Goal: Task Accomplishment & Management: Complete application form

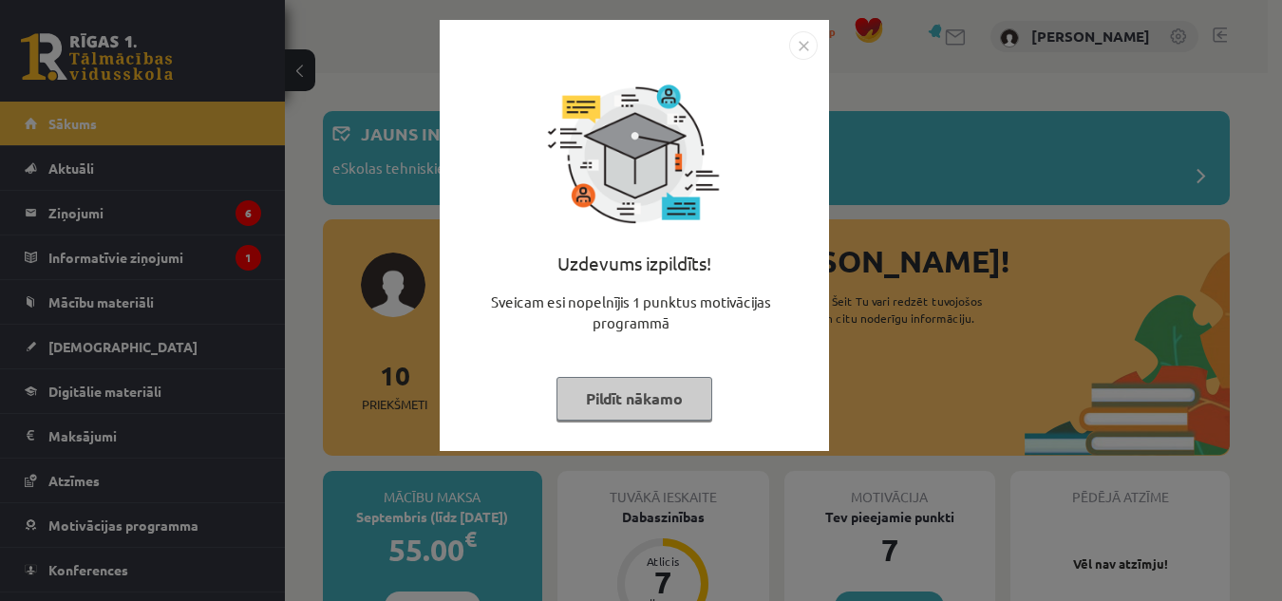
click at [637, 415] on button "Pildīt nākamo" at bounding box center [635, 399] width 156 height 44
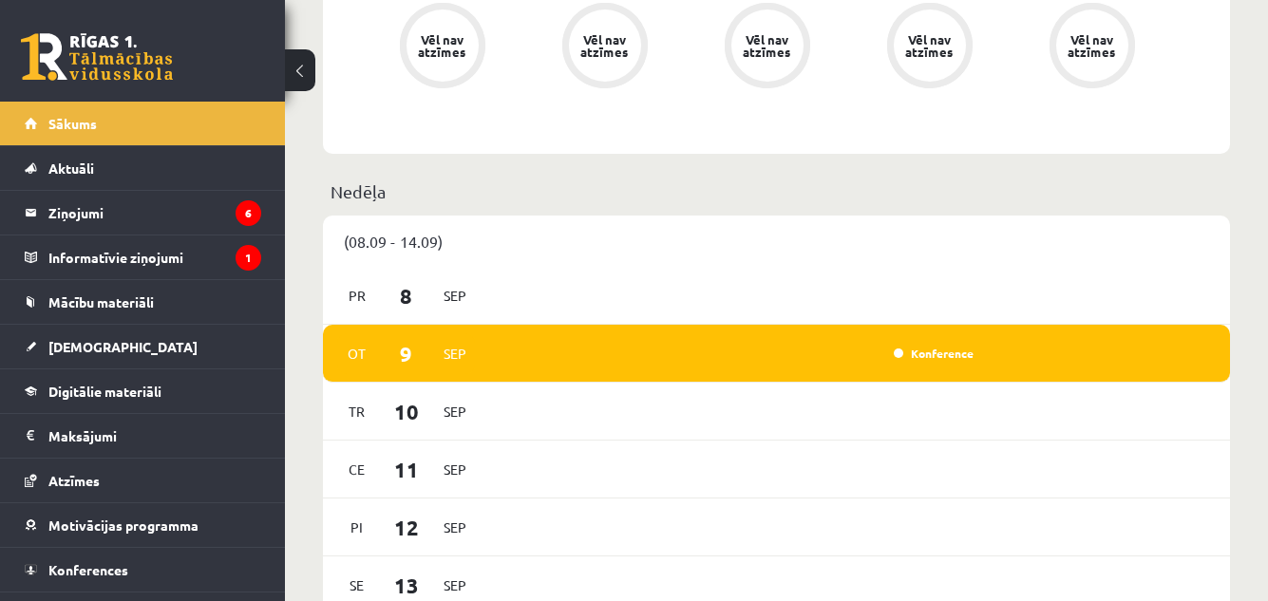
scroll to position [990, 0]
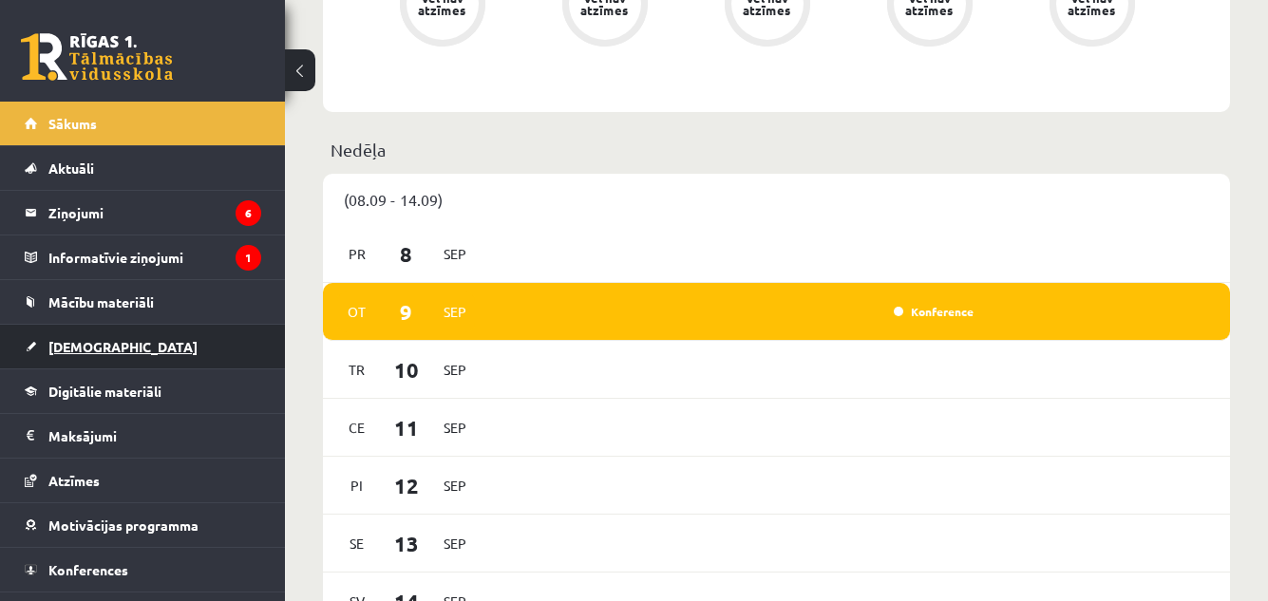
click at [240, 340] on link "[DEMOGRAPHIC_DATA]" at bounding box center [143, 347] width 237 height 44
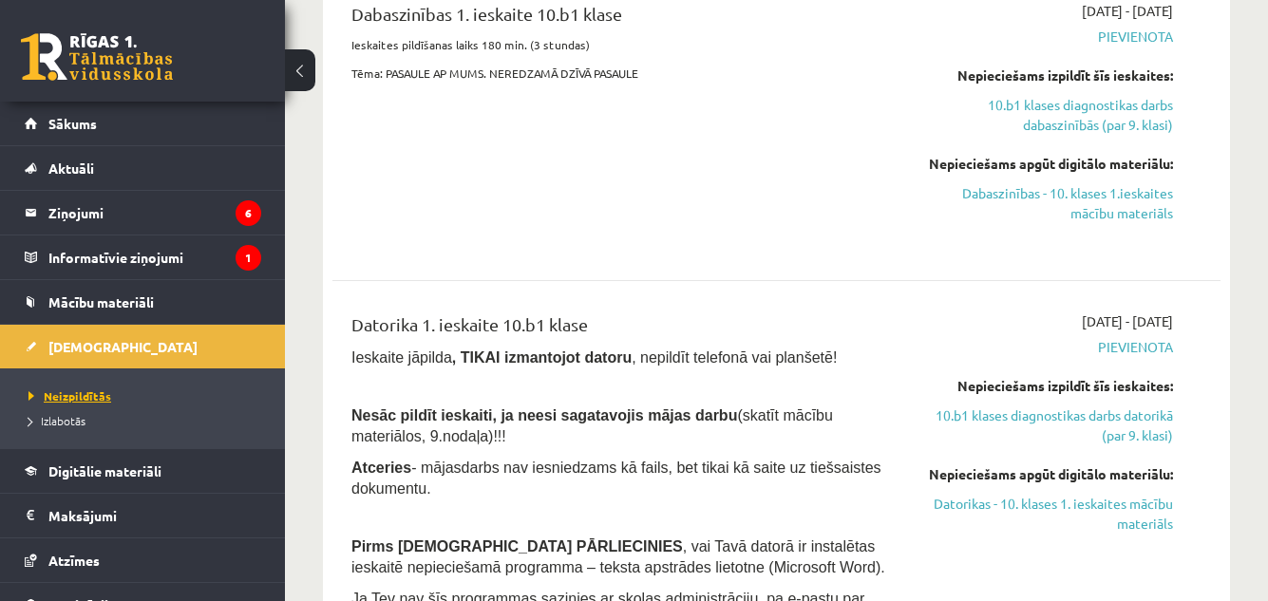
click at [91, 392] on span "Neizpildītās" at bounding box center [69, 395] width 83 height 15
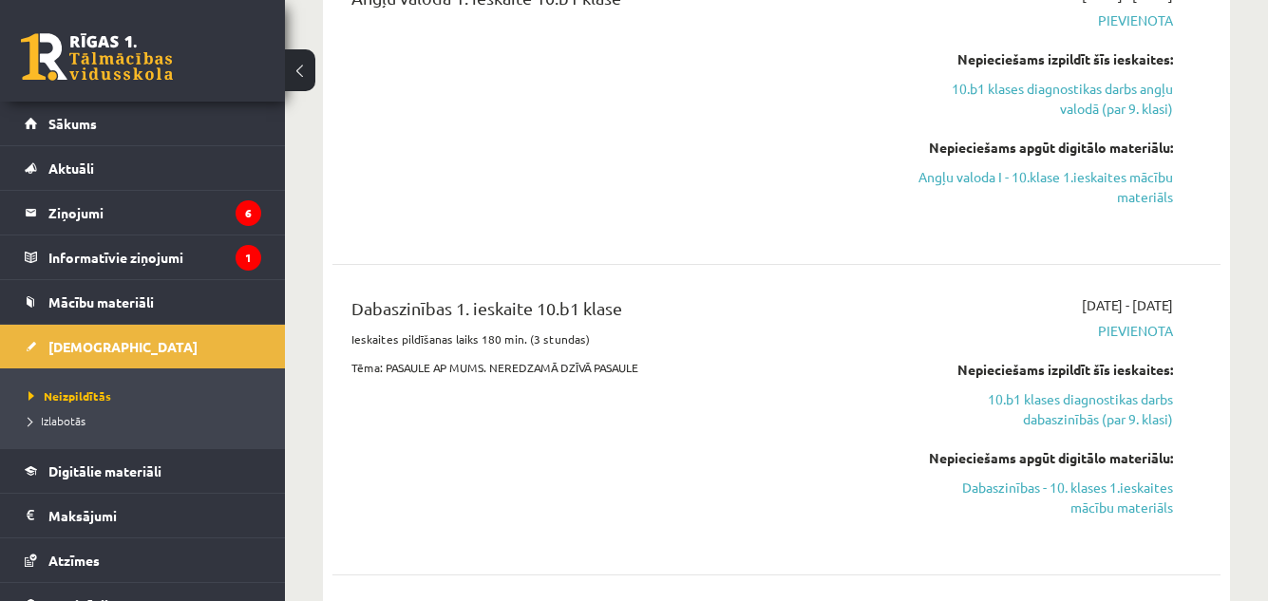
scroll to position [670, 0]
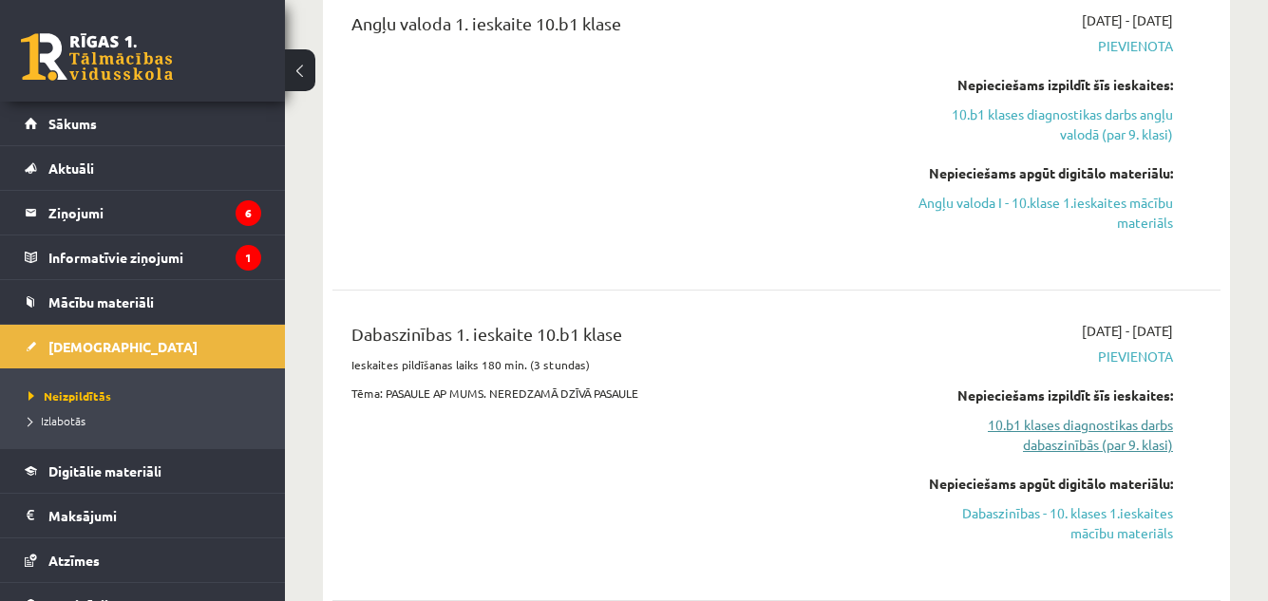
click at [1021, 448] on link "10.b1 klases diagnostikas darbs dabaszinībās (par 9. klasi)" at bounding box center [1046, 435] width 255 height 40
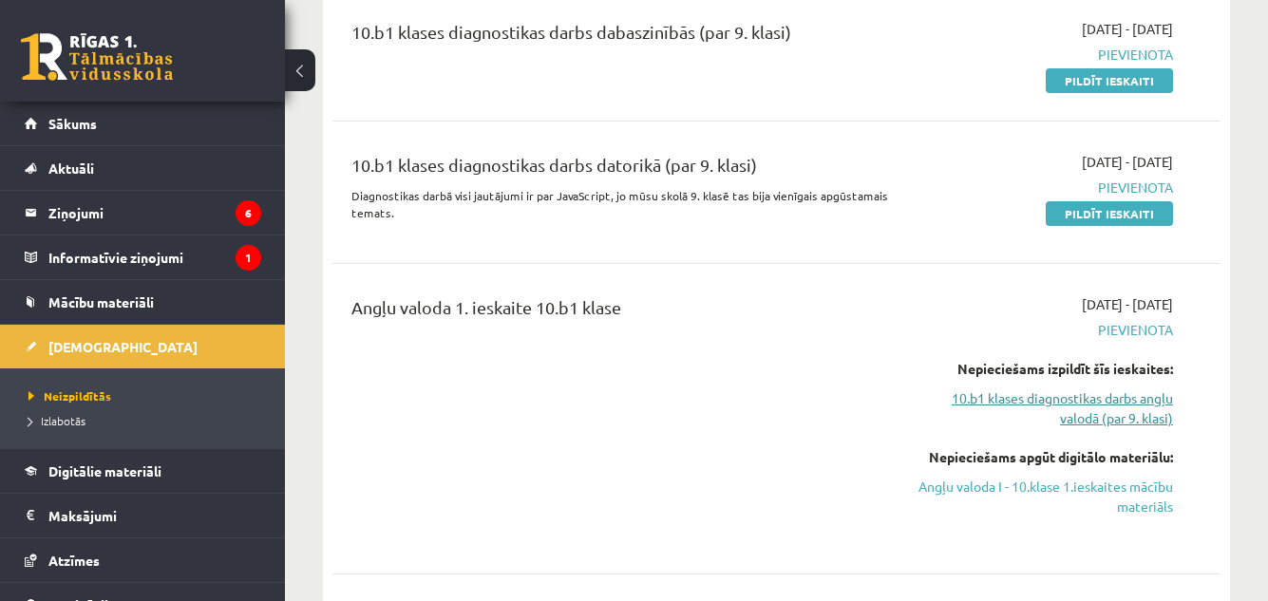
click at [1075, 399] on link "10.b1 klases diagnostikas darbs angļu valodā (par 9. klasi)" at bounding box center [1046, 408] width 255 height 40
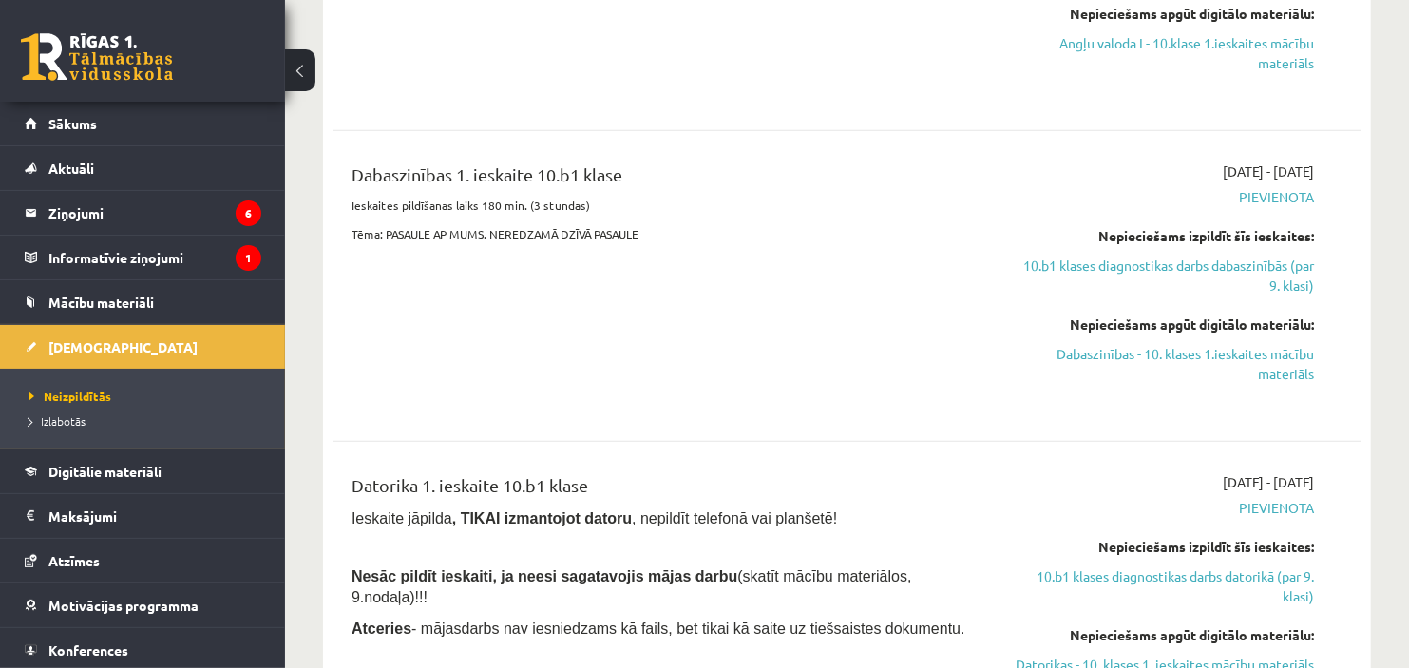
scroll to position [807, 0]
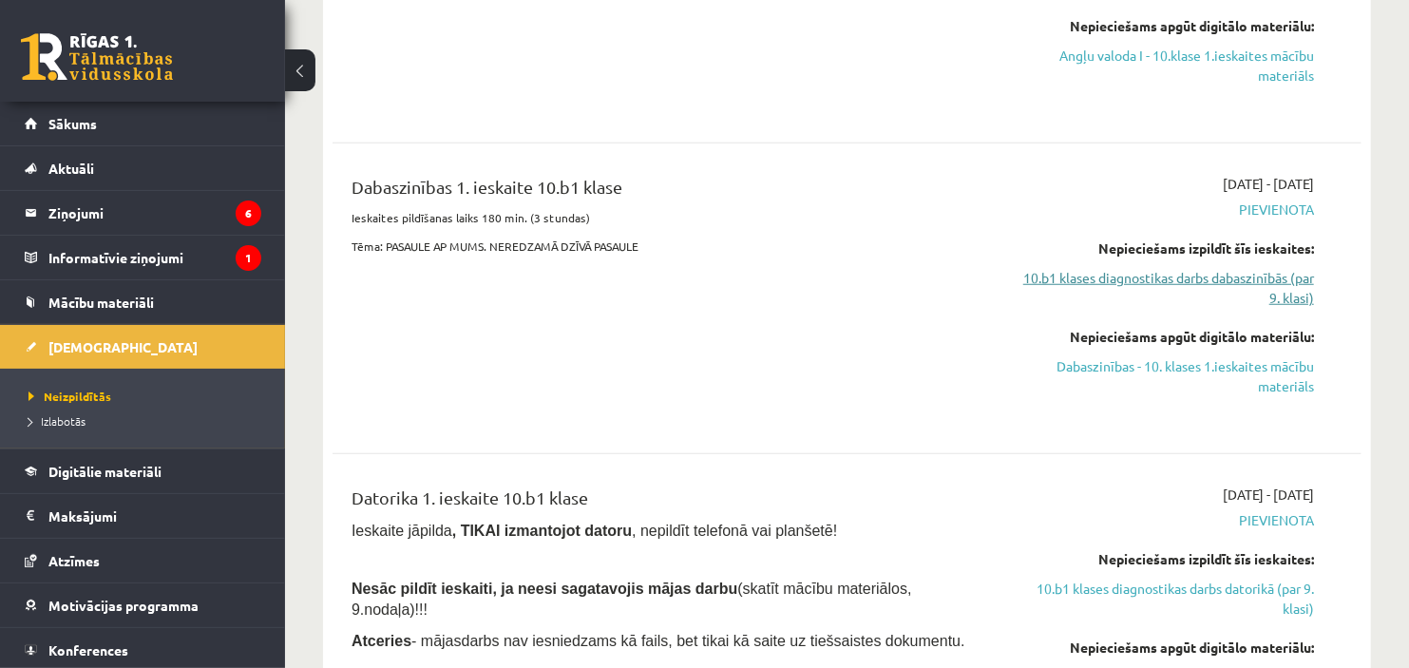
click at [1281, 283] on link "10.b1 klases diagnostikas darbs dabaszinībās (par 9. klasi)" at bounding box center [1163, 288] width 302 height 40
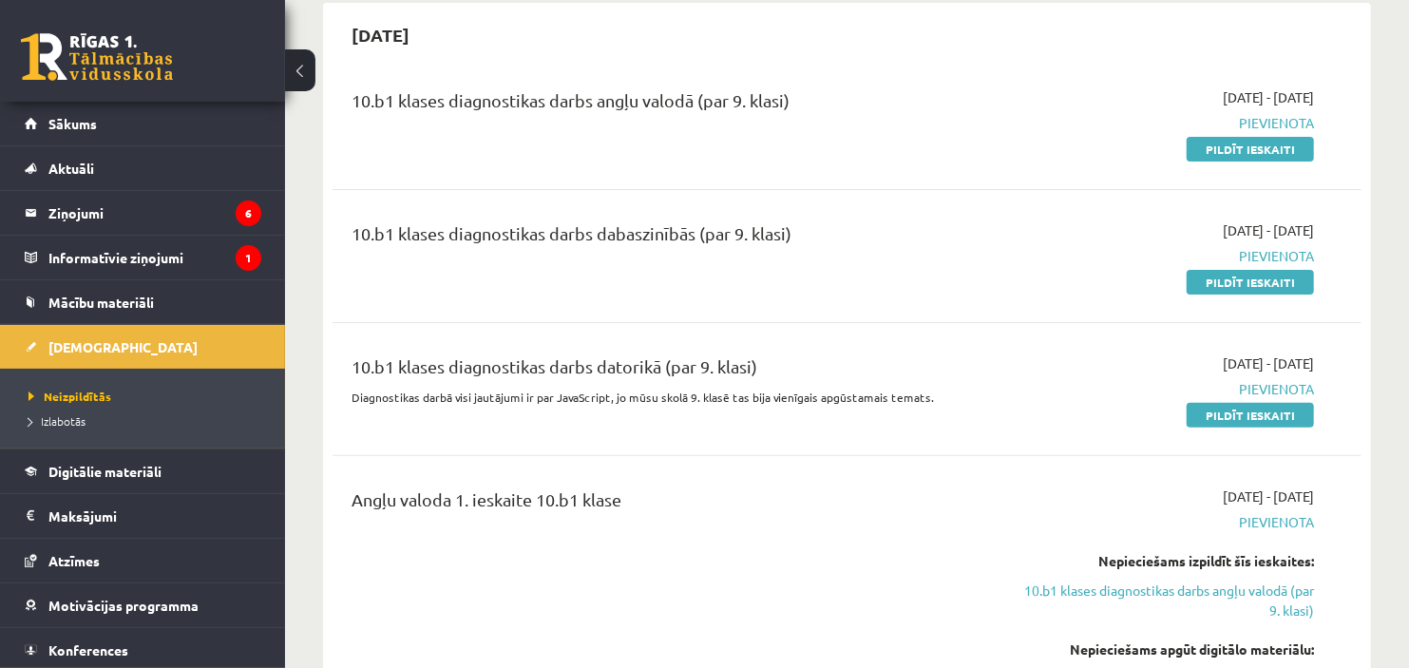
scroll to position [174, 0]
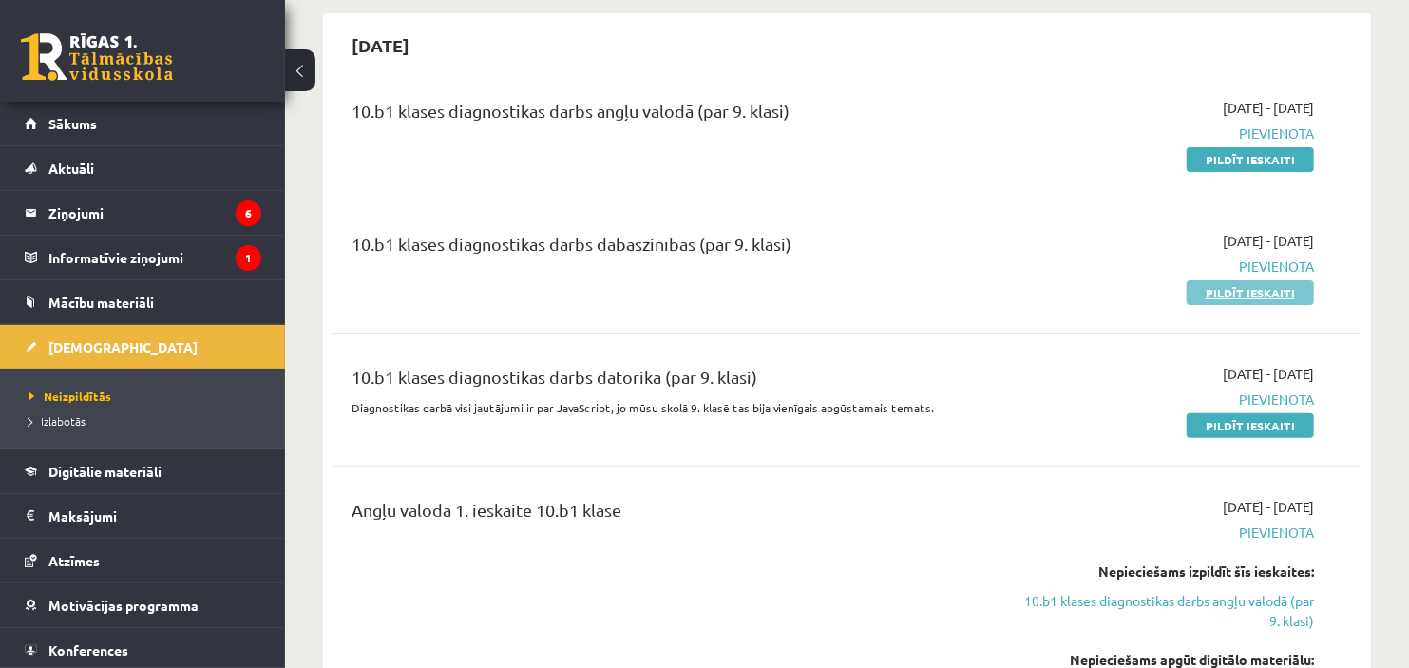
click at [1207, 287] on link "Pildīt ieskaiti" at bounding box center [1249, 292] width 127 height 25
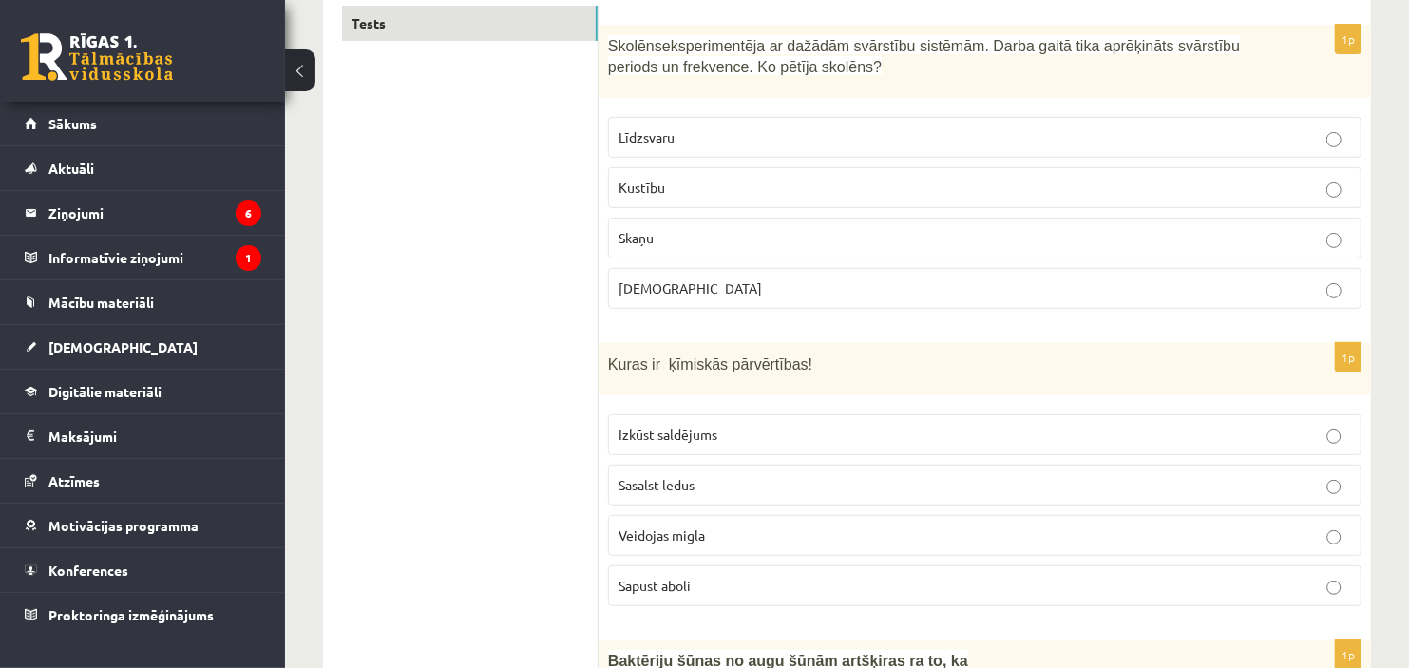
scroll to position [334, 0]
click at [783, 176] on label "Kustību" at bounding box center [984, 188] width 753 height 41
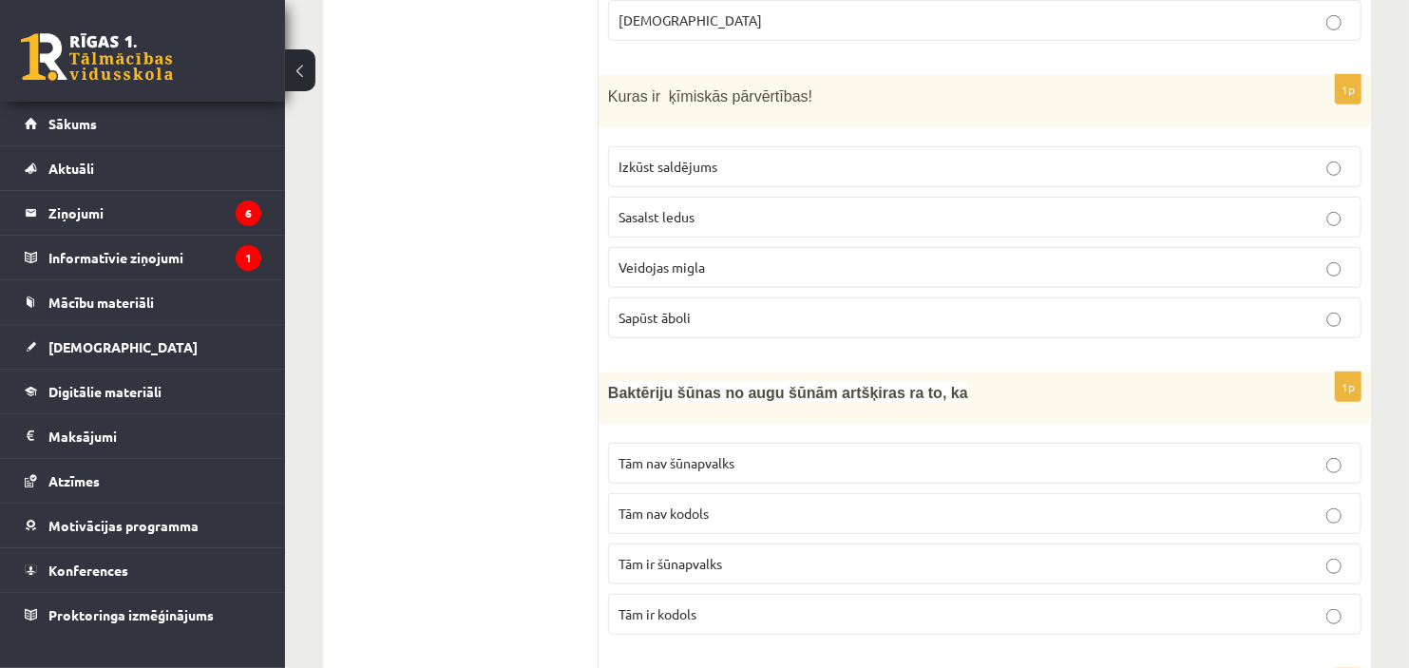
scroll to position [605, 0]
click at [786, 300] on label "Sapūst āboli" at bounding box center [984, 315] width 753 height 41
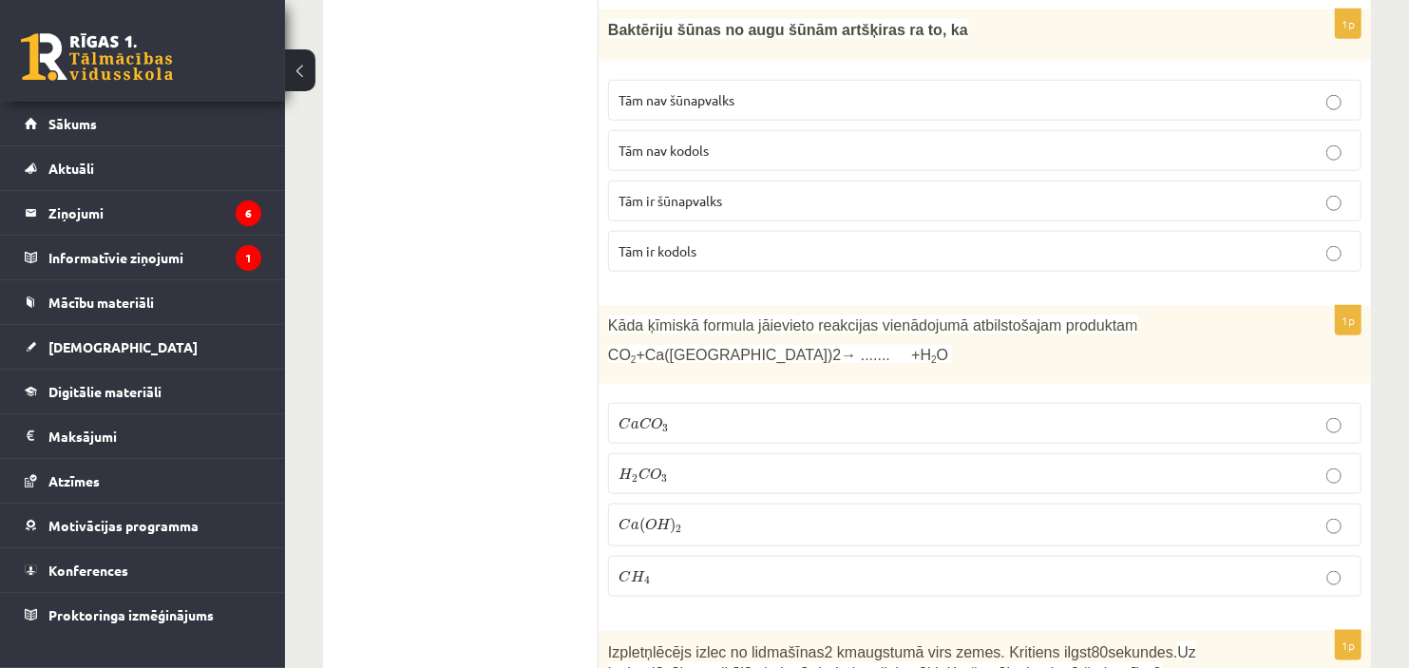
scroll to position [967, 0]
click at [649, 426] on span "C" at bounding box center [645, 422] width 12 height 12
click at [707, 131] on label "Tām nav kodols" at bounding box center [984, 149] width 753 height 41
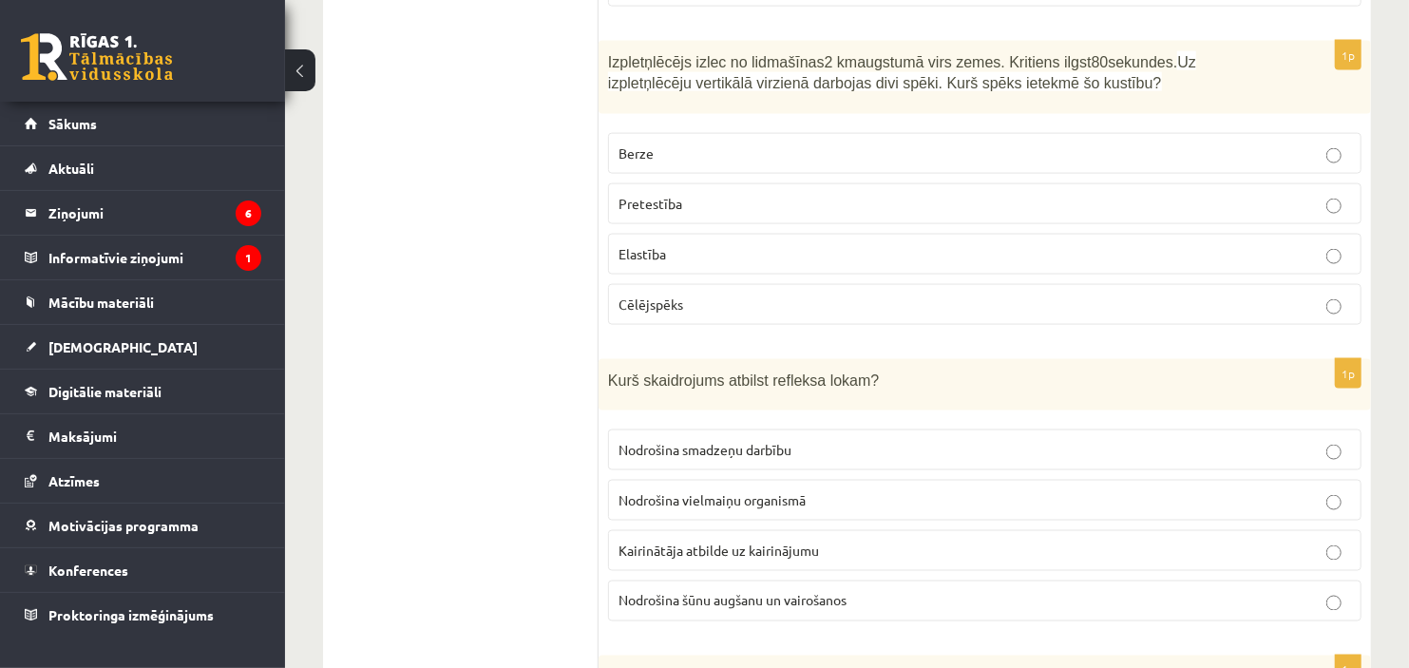
scroll to position [1555, 0]
click at [668, 192] on label "Pretestība" at bounding box center [984, 204] width 753 height 41
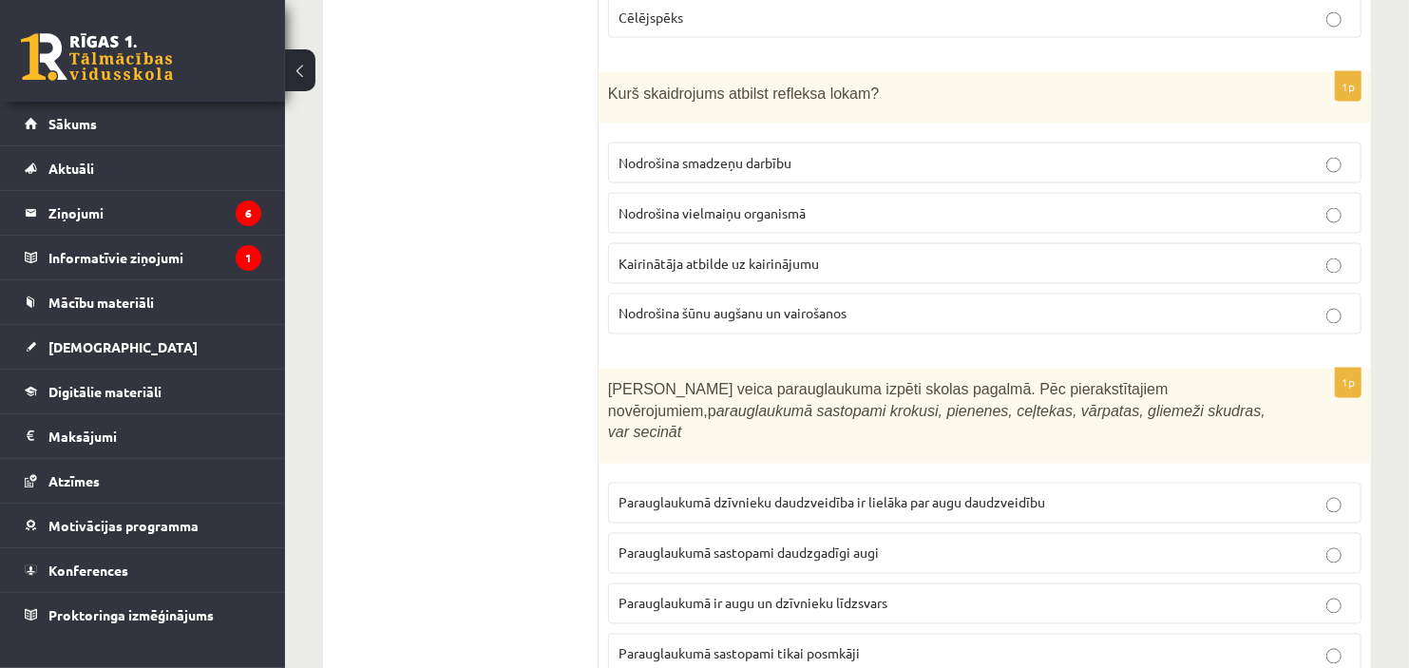
scroll to position [1844, 0]
click at [681, 250] on label "Kairinātāja atbilde uz kairinājumu" at bounding box center [984, 262] width 753 height 41
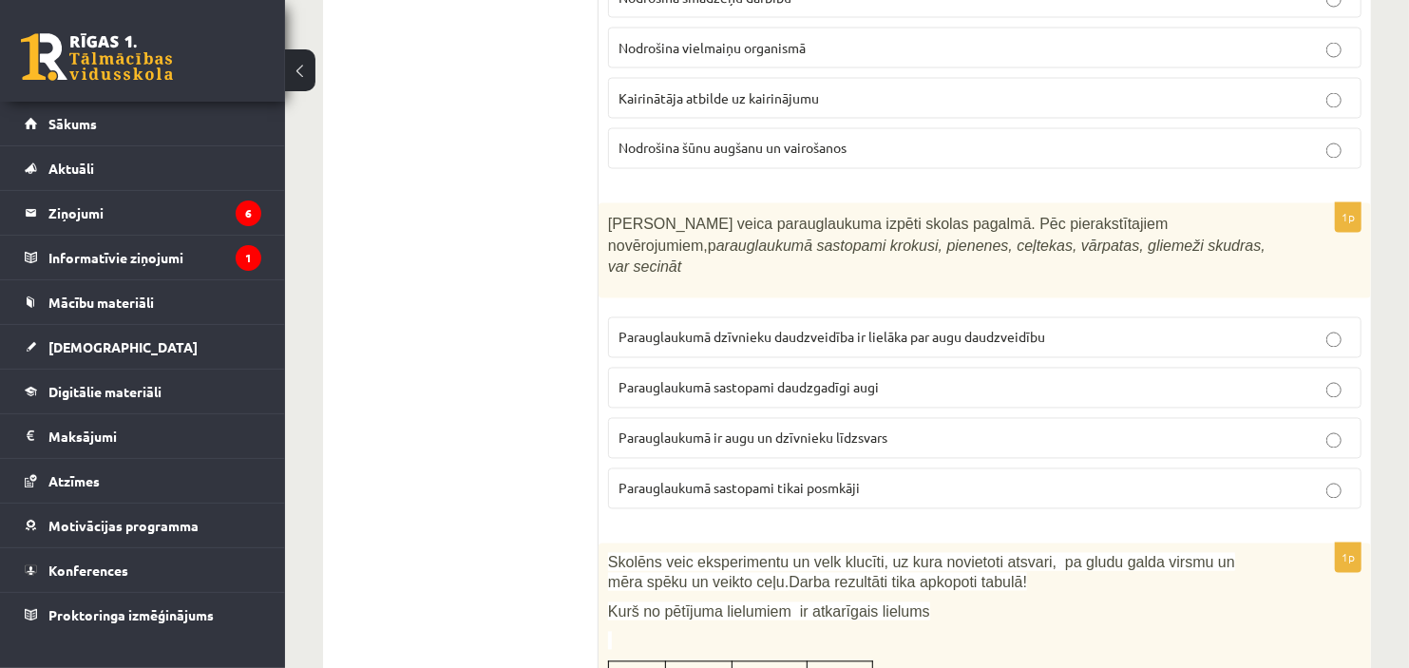
scroll to position [2002, 0]
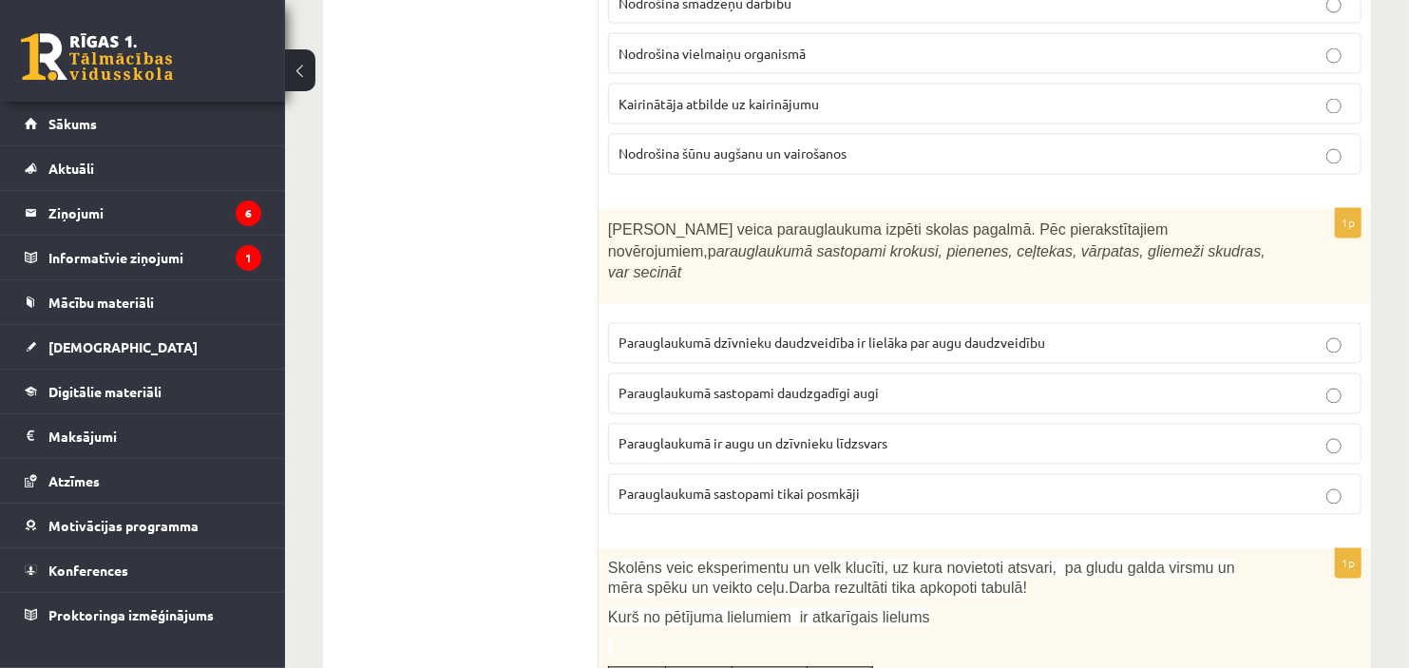
click at [837, 384] on p "Parauglaukumā sastopami daudzgadīgi augi" at bounding box center [984, 394] width 732 height 20
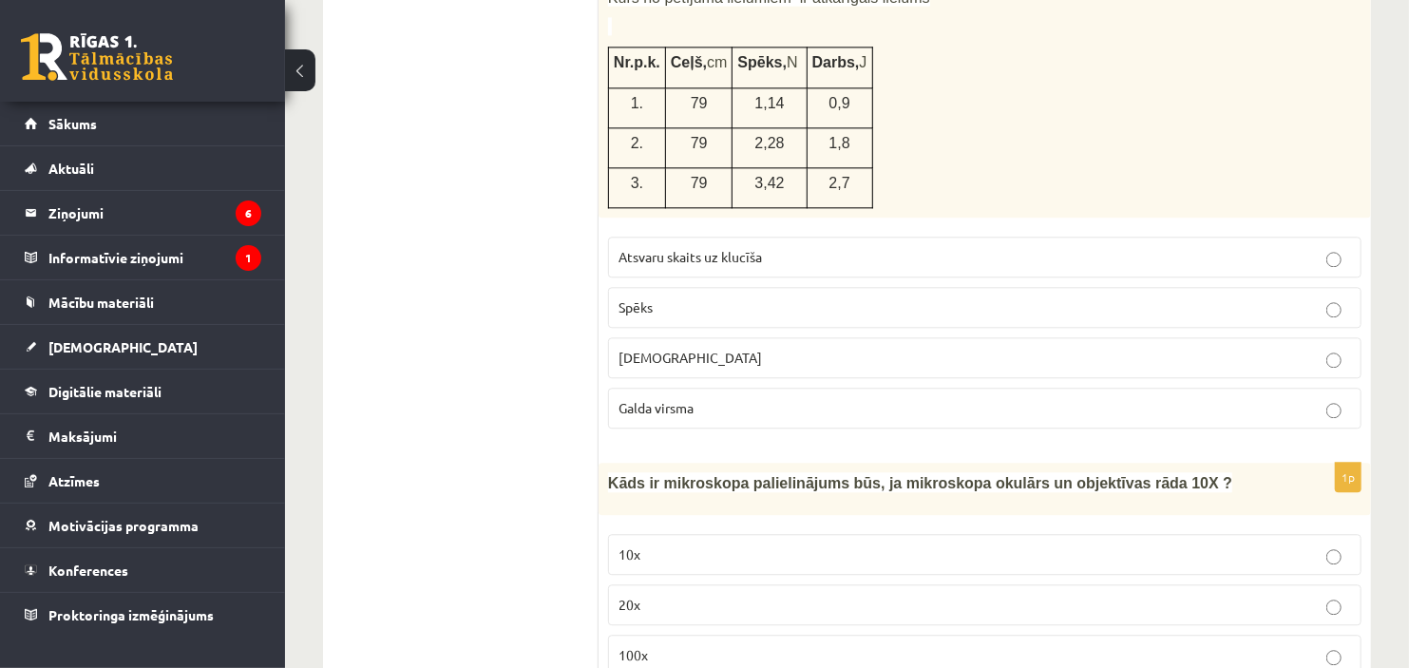
scroll to position [2620, 0]
click at [777, 290] on label "Spēks" at bounding box center [984, 310] width 753 height 41
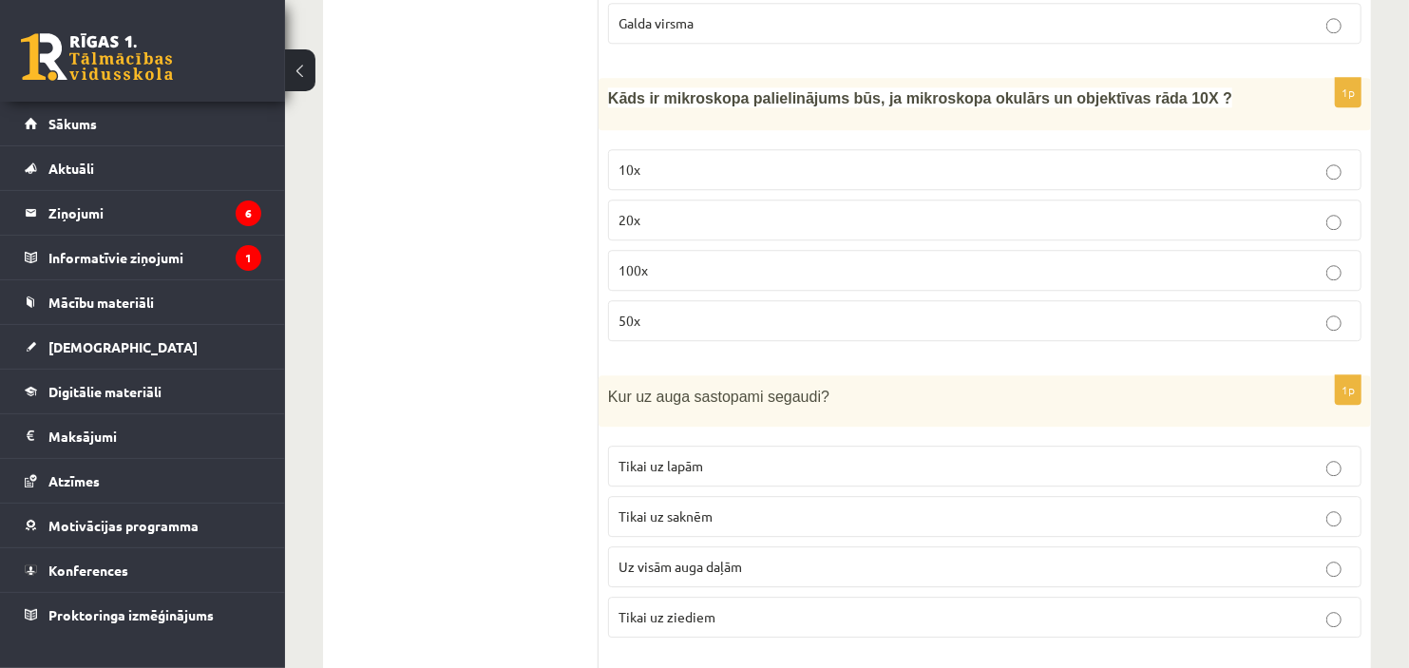
scroll to position [3006, 0]
click at [747, 261] on p "100x" at bounding box center [984, 271] width 732 height 20
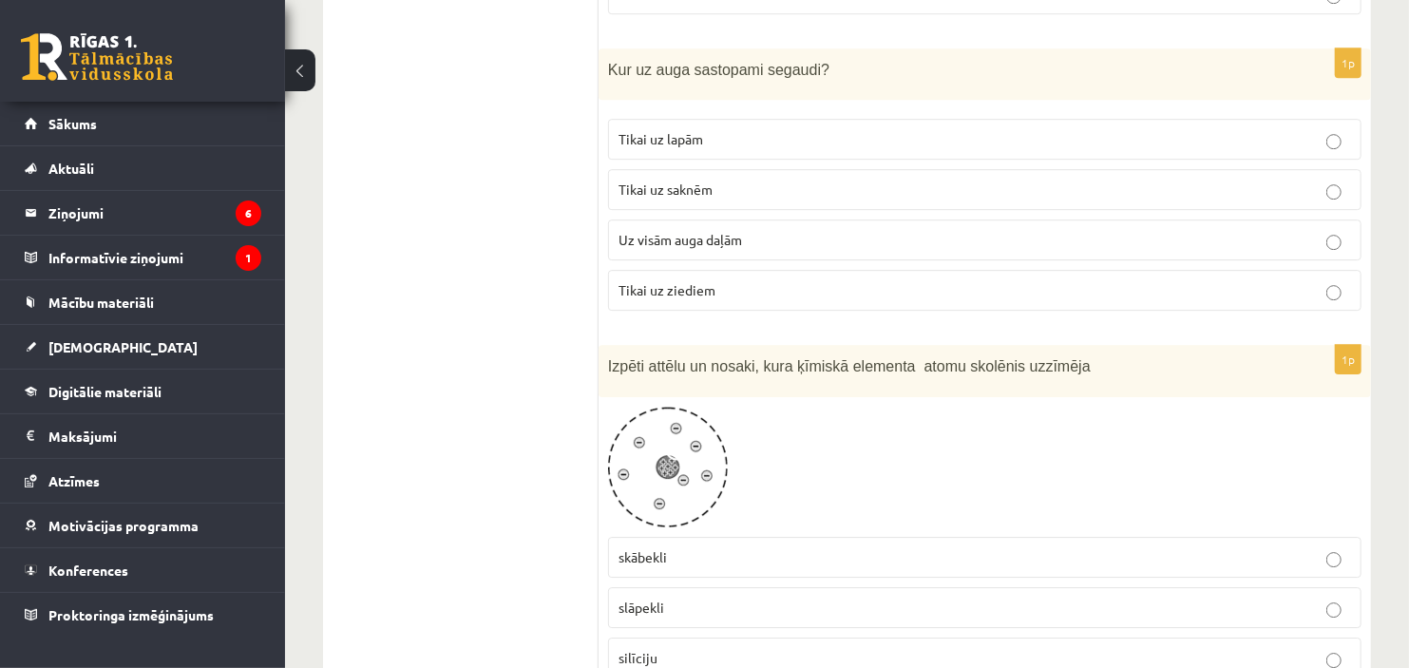
scroll to position [3273, 0]
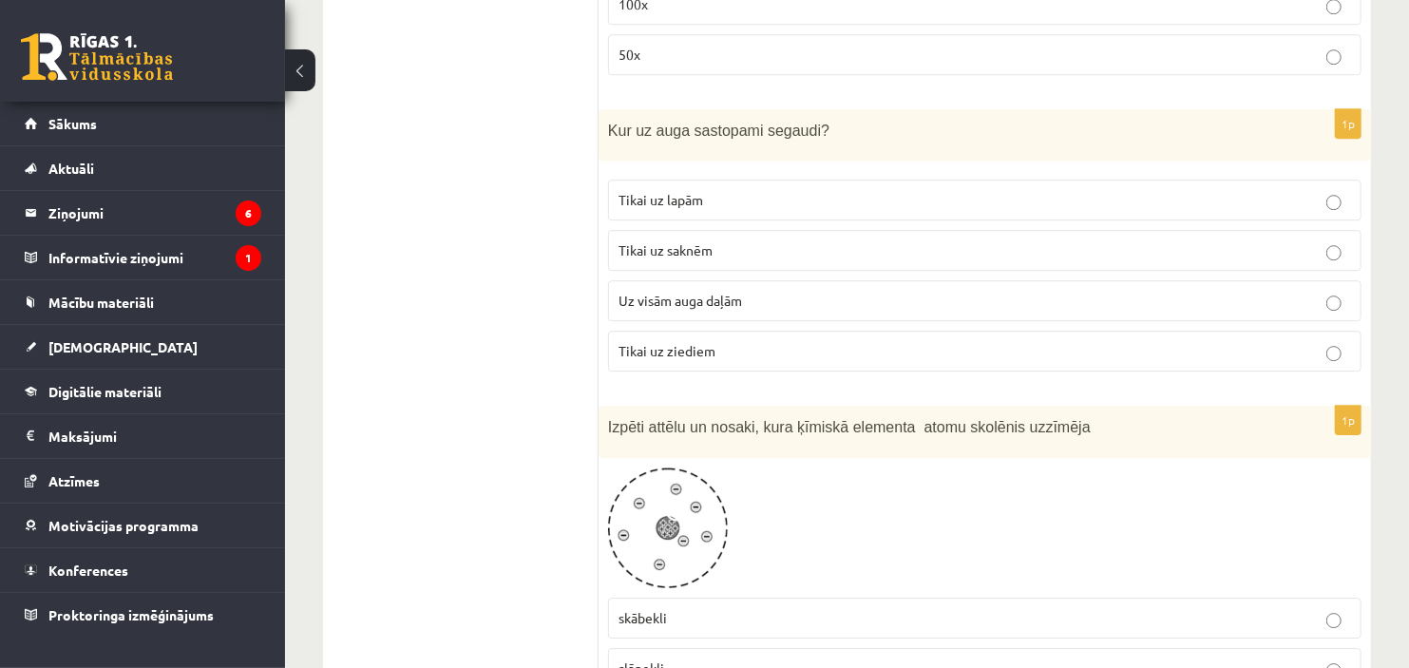
click at [815, 291] on p "Uz visām auga daļām" at bounding box center [984, 301] width 732 height 20
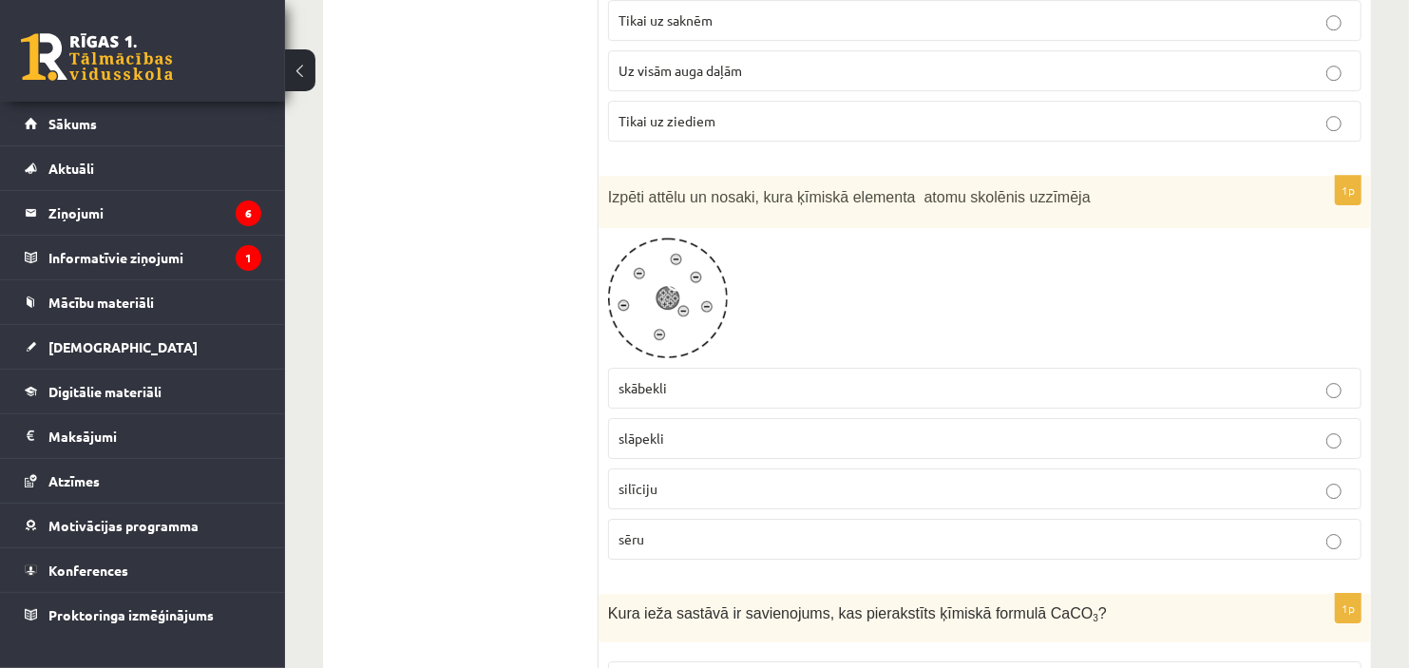
scroll to position [3501, 0]
click at [813, 445] on label "slāpekli" at bounding box center [984, 440] width 753 height 41
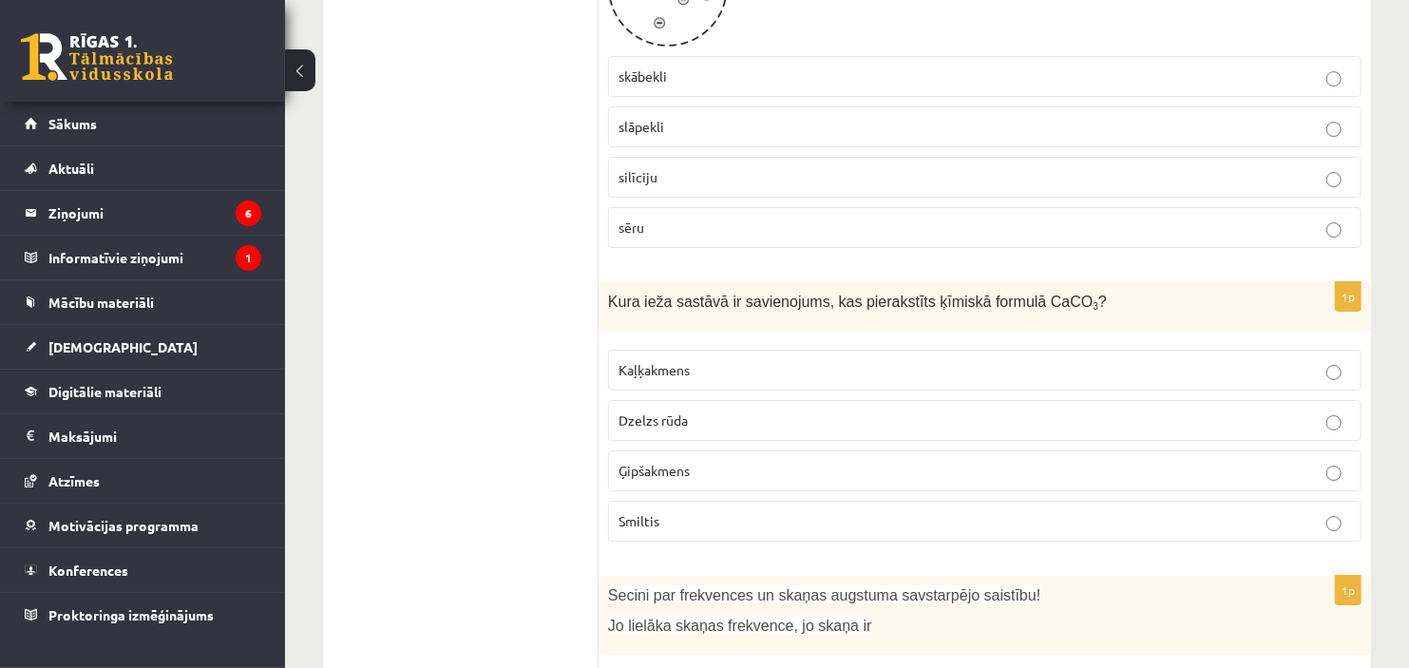
scroll to position [3821, 0]
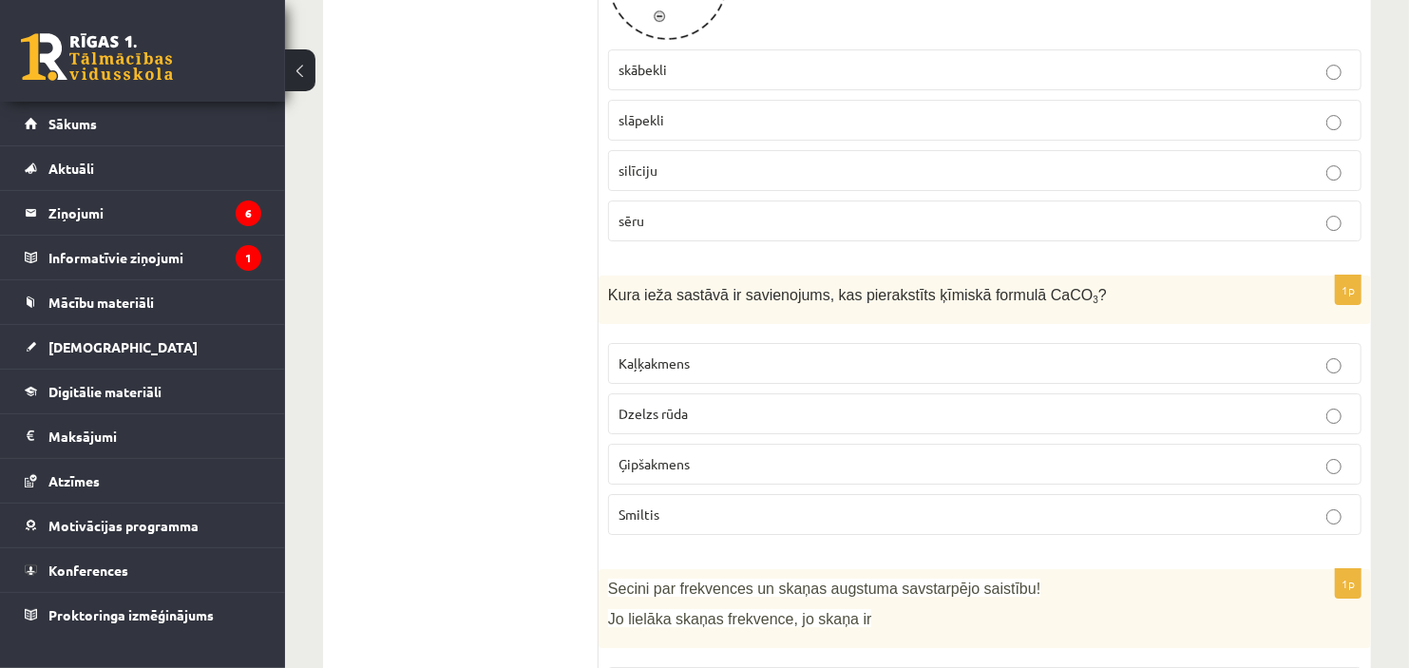
click at [874, 353] on p "Kaļķakmens" at bounding box center [984, 363] width 732 height 20
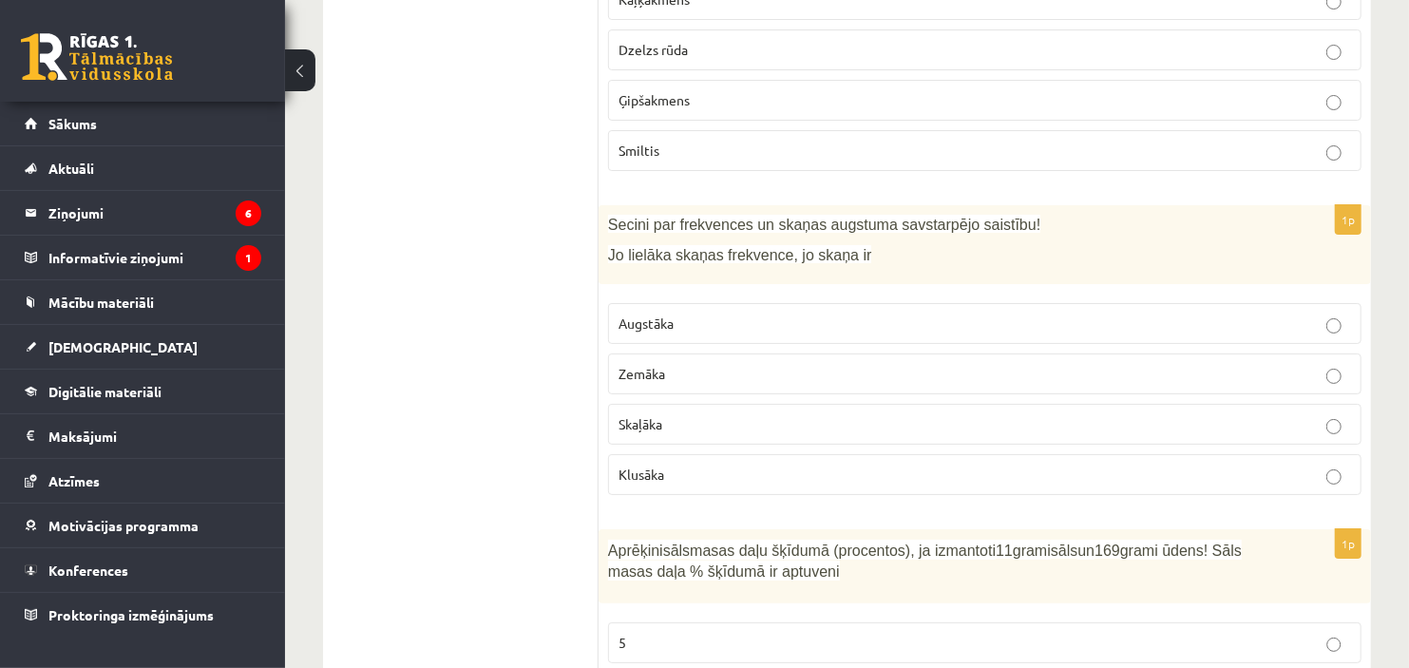
scroll to position [4184, 0]
click at [951, 314] on p "Augstāka" at bounding box center [984, 324] width 732 height 20
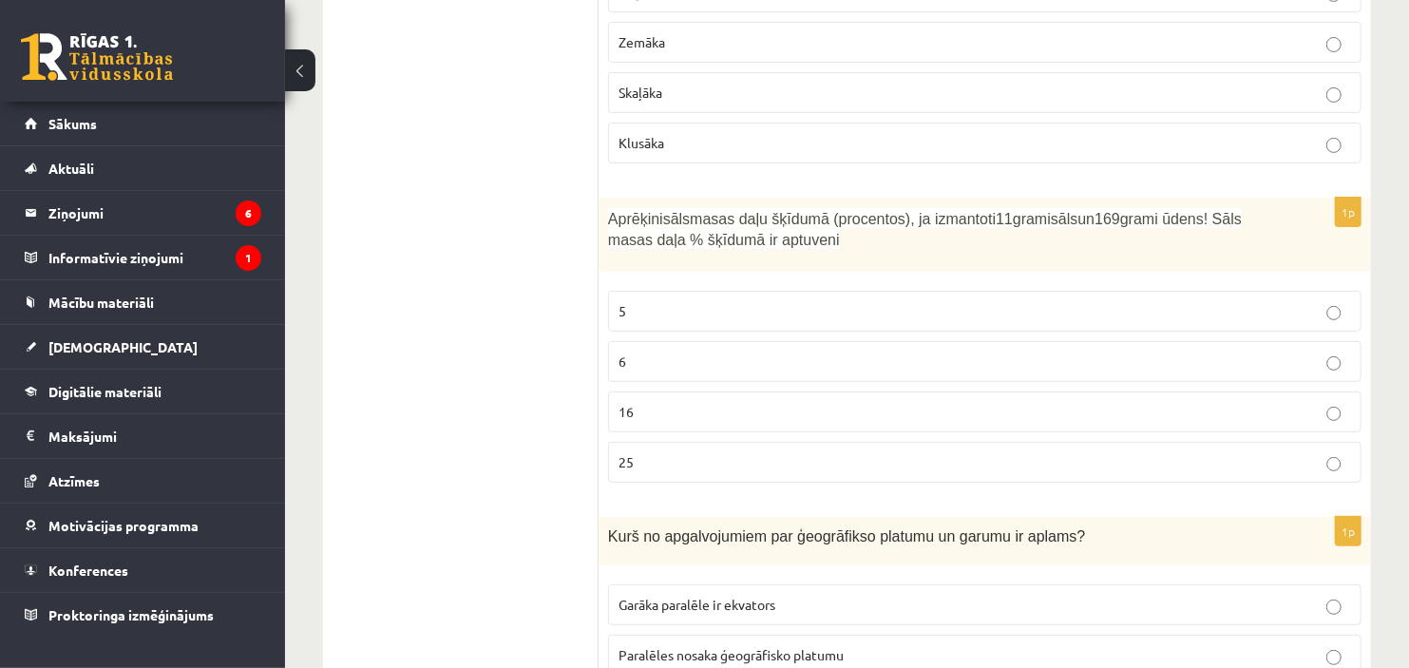
scroll to position [4519, 0]
click at [988, 339] on label "6" at bounding box center [984, 359] width 753 height 41
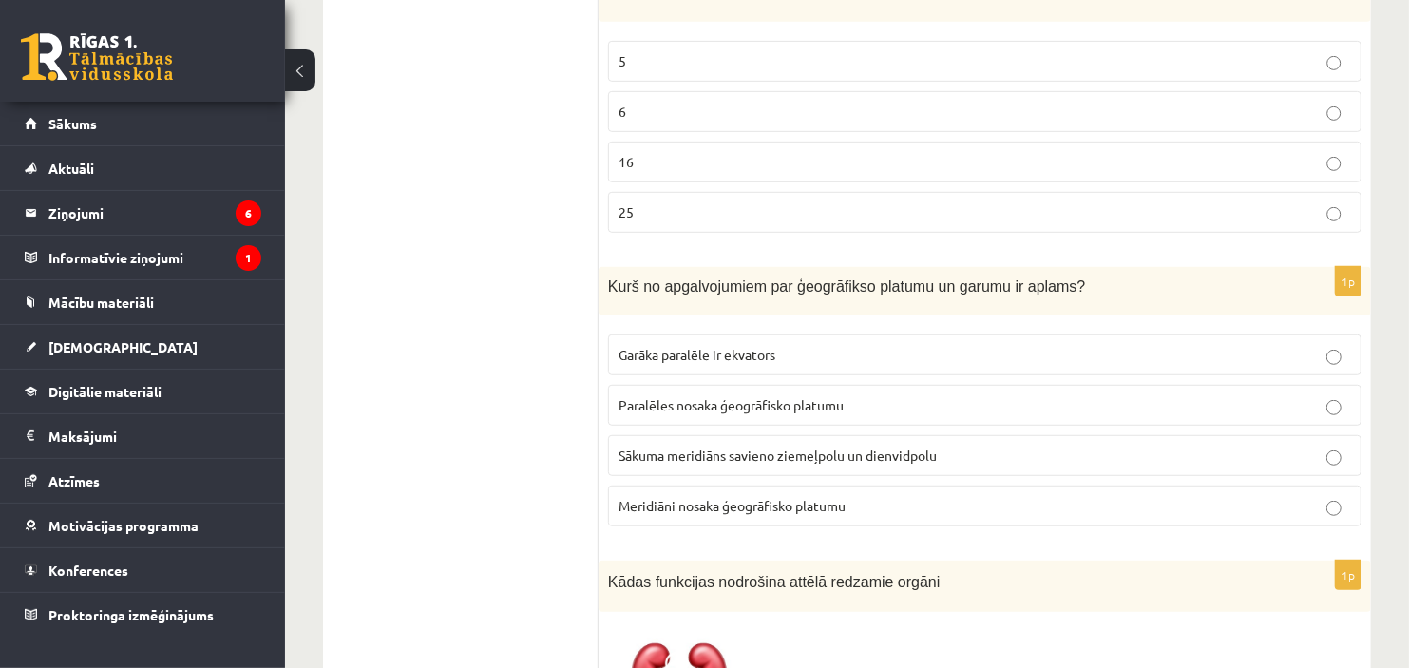
scroll to position [4772, 0]
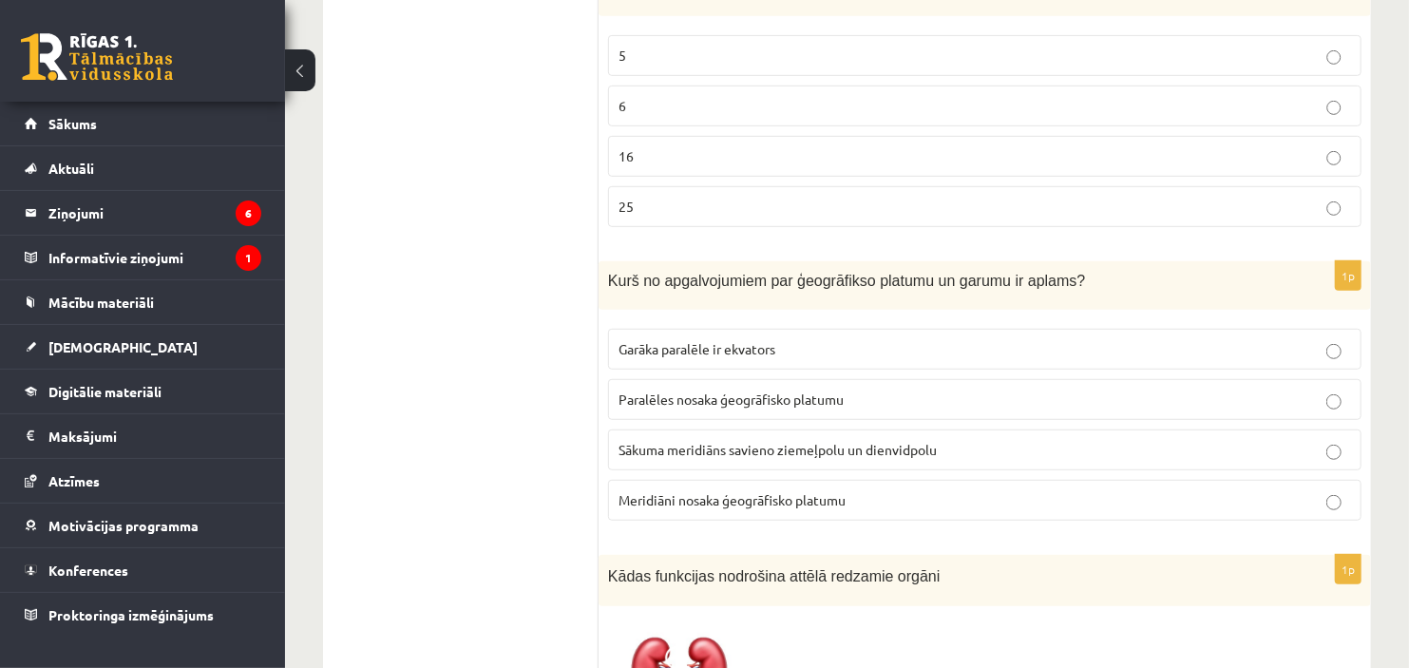
click at [743, 491] on span "Meridiāni nosaka ģeogrāfisko platumu" at bounding box center [731, 499] width 227 height 17
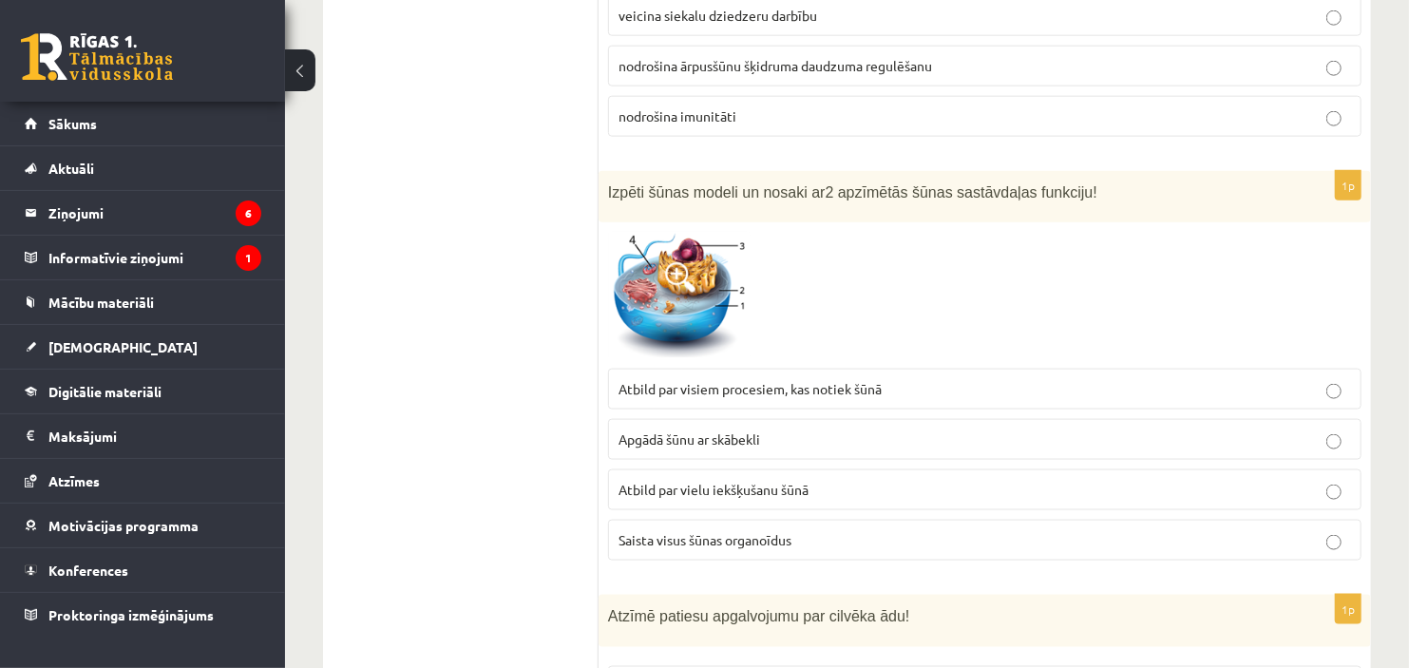
scroll to position [5548, 0]
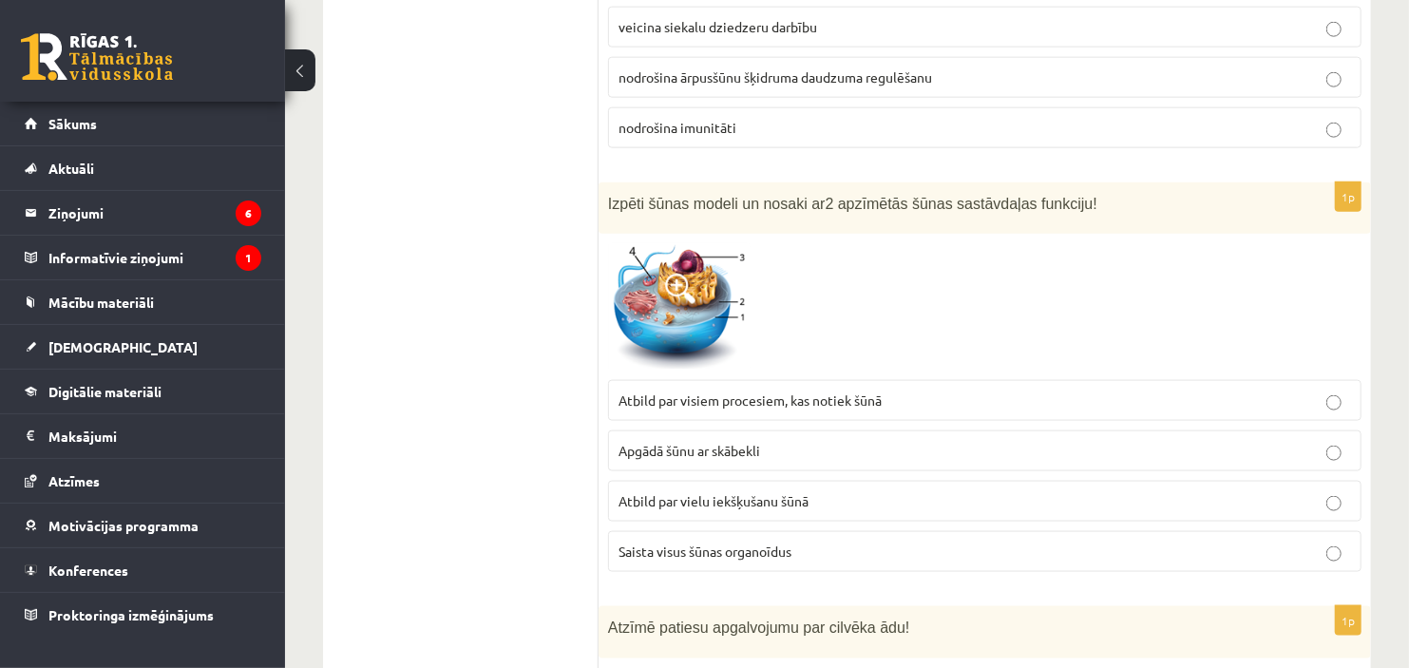
click at [765, 402] on label "Atbild par visiem procesiem, kas notiek šūnā" at bounding box center [984, 400] width 753 height 41
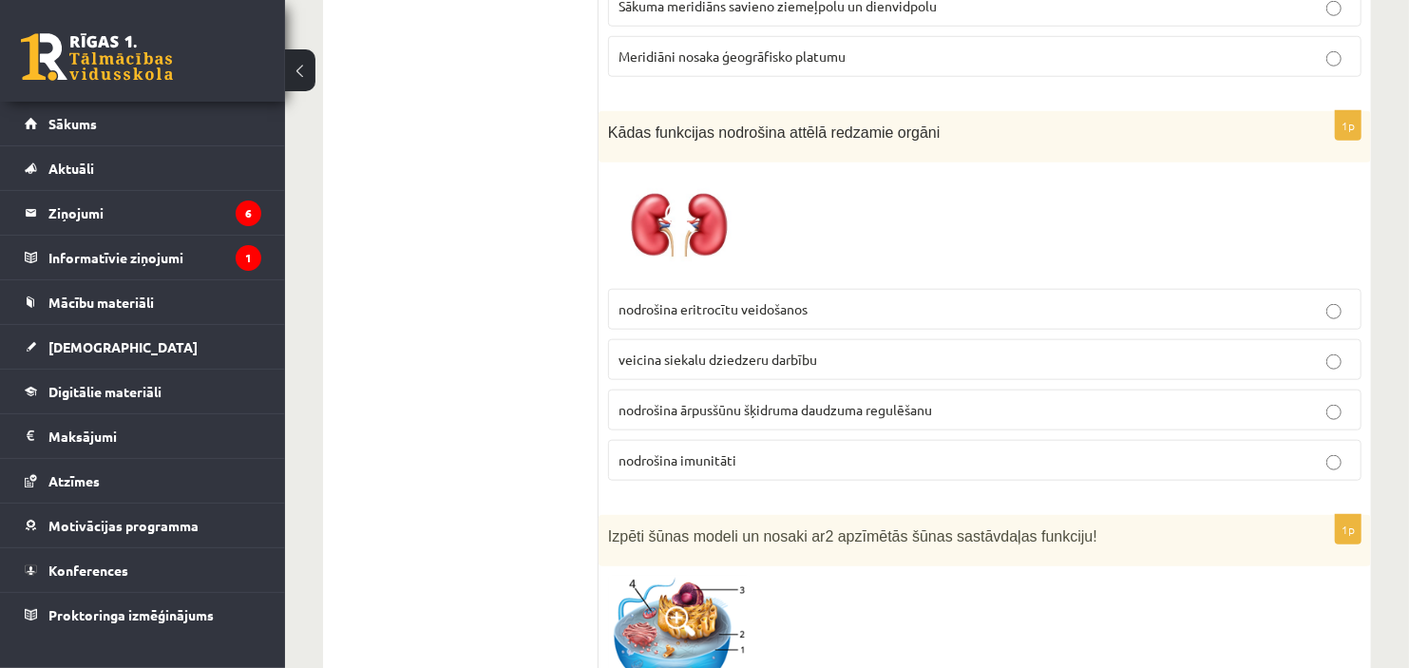
scroll to position [5205, 0]
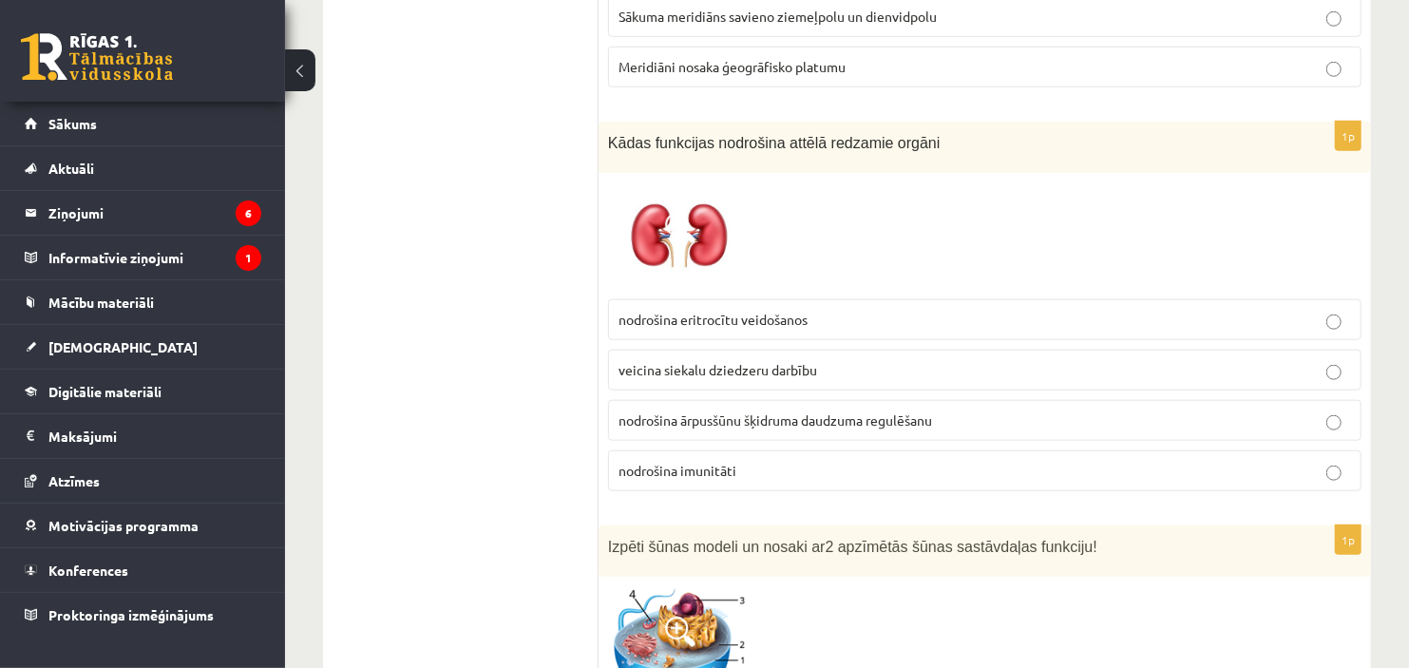
click at [765, 413] on span "nodrošina ārpusšūnu šķidruma daudzuma regulēšanu" at bounding box center [774, 419] width 313 height 17
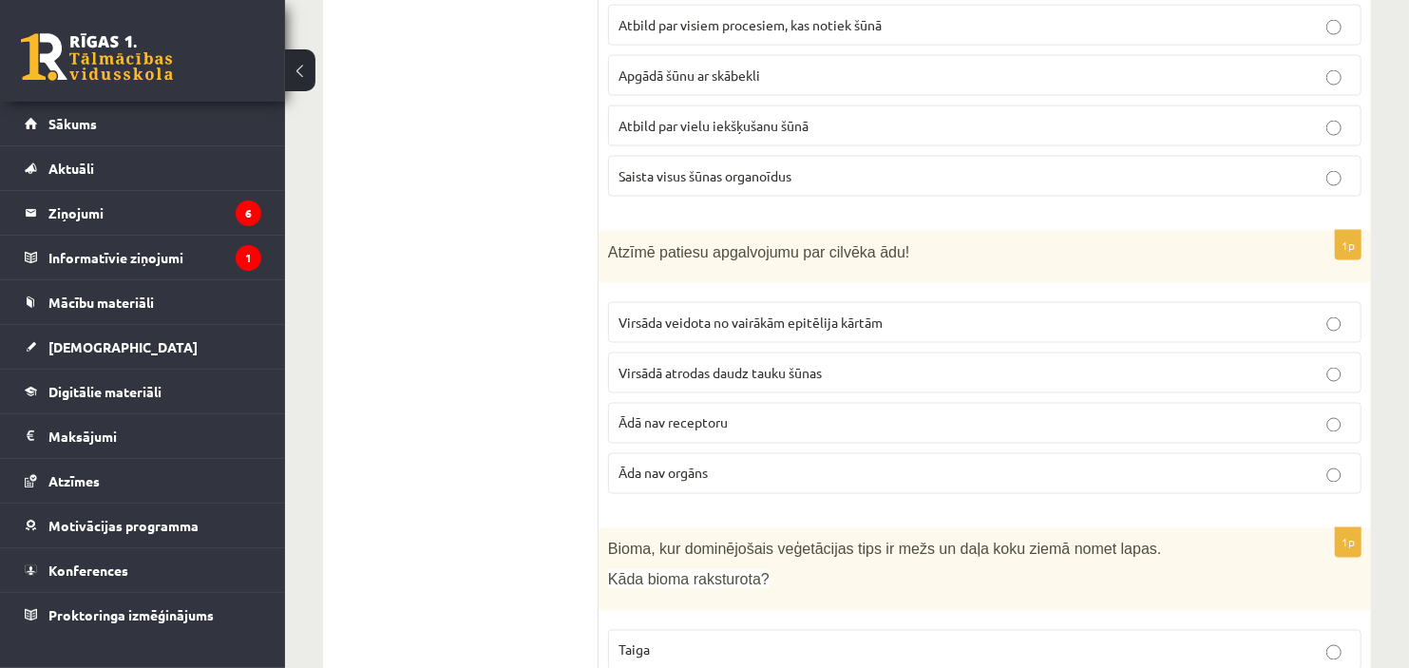
scroll to position [5913, 0]
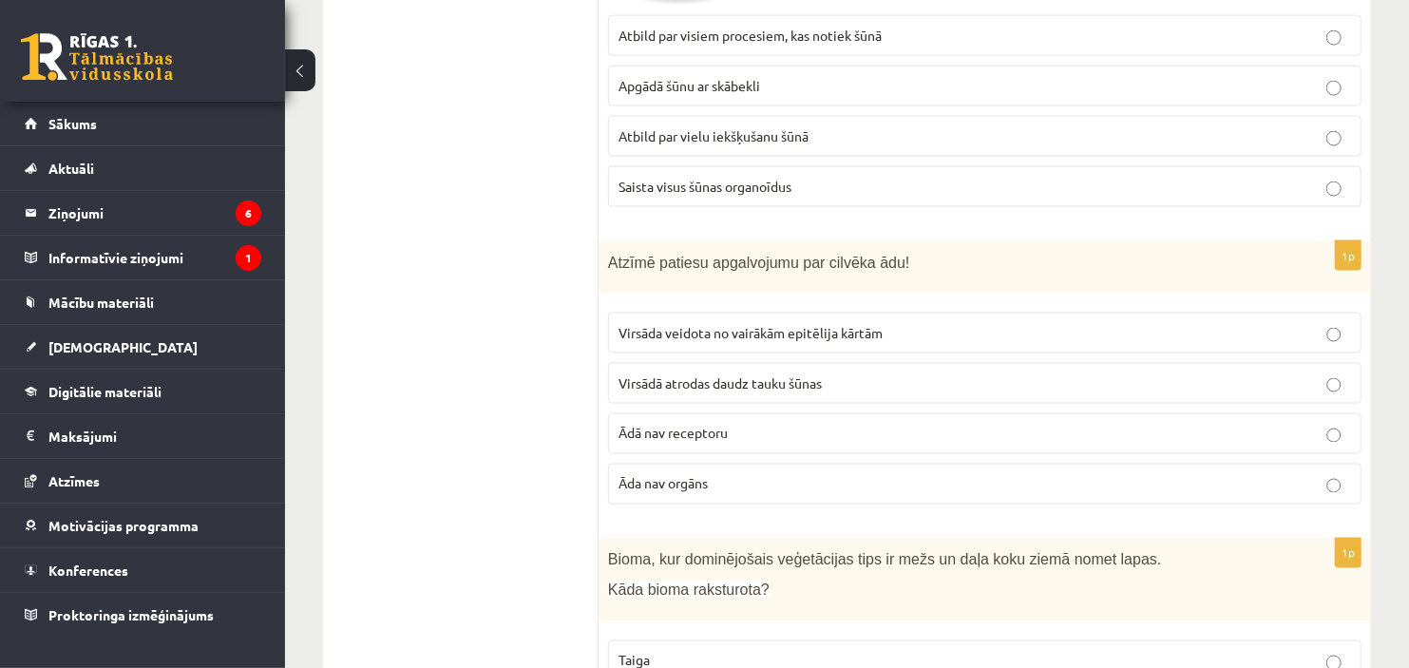
click at [829, 324] on span "Virsāda veidota no vairākām epitēlija kārtām" at bounding box center [750, 332] width 264 height 17
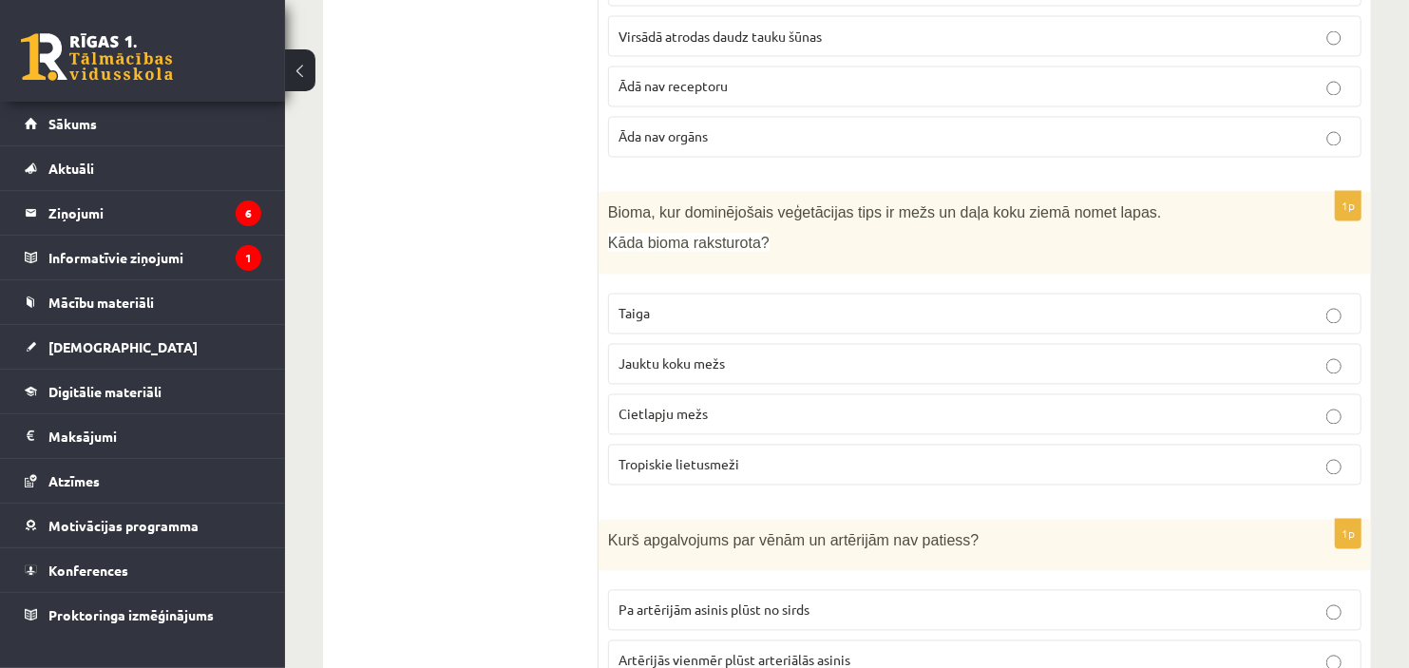
scroll to position [6283, 0]
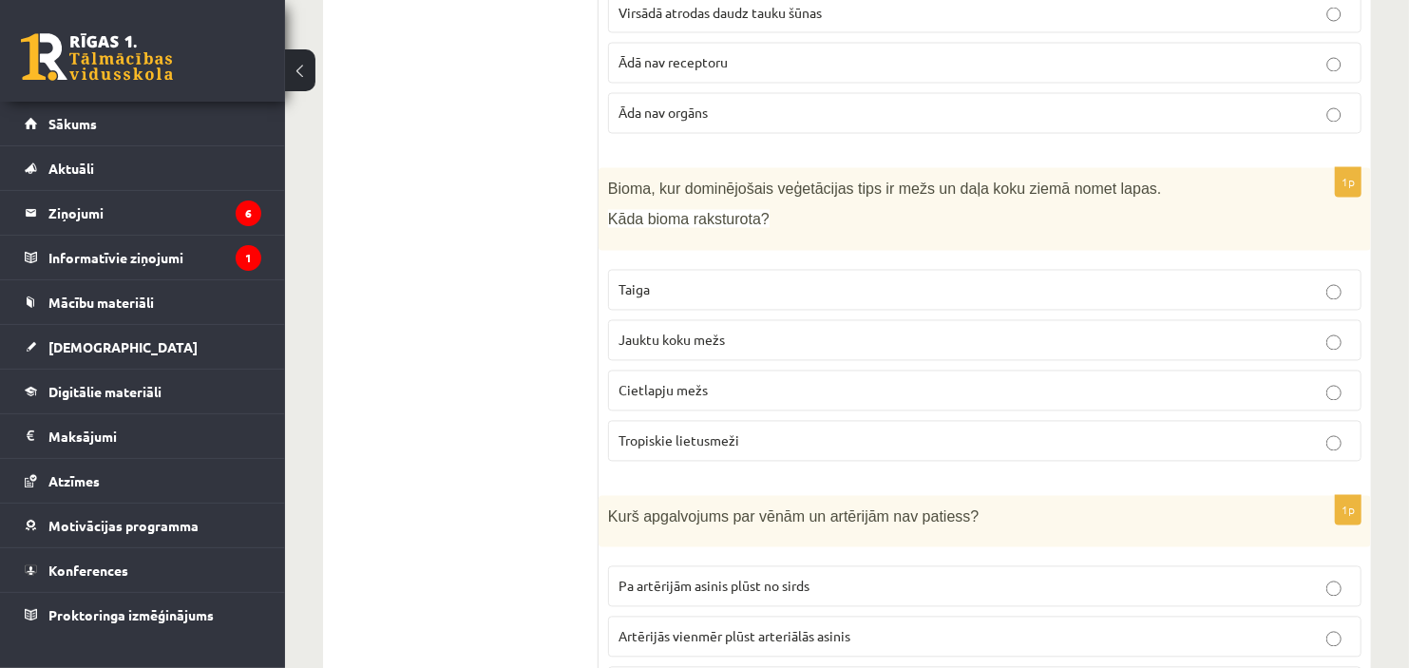
click at [821, 331] on p "Jauktu koku mežs" at bounding box center [984, 341] width 732 height 20
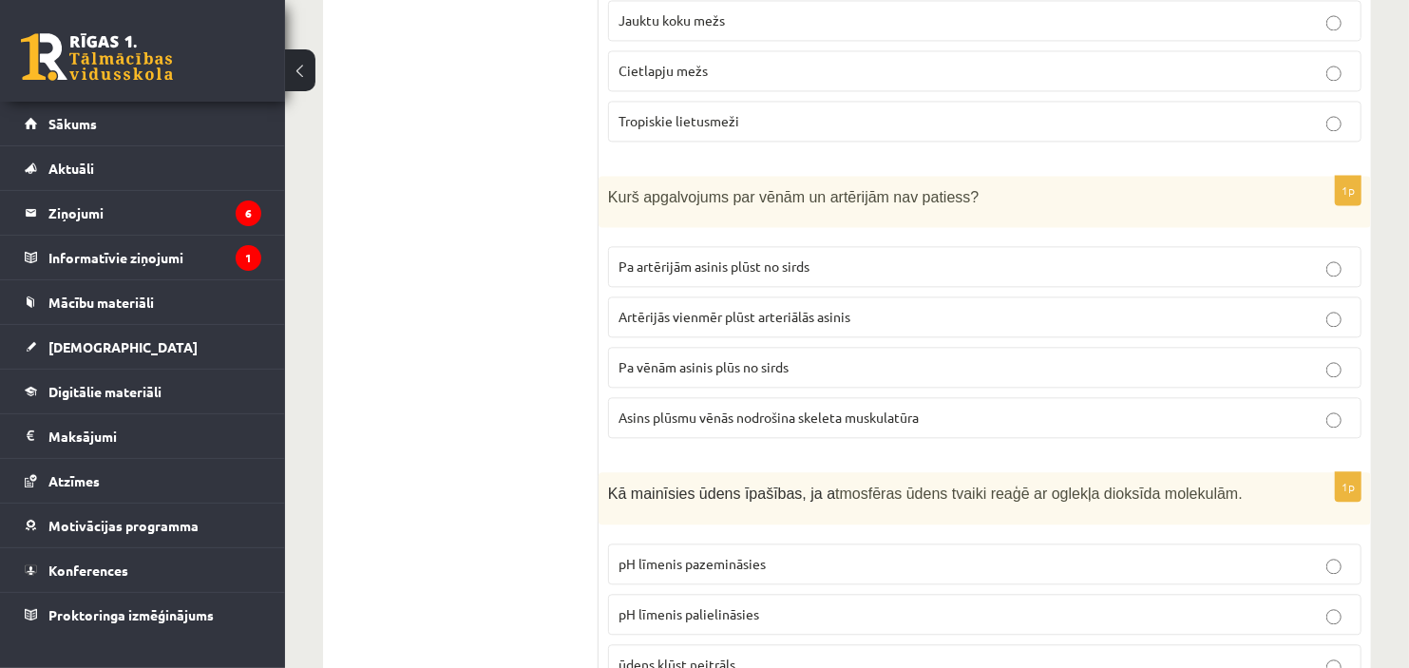
scroll to position [6647, 0]
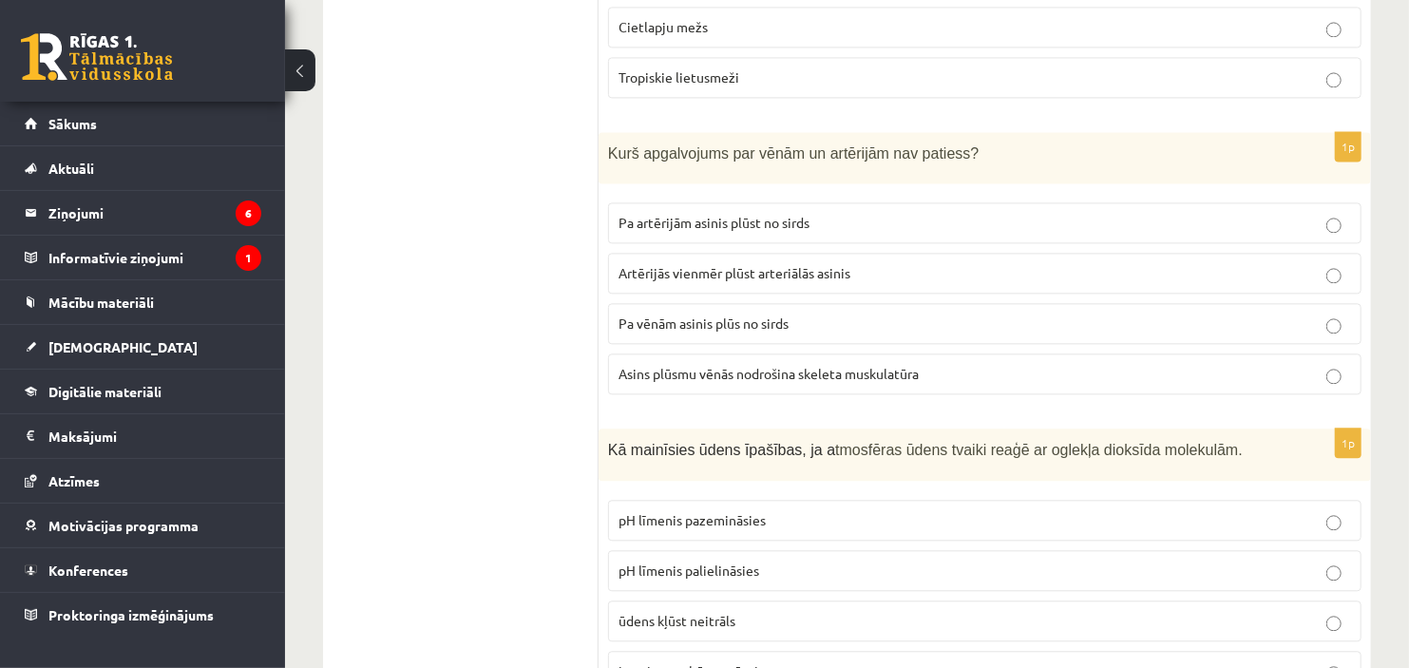
click at [821, 263] on p "Artērijās vienmēr plūst arteriālās asinis" at bounding box center [984, 273] width 732 height 20
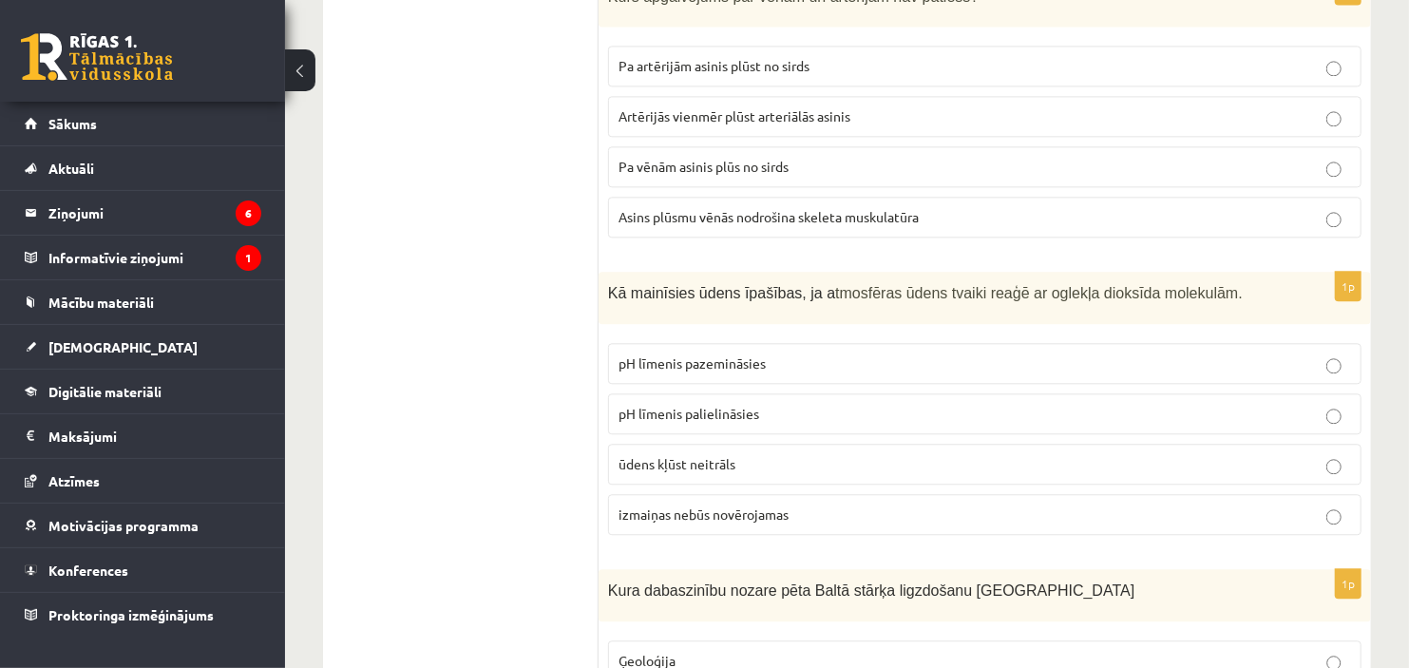
scroll to position [6902, 0]
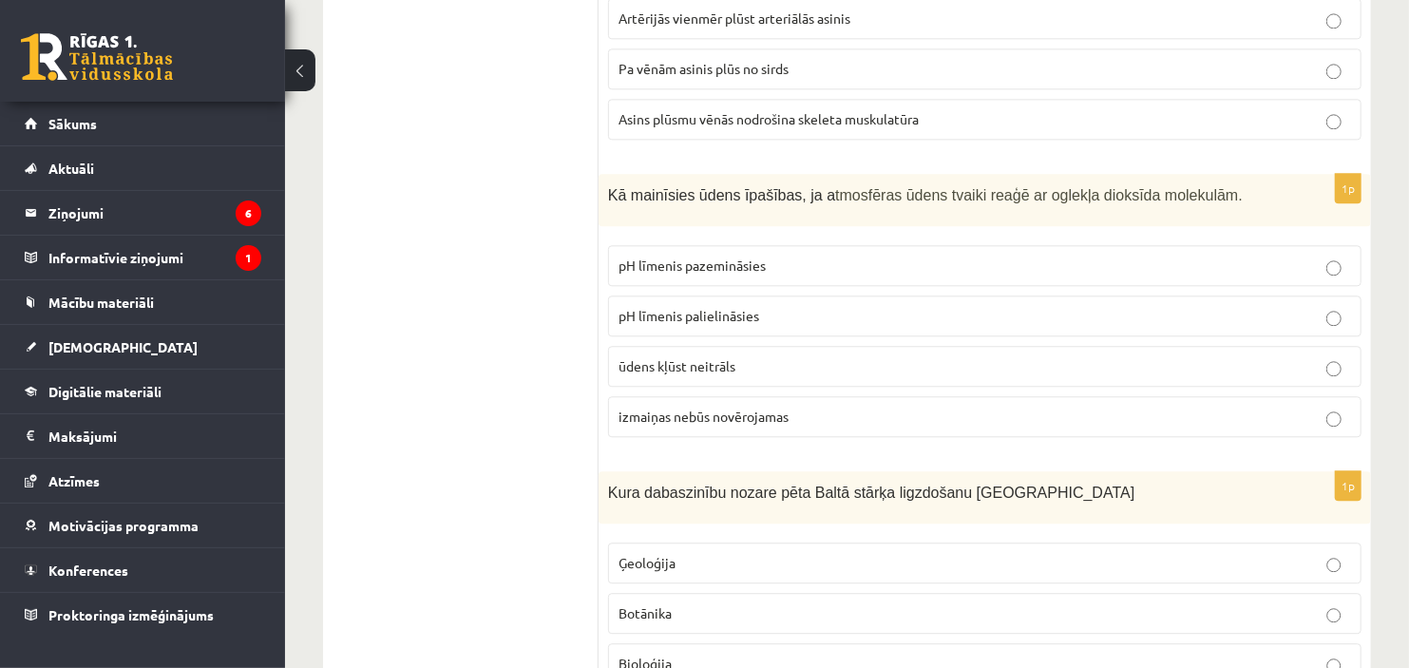
click at [874, 256] on p "pH līmenis pazemināsies" at bounding box center [984, 266] width 732 height 20
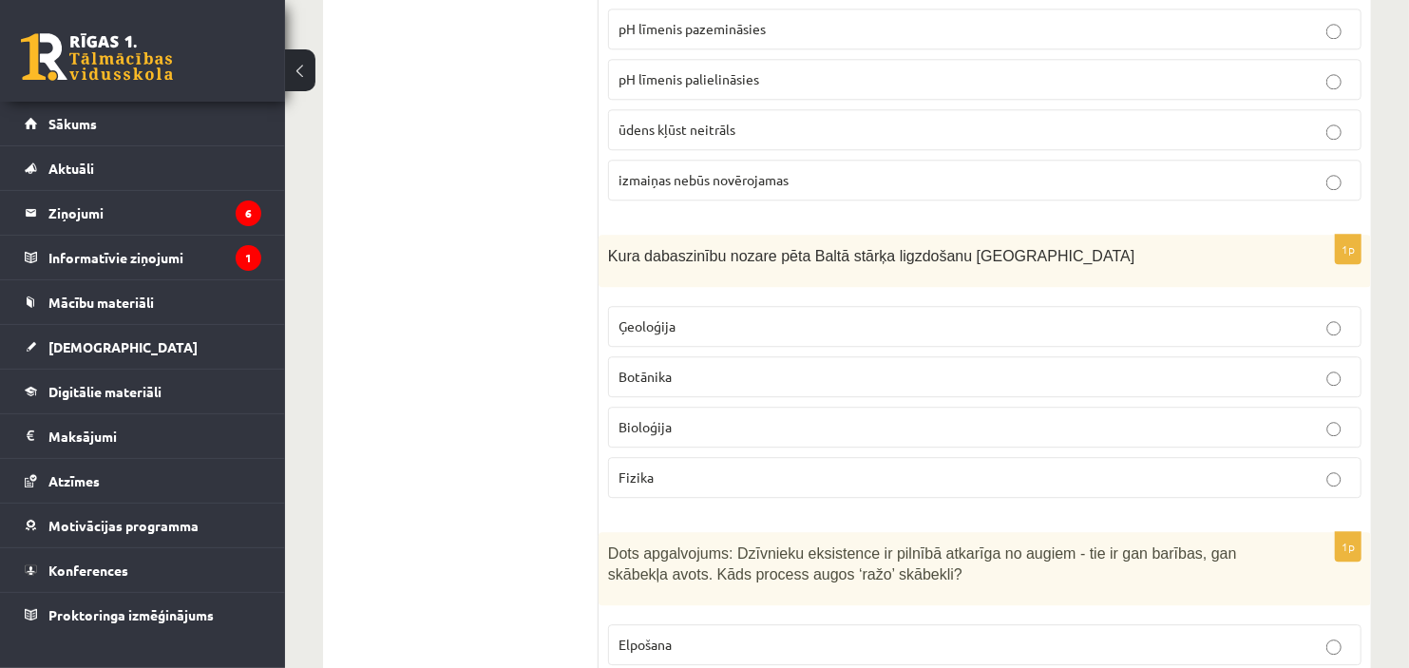
scroll to position [7150, 0]
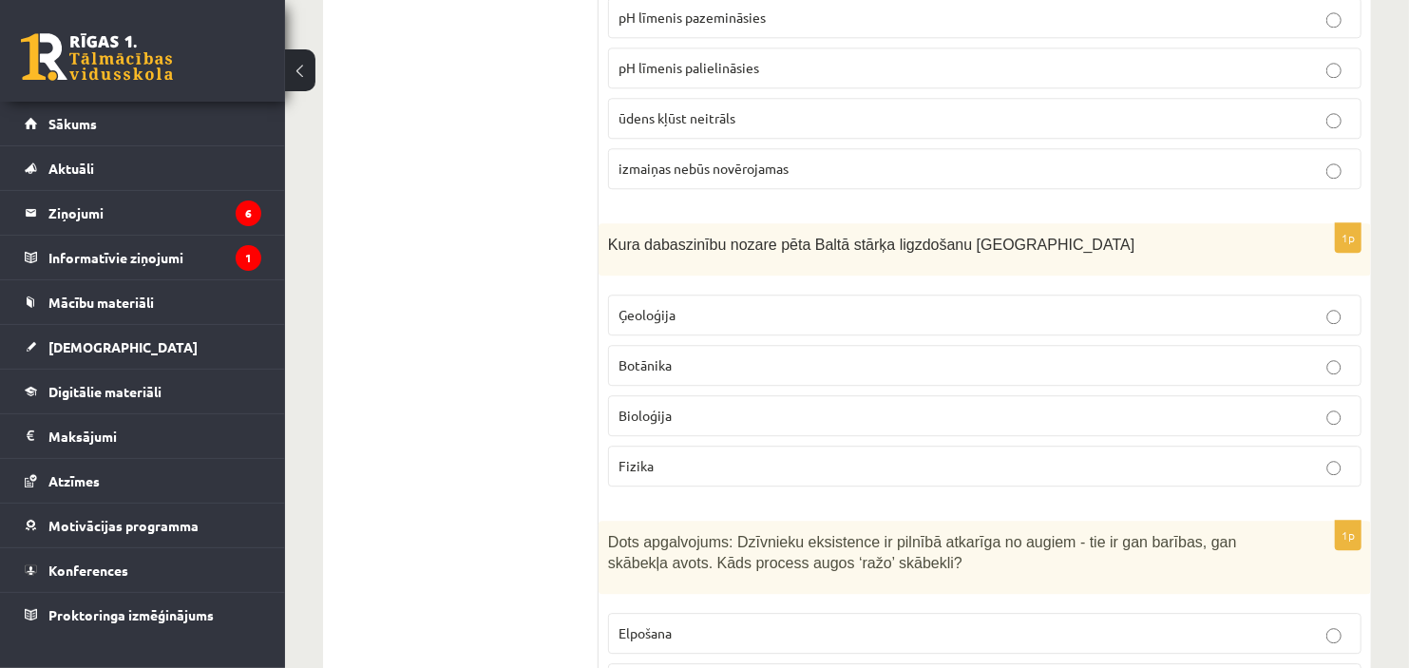
click at [724, 415] on p "Bioloģija" at bounding box center [984, 416] width 732 height 20
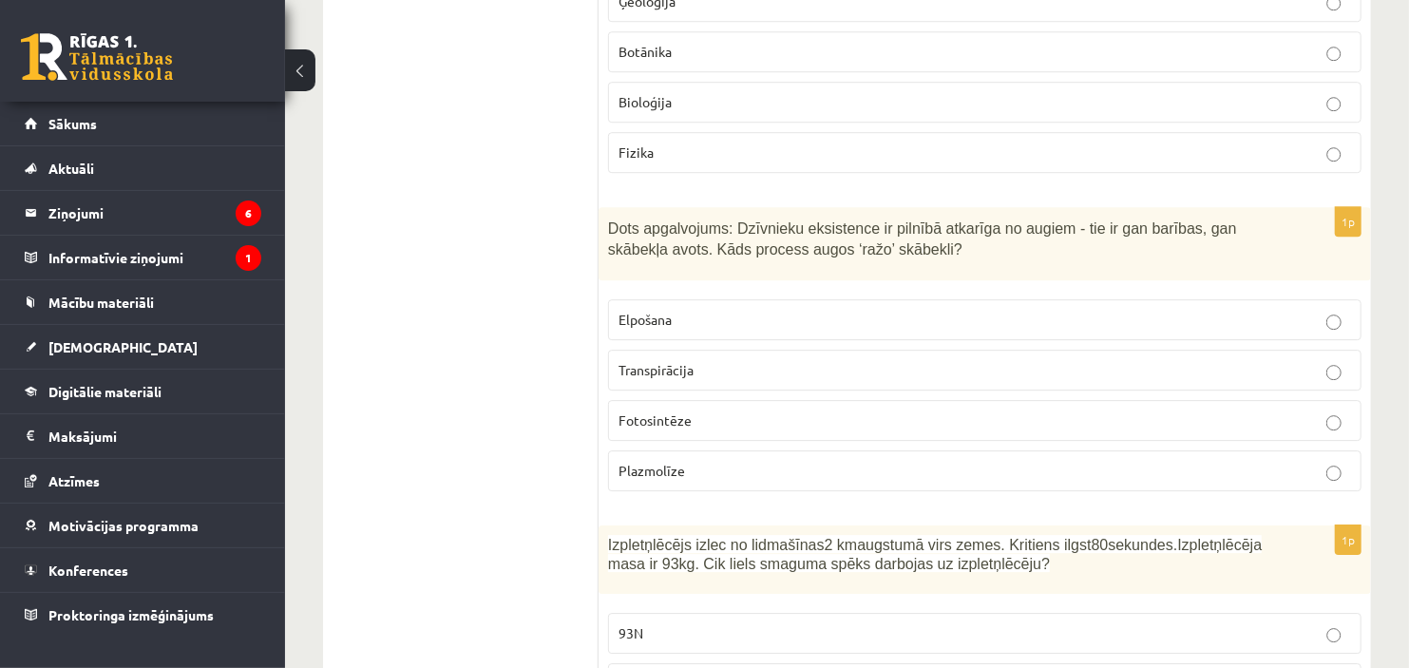
scroll to position [7458, 0]
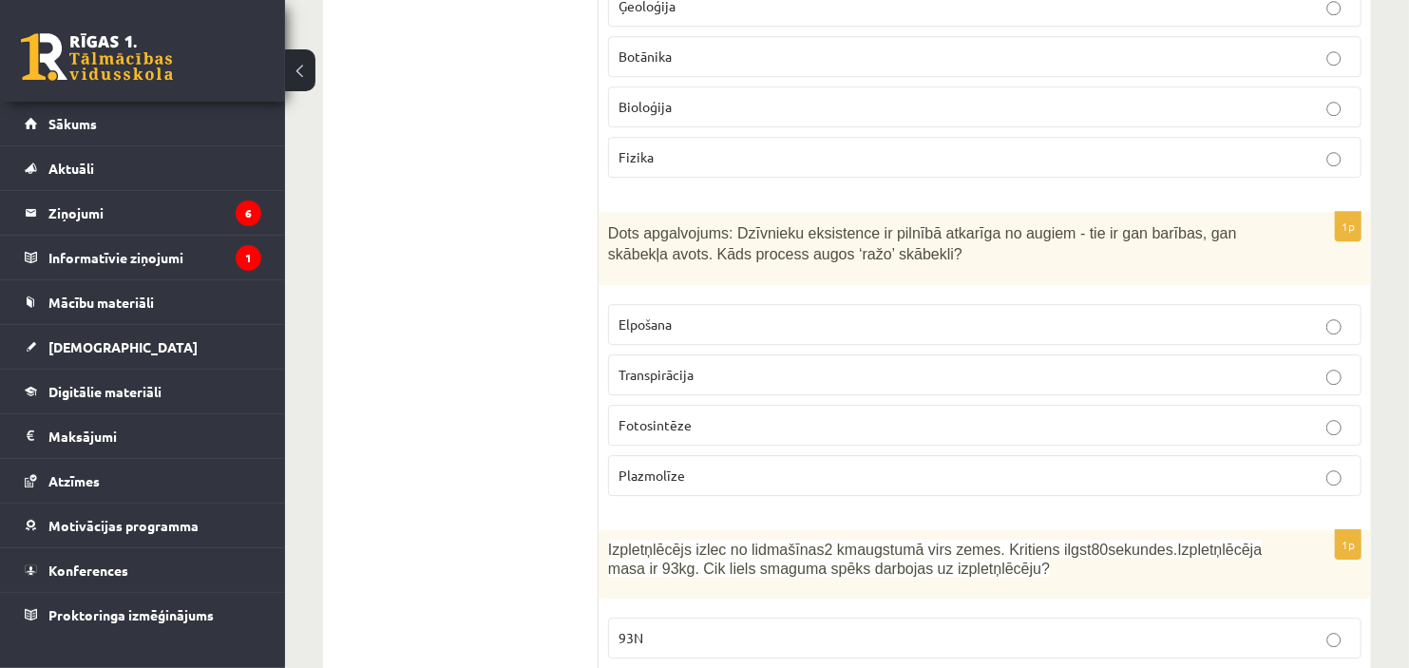
click at [739, 419] on p "Fotosintēze" at bounding box center [984, 425] width 732 height 20
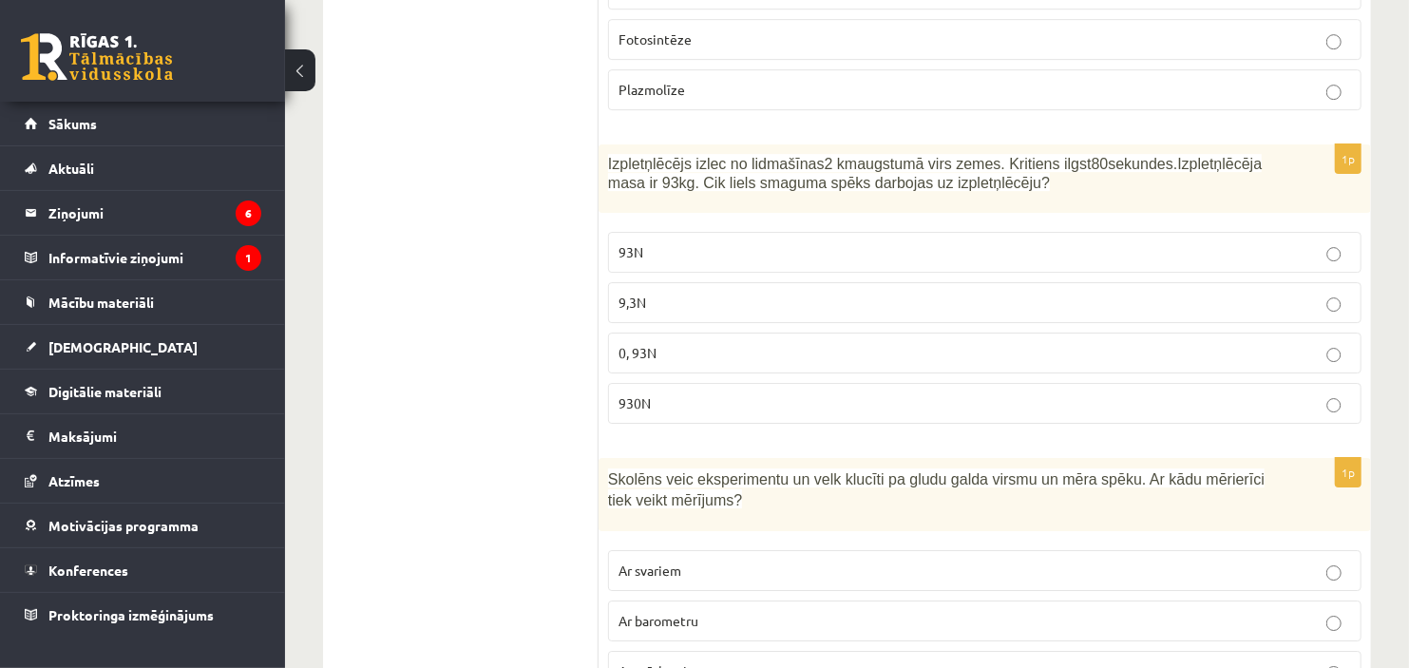
scroll to position [7853, 0]
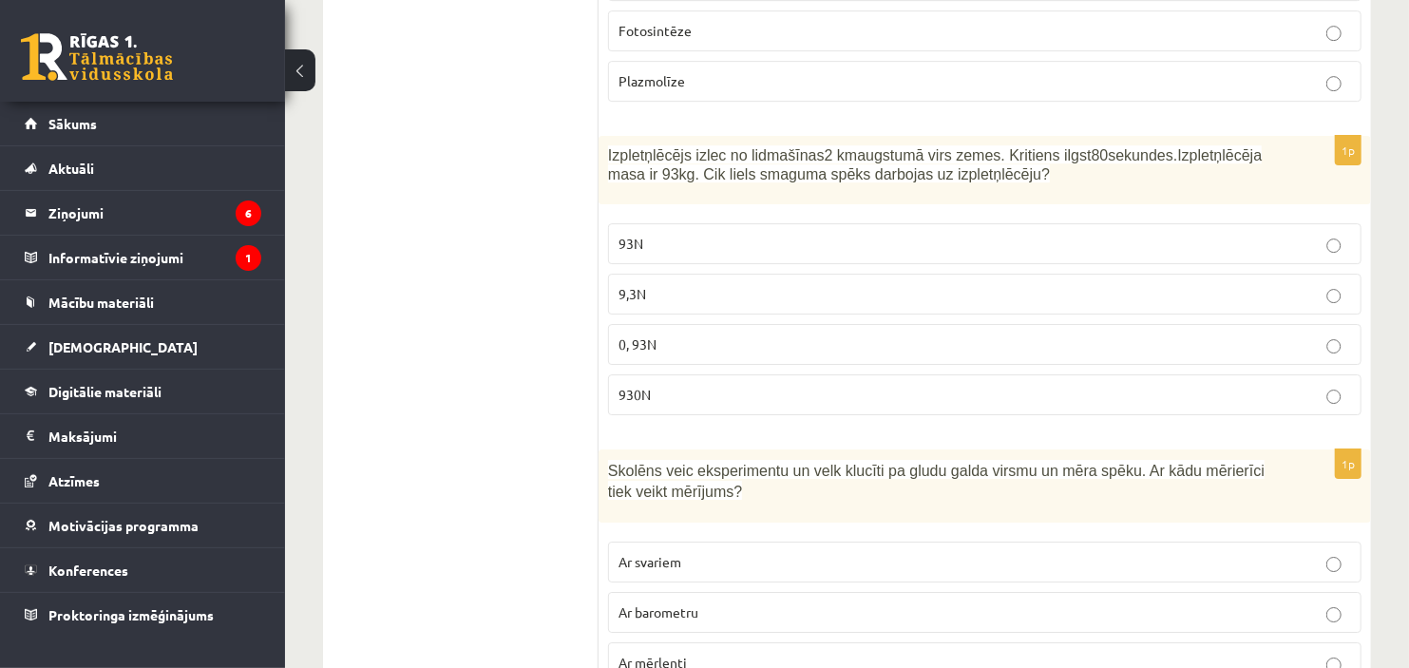
click at [728, 374] on label "930N" at bounding box center [984, 394] width 753 height 41
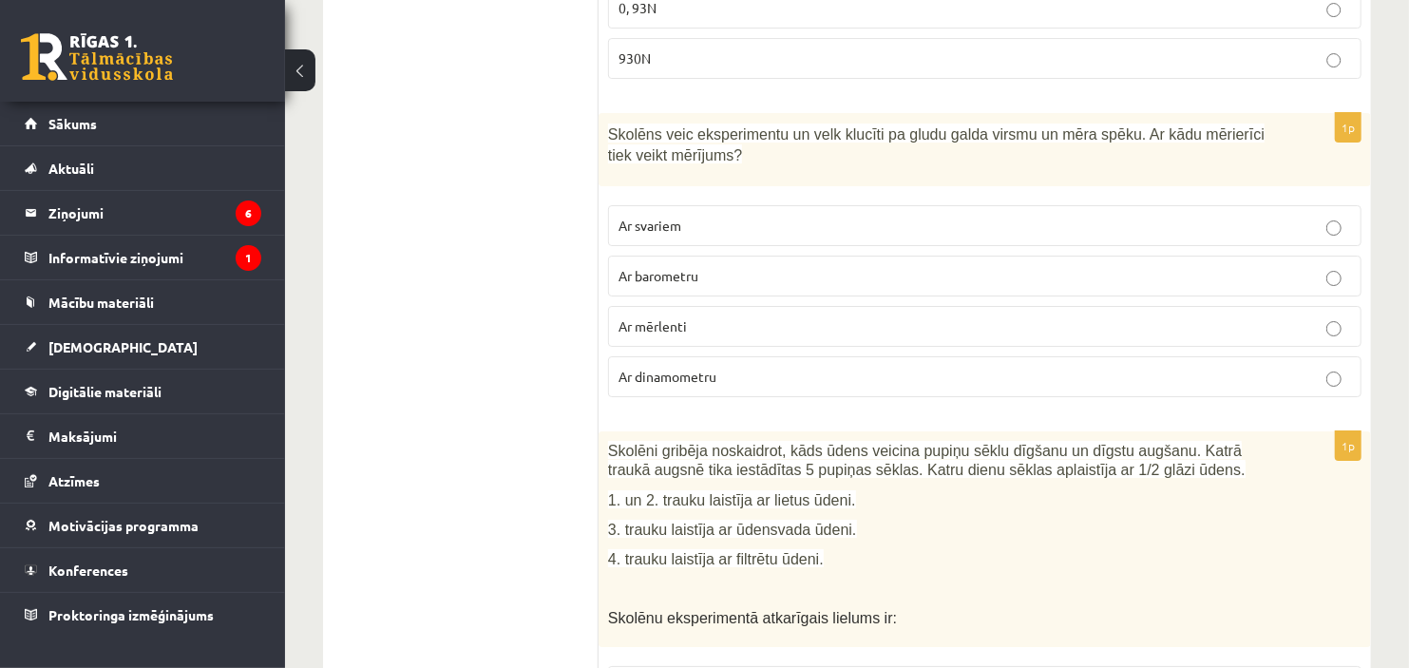
scroll to position [8191, 0]
click at [948, 354] on label "Ar dinamometru" at bounding box center [984, 374] width 753 height 41
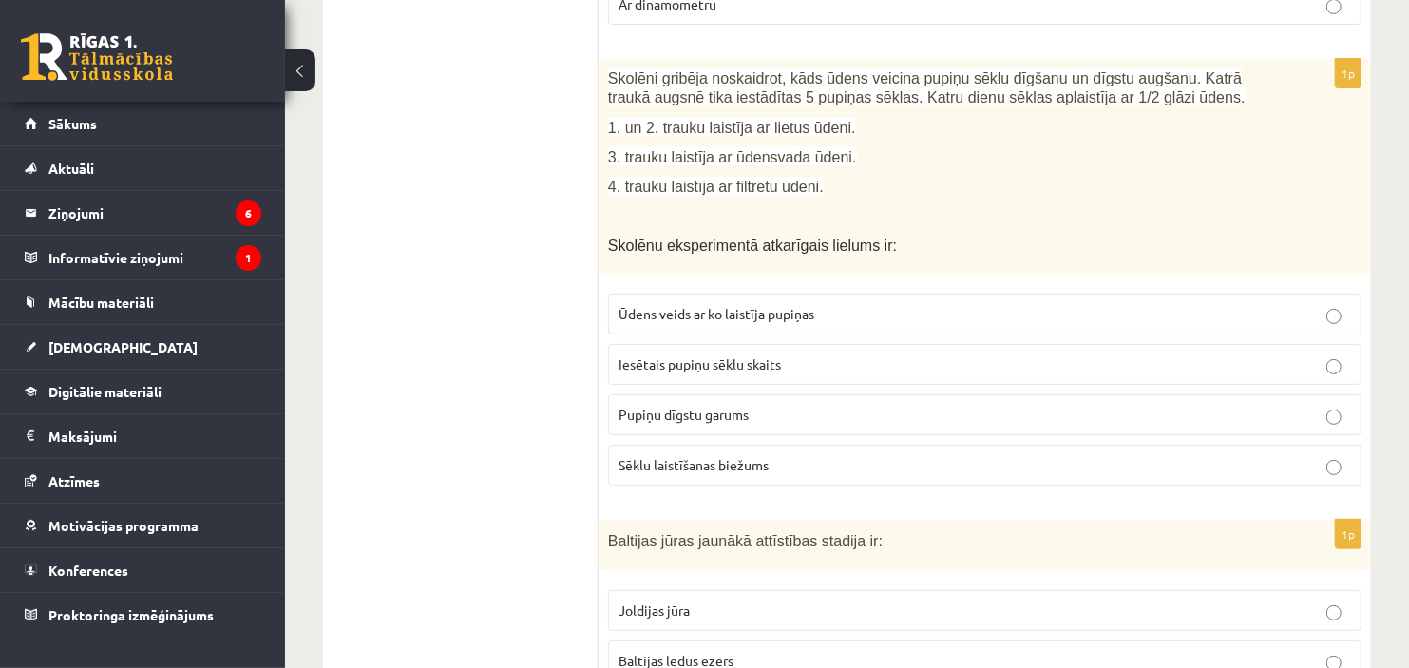
scroll to position [8559, 0]
click at [792, 407] on p "Pupiņu dīgstu garums" at bounding box center [984, 417] width 732 height 20
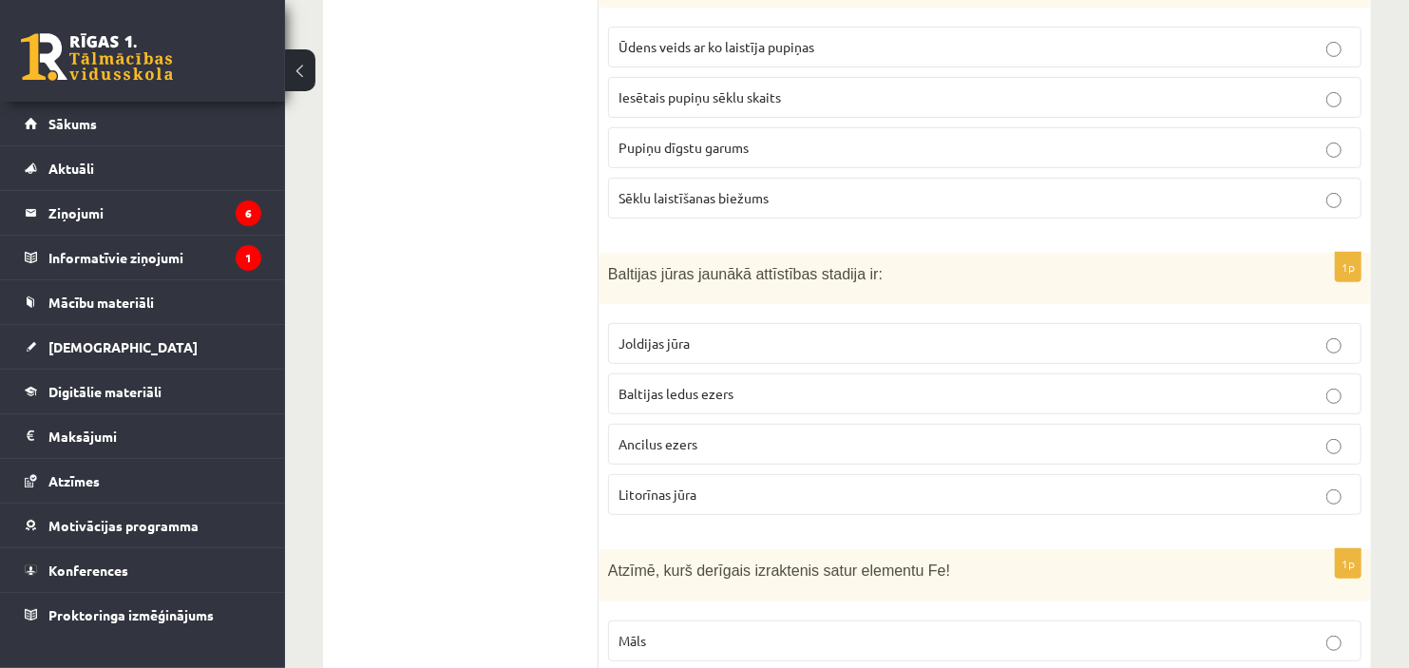
scroll to position [8837, 0]
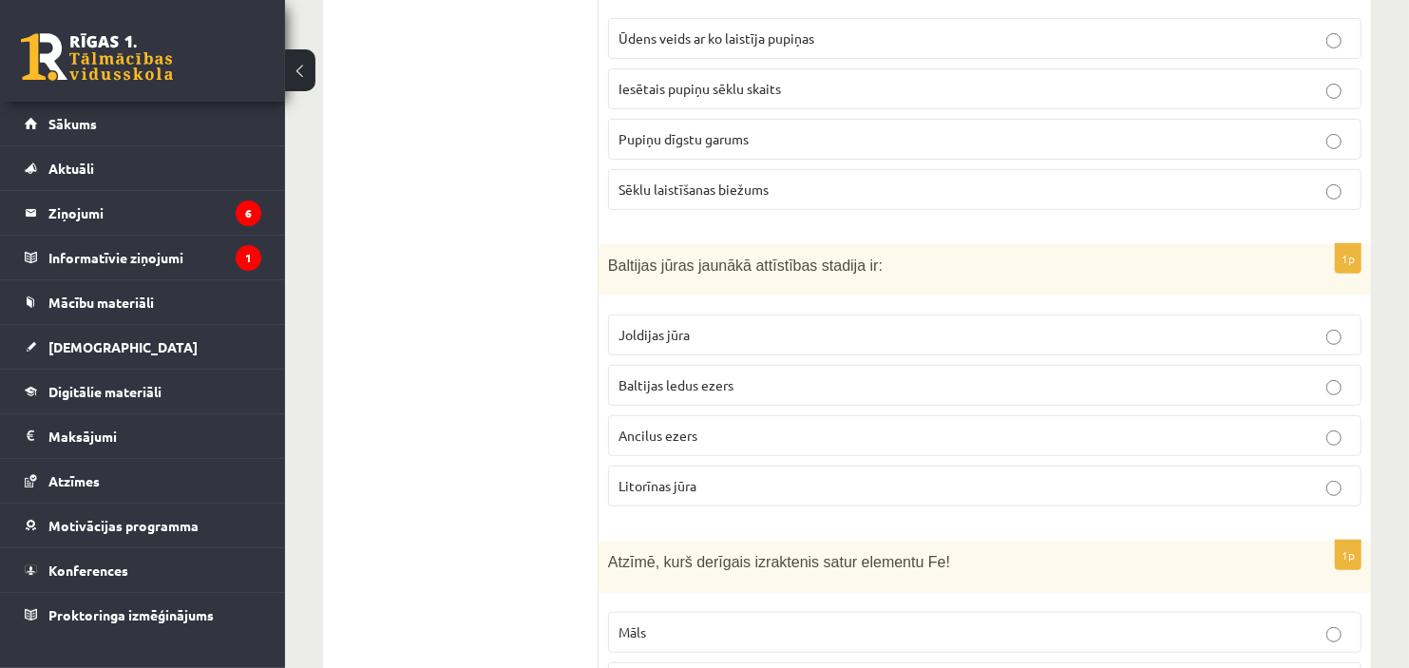
click at [725, 484] on p "Litorīnas jūra" at bounding box center [984, 486] width 732 height 20
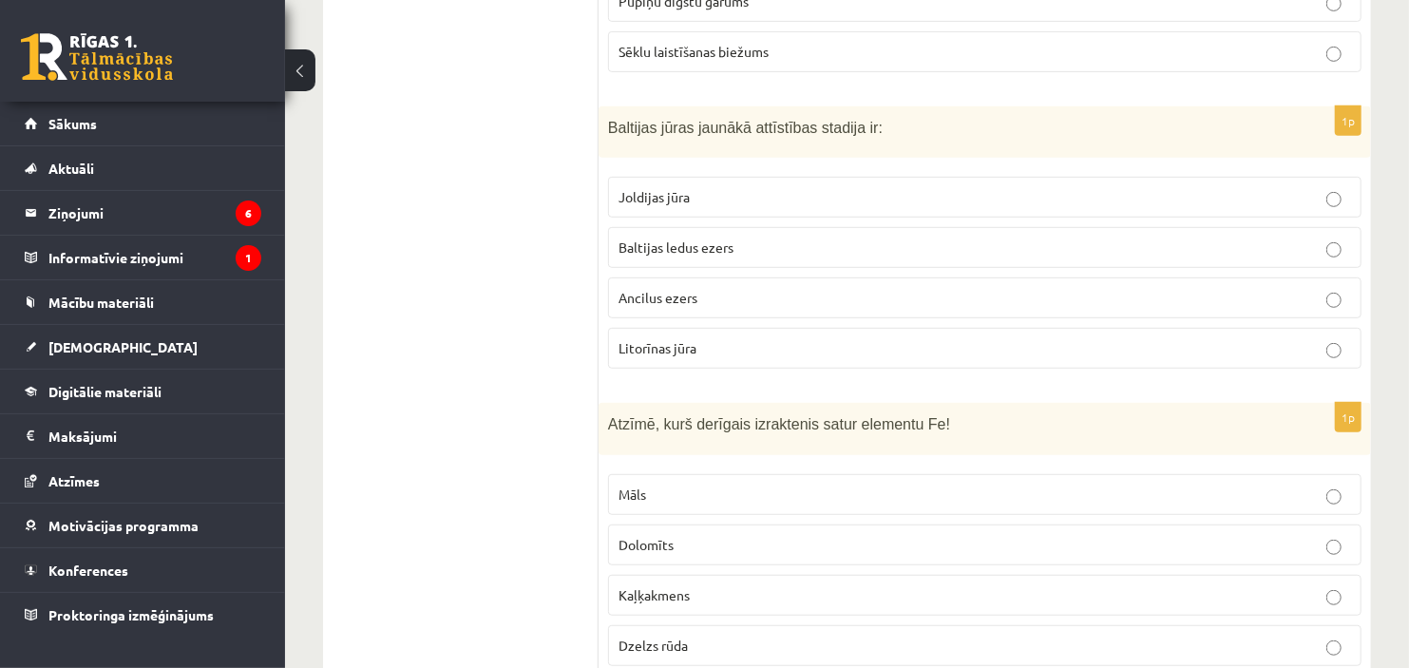
scroll to position [9043, 0]
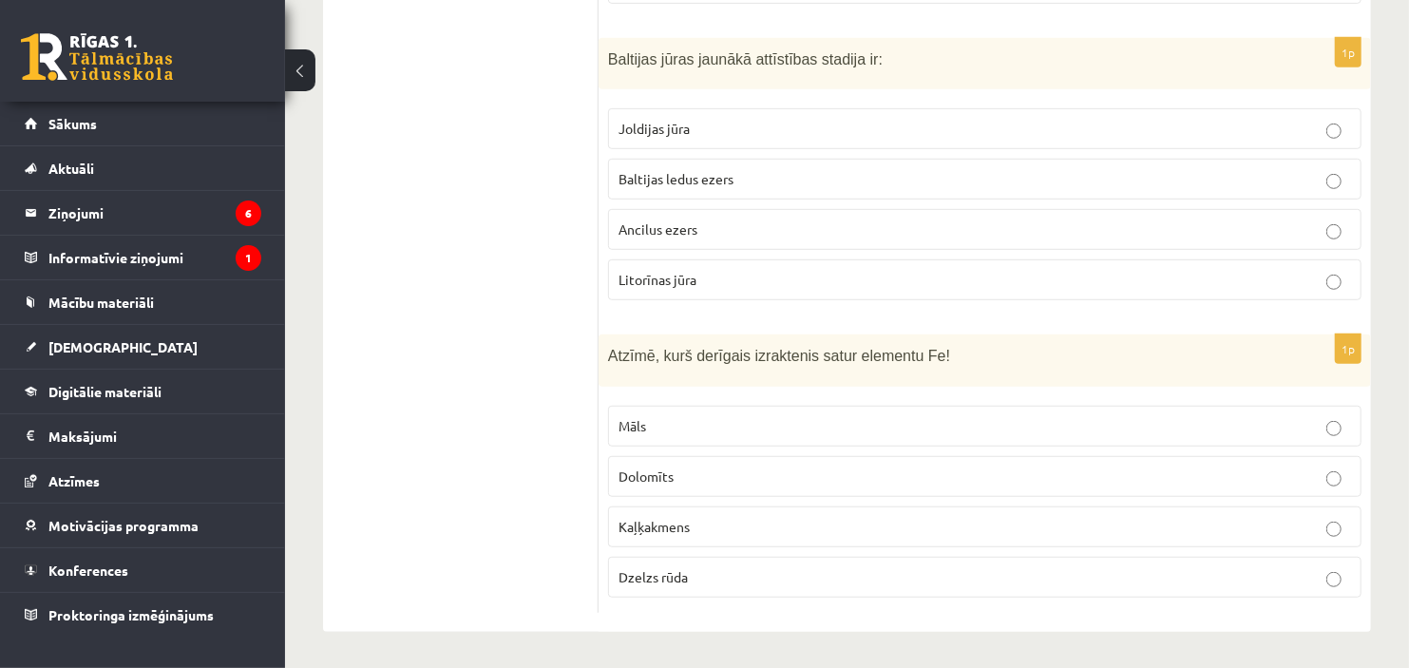
click at [671, 581] on span "Dzelzs rūda" at bounding box center [652, 576] width 69 height 17
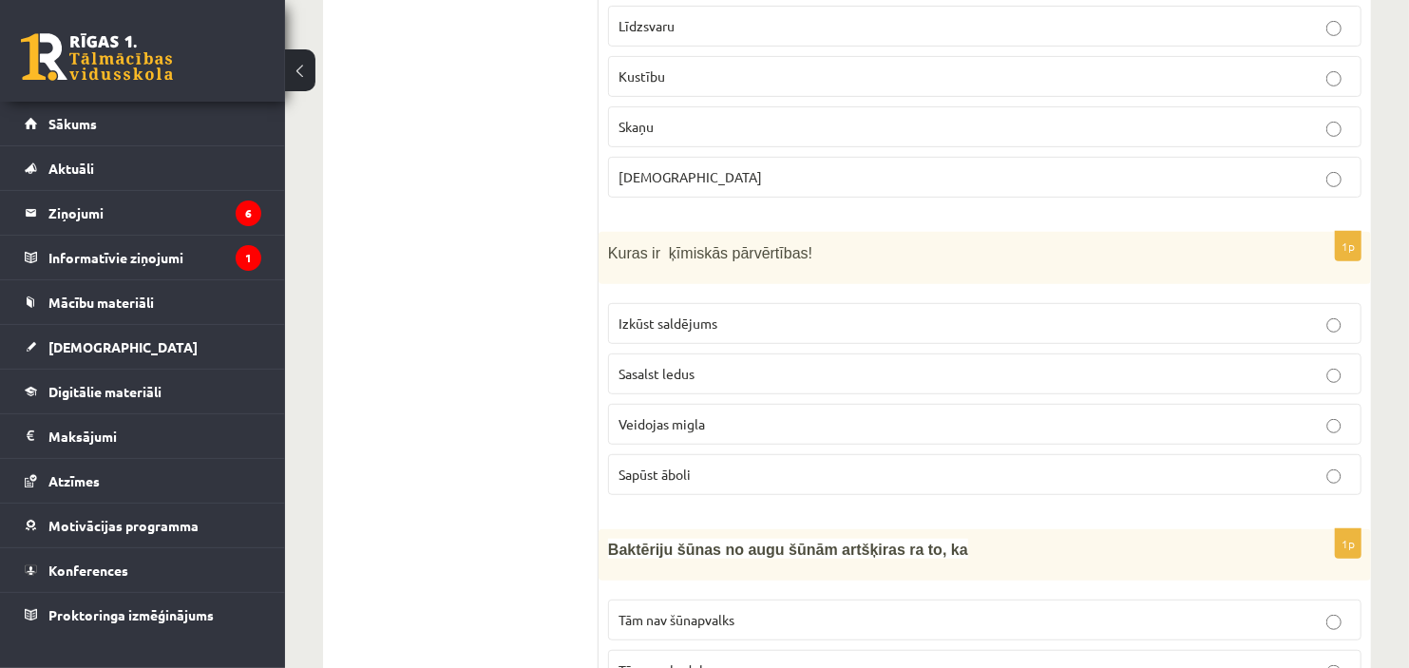
scroll to position [0, 0]
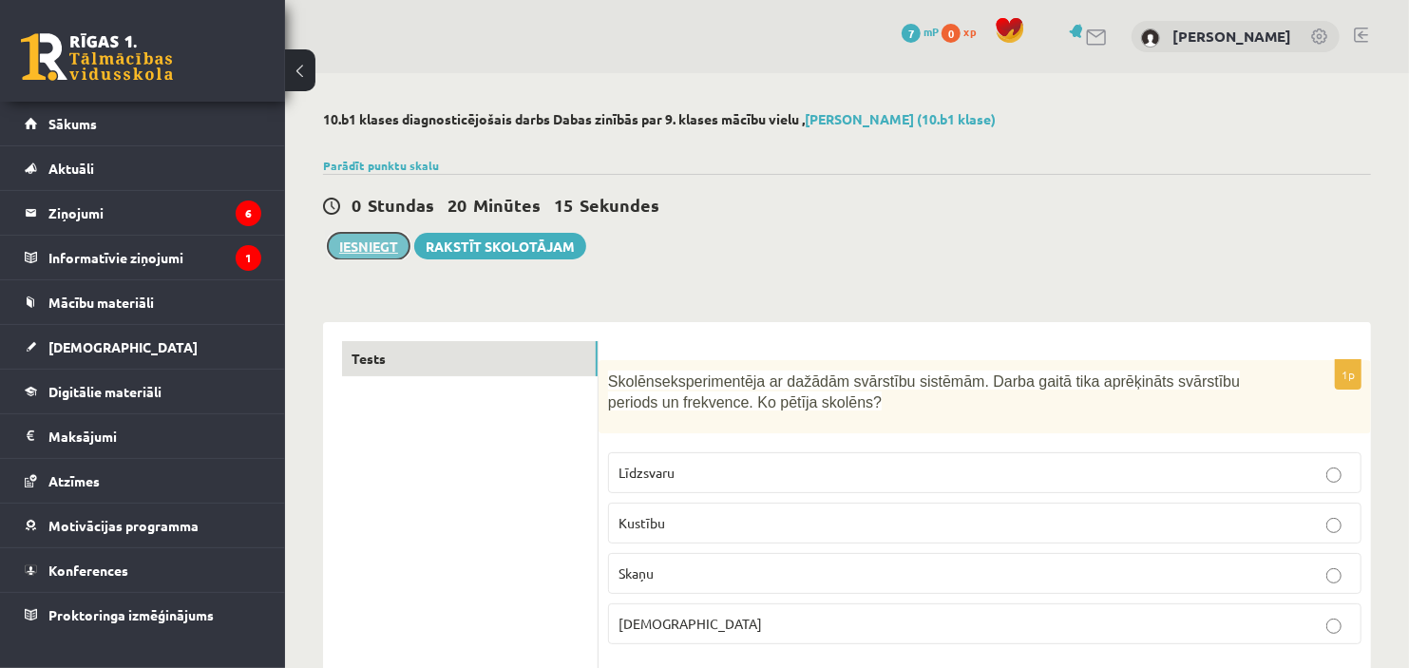
click at [368, 240] on button "Iesniegt" at bounding box center [369, 246] width 82 height 27
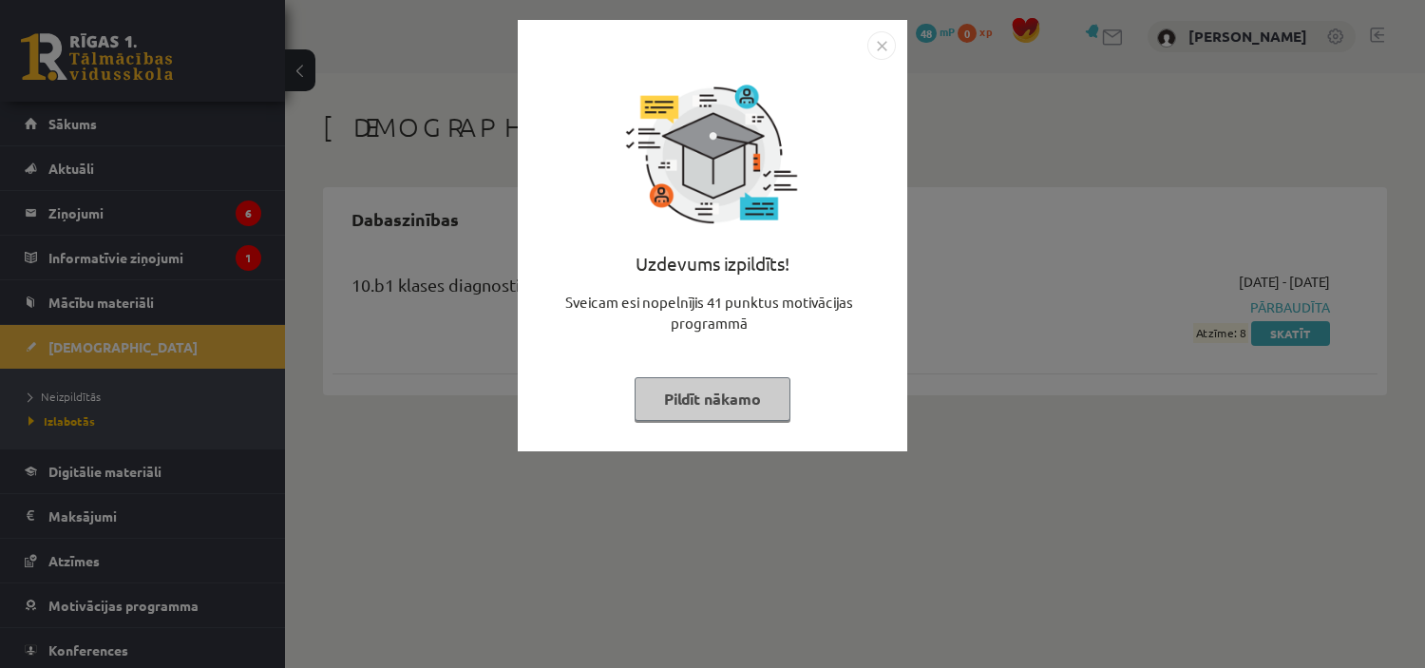
click at [713, 383] on button "Pildīt nākamo" at bounding box center [713, 399] width 156 height 44
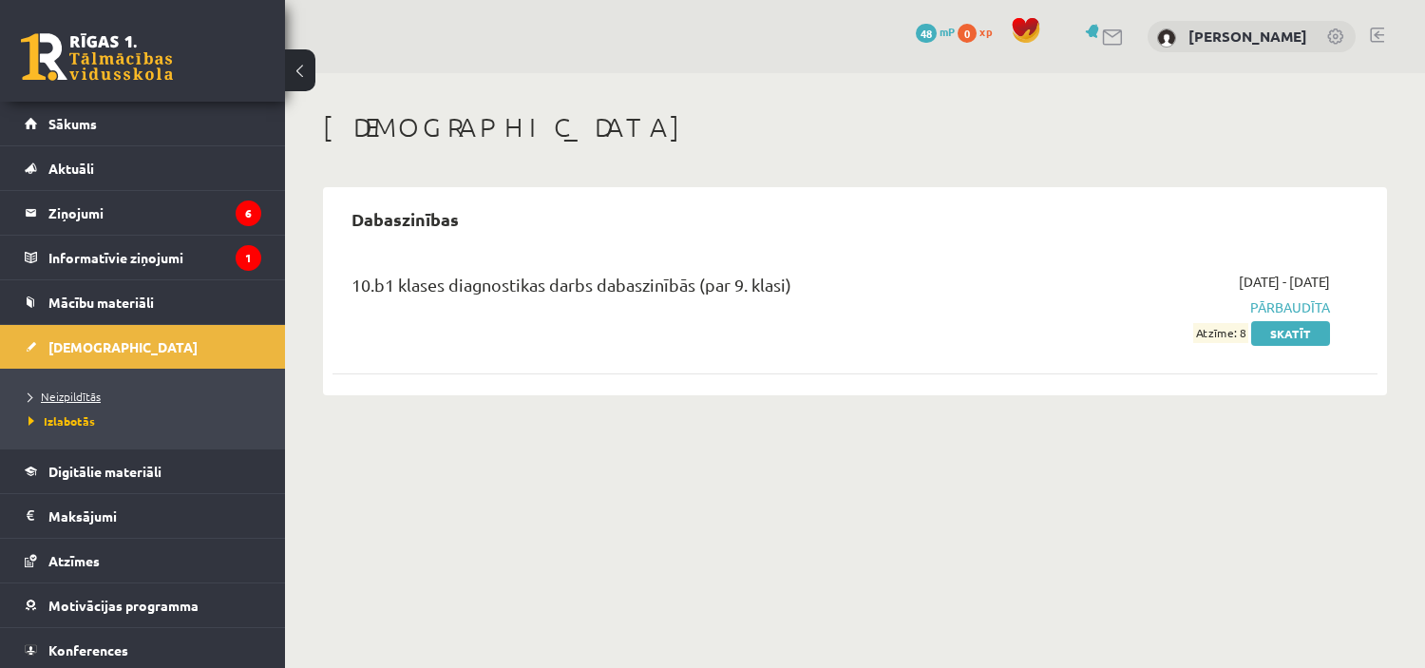
click at [88, 388] on link "Neizpildītās" at bounding box center [146, 396] width 237 height 17
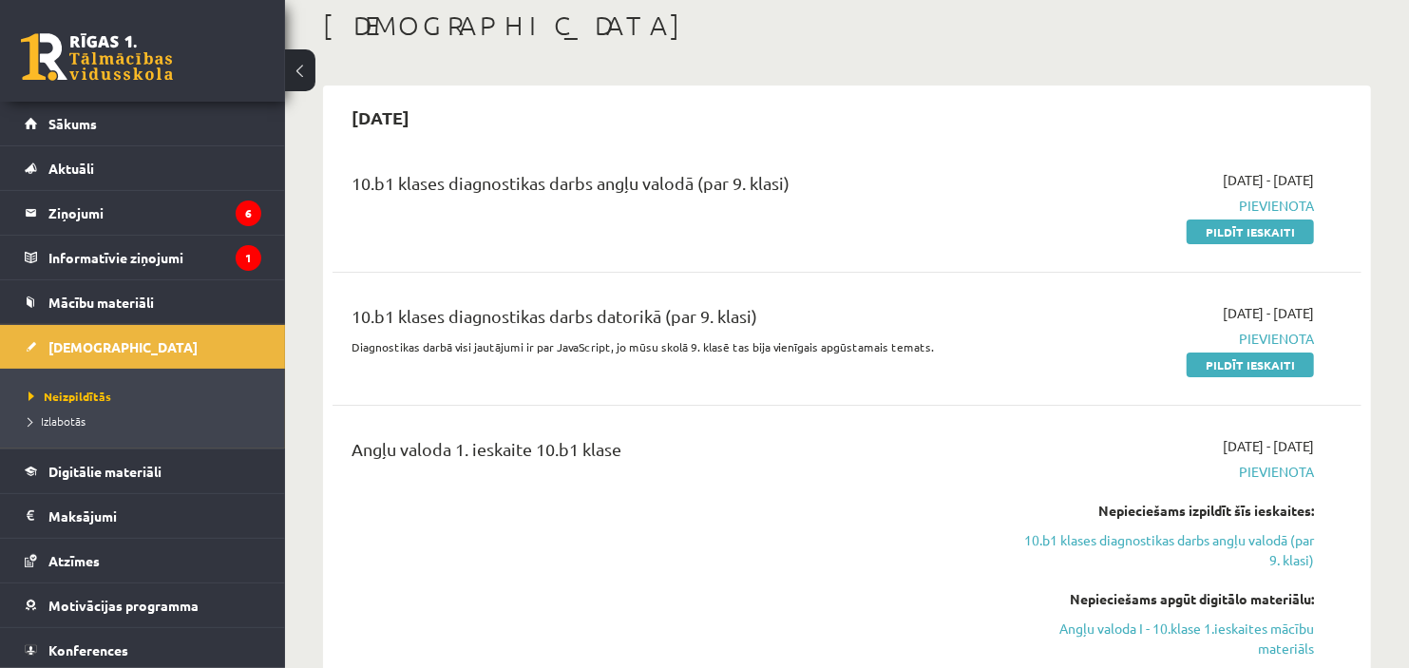
scroll to position [101, 0]
click at [1255, 225] on link "Pildīt ieskaiti" at bounding box center [1249, 232] width 127 height 25
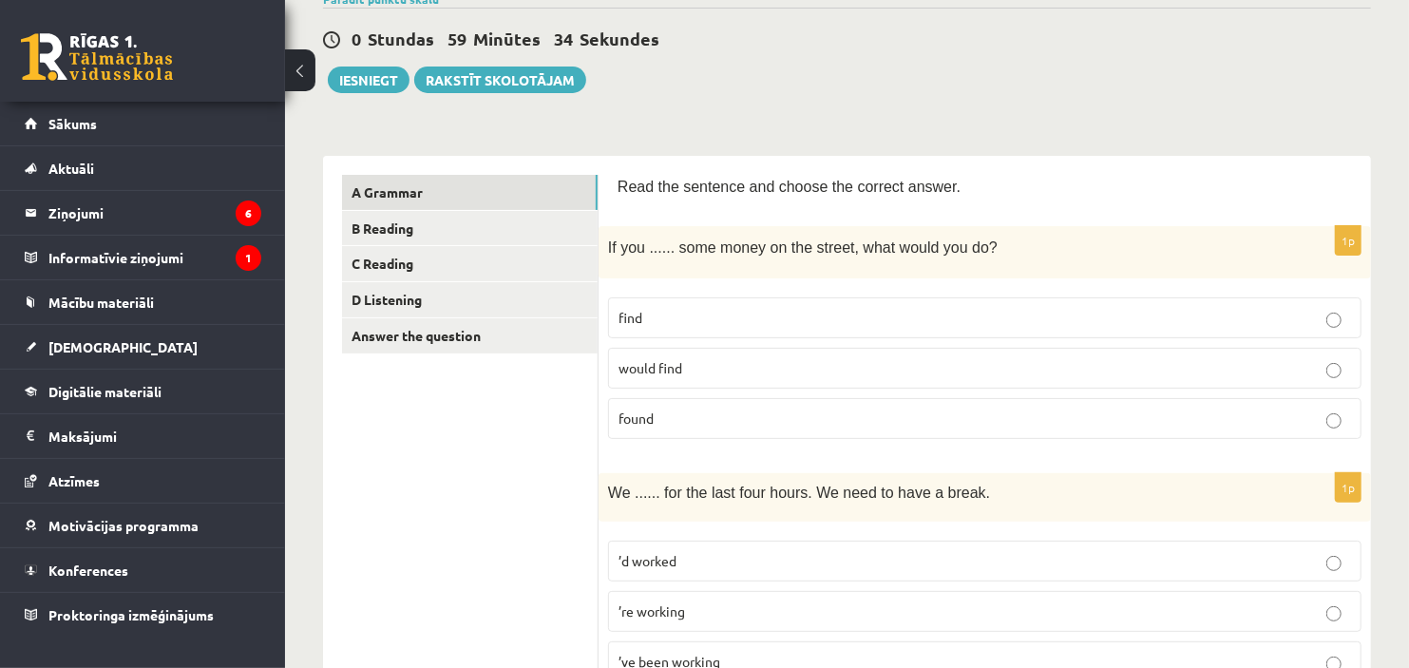
scroll to position [168, 0]
click at [717, 300] on label "find" at bounding box center [984, 315] width 753 height 41
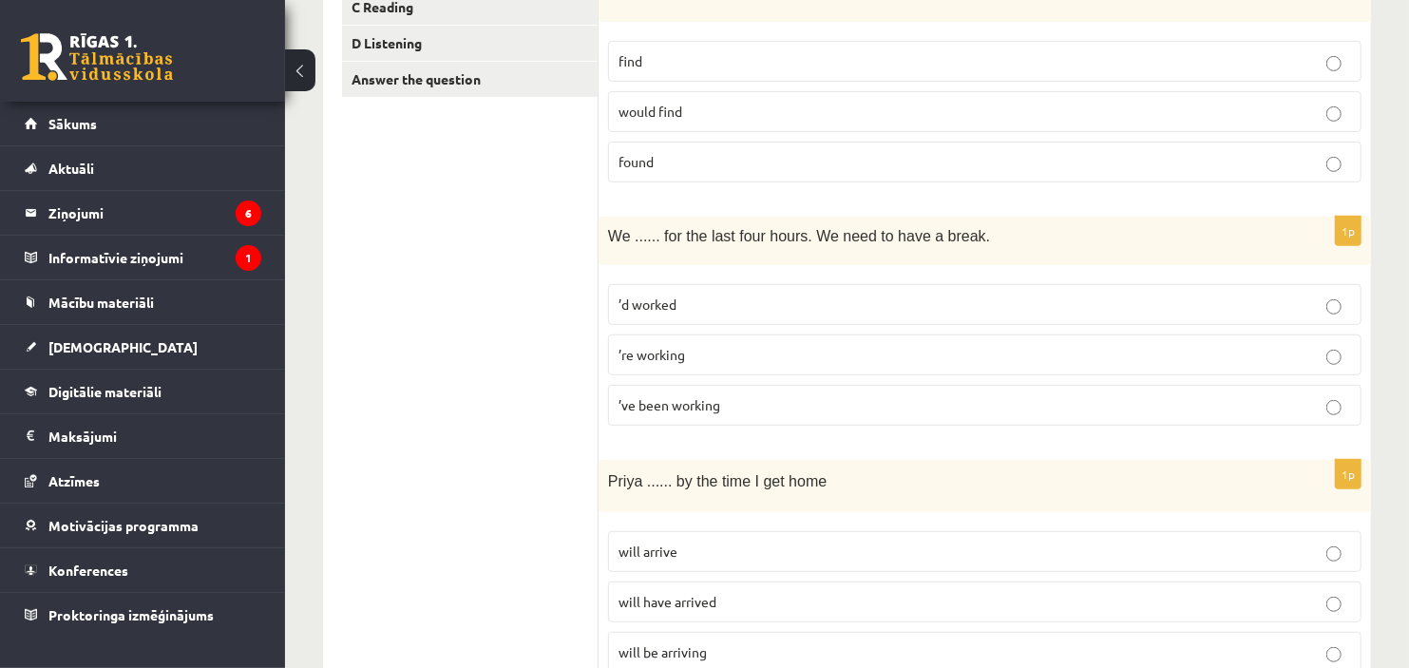
scroll to position [428, 0]
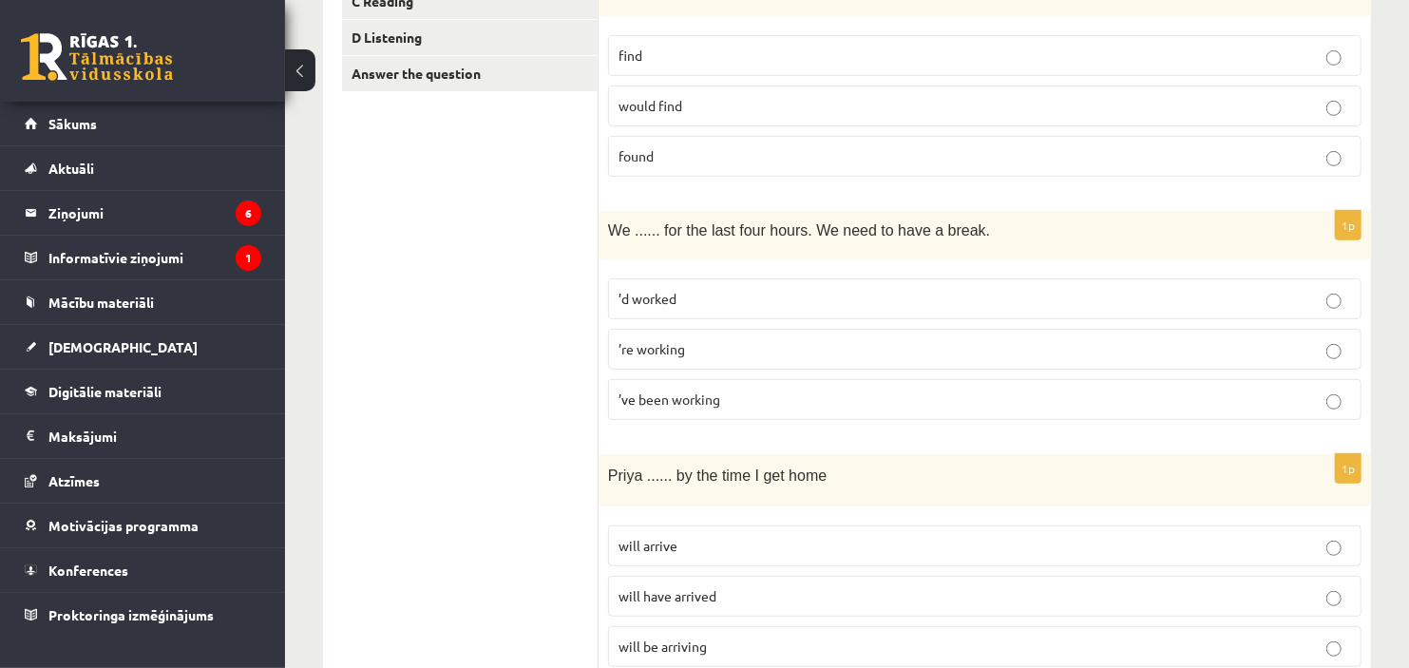
click at [779, 392] on p "’ve been working" at bounding box center [984, 399] width 732 height 20
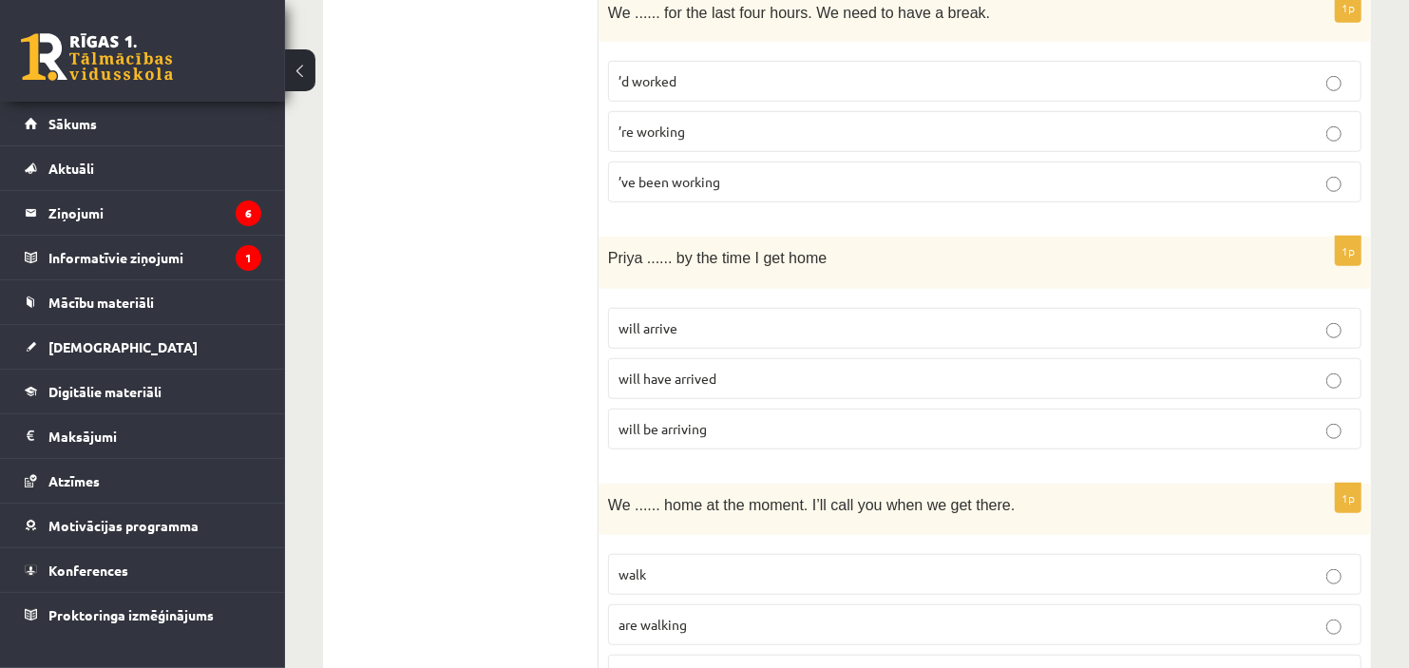
scroll to position [647, 0]
click at [932, 377] on p "will have arrived" at bounding box center [984, 378] width 732 height 20
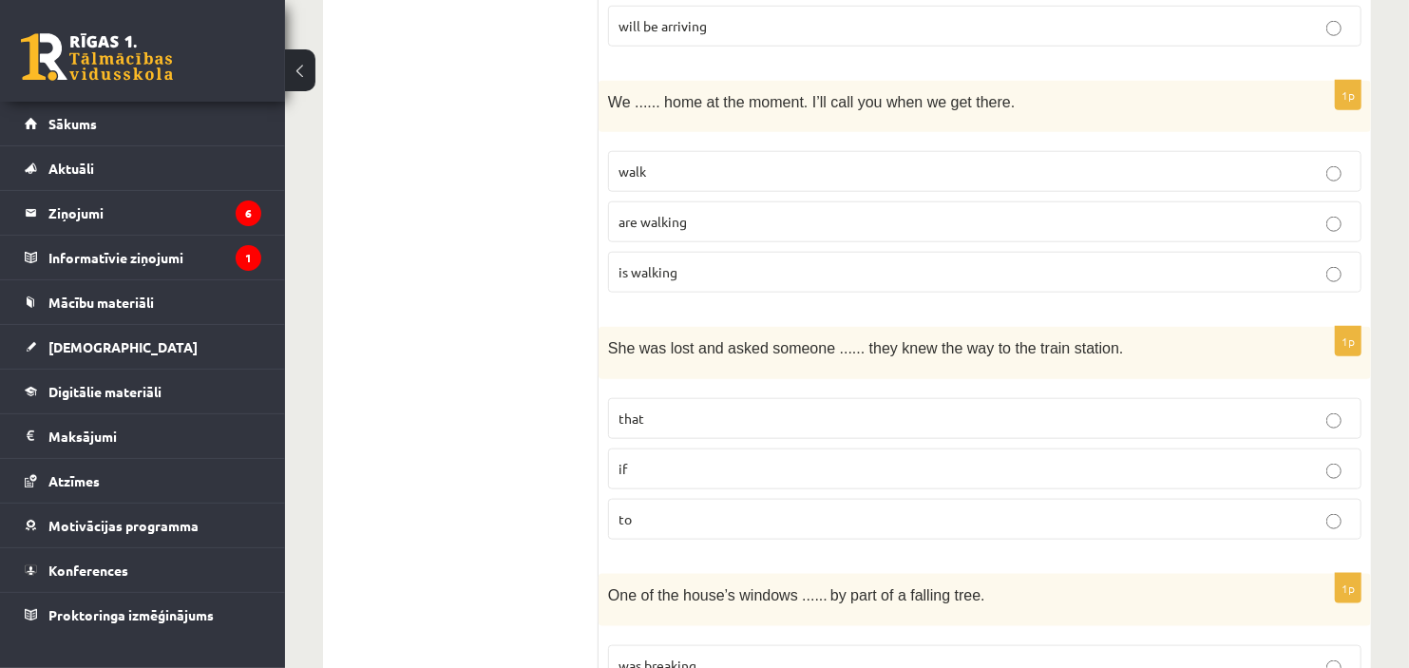
scroll to position [1058, 0]
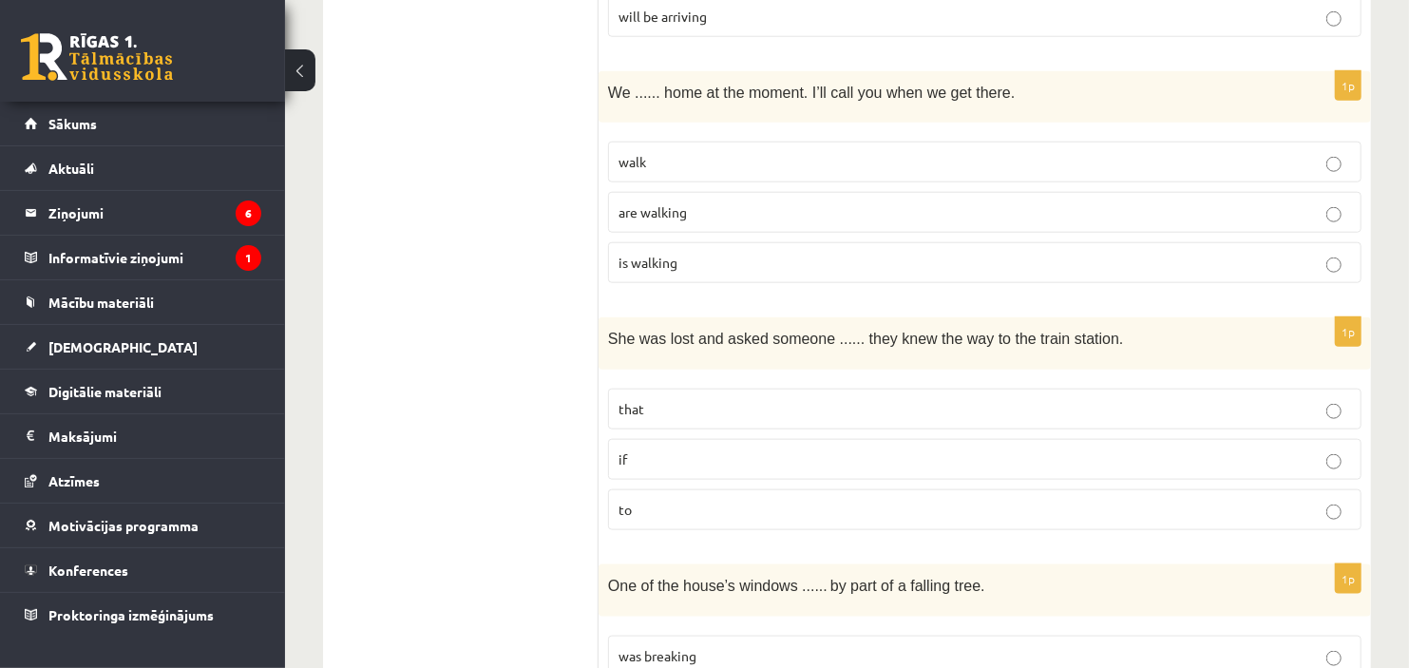
click at [810, 207] on p "are walking" at bounding box center [984, 212] width 732 height 20
click at [649, 452] on p "if" at bounding box center [984, 459] width 732 height 20
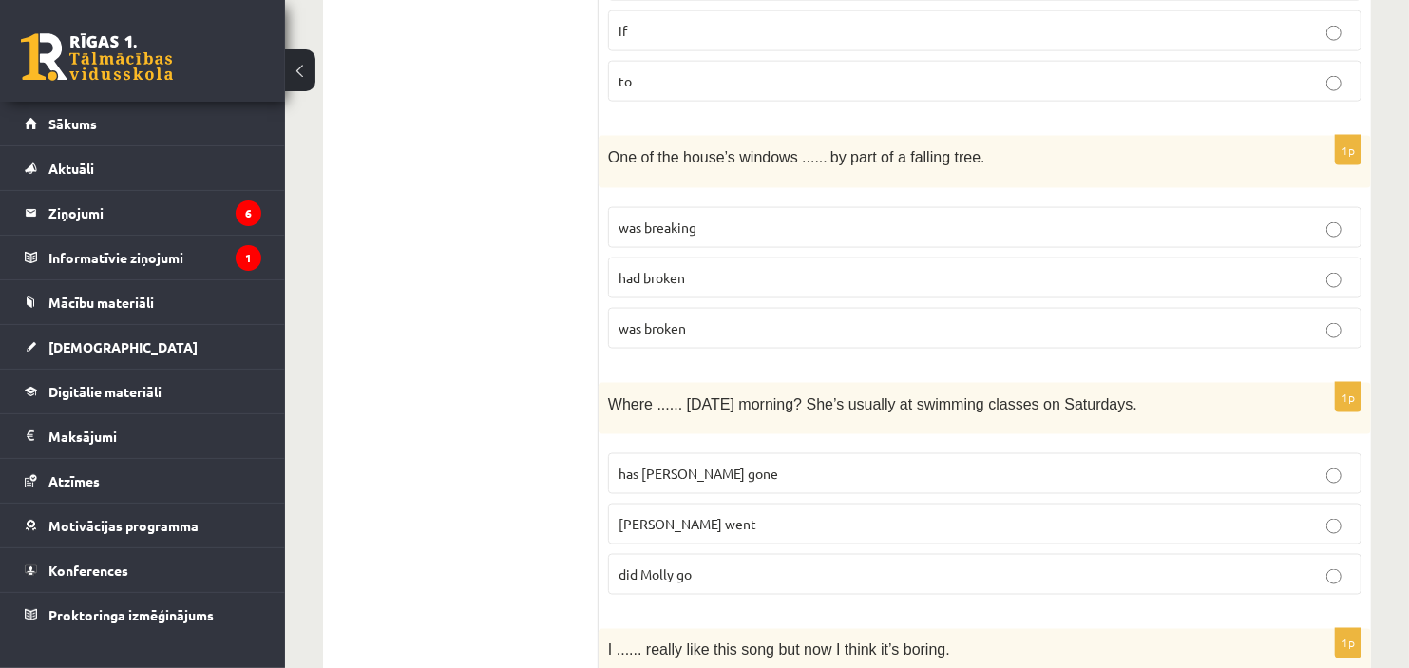
scroll to position [1486, 0]
click at [918, 271] on p "had broken" at bounding box center [984, 279] width 732 height 20
drag, startPoint x: 918, startPoint y: 271, endPoint x: 420, endPoint y: 300, distance: 498.6
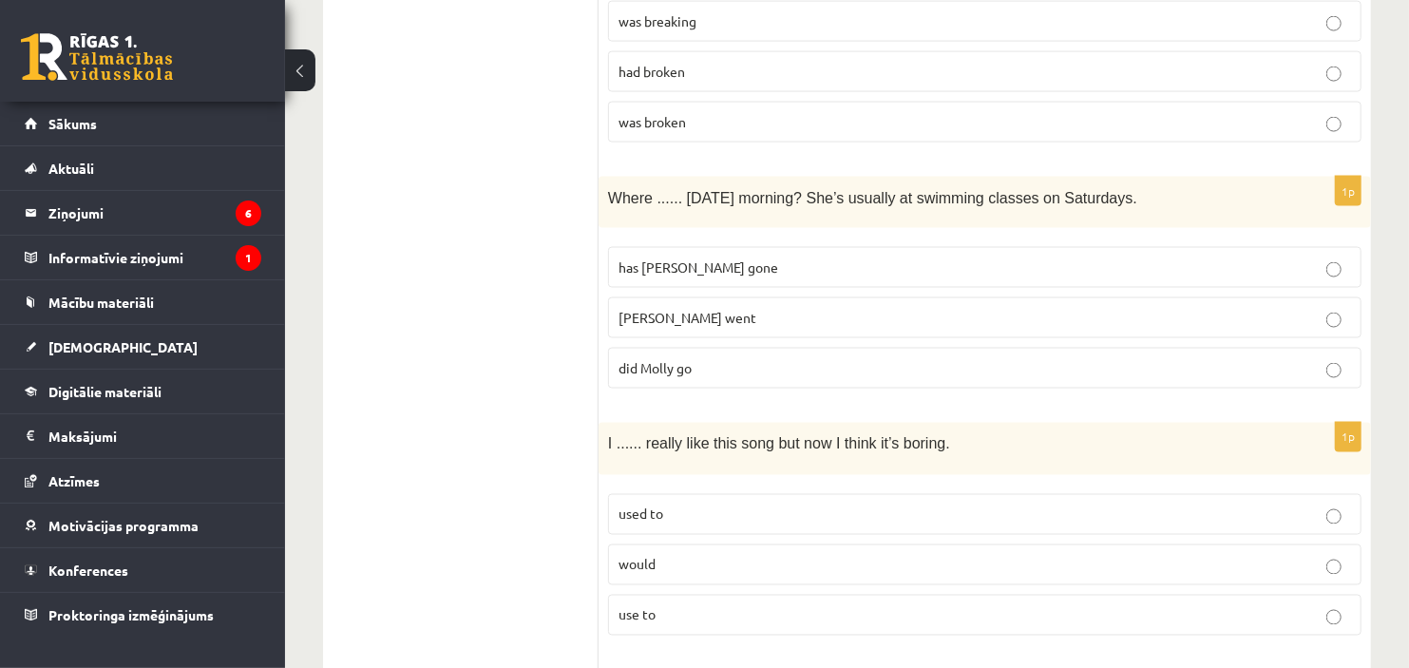
scroll to position [1688, 0]
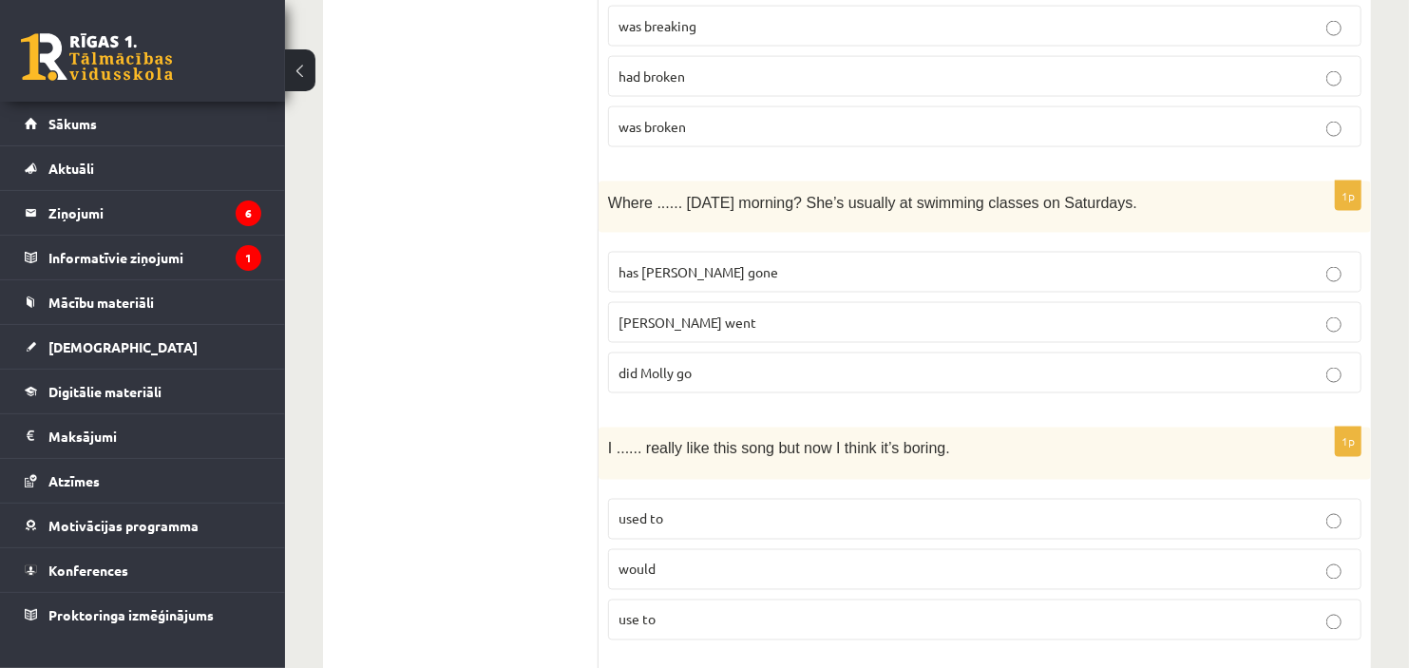
click at [752, 365] on p "did Molly go" at bounding box center [984, 373] width 732 height 20
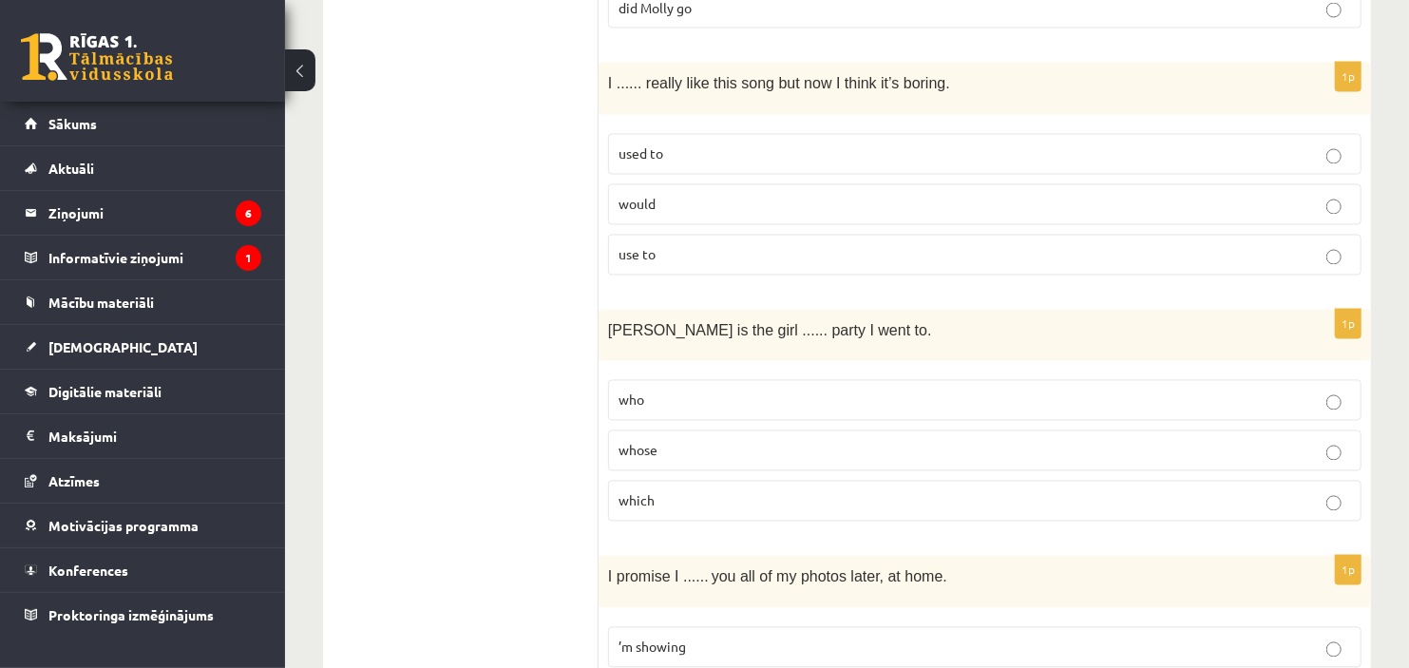
scroll to position [2055, 0]
click at [693, 140] on label "used to" at bounding box center [984, 152] width 753 height 41
click at [680, 447] on p "whose" at bounding box center [984, 449] width 732 height 20
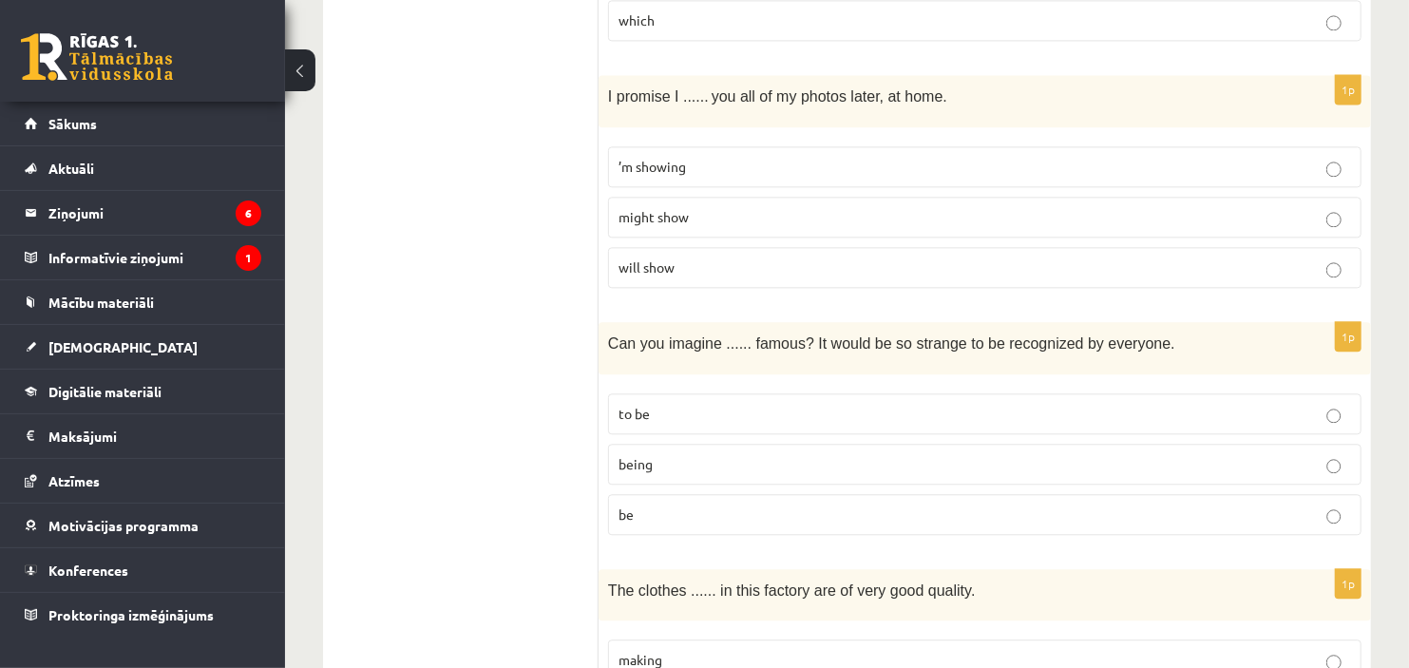
scroll to position [2532, 0]
click at [918, 261] on p "will show" at bounding box center [984, 268] width 732 height 20
click at [692, 462] on p "being" at bounding box center [984, 465] width 732 height 20
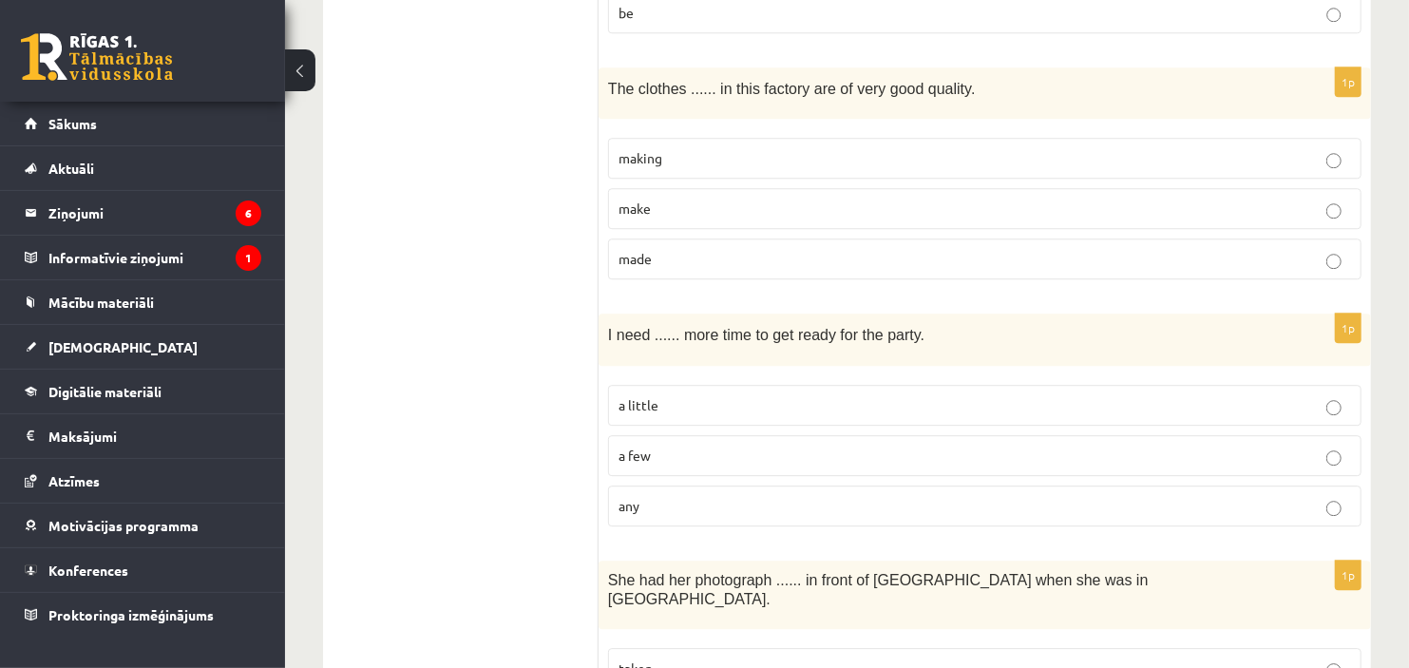
scroll to position [3032, 0]
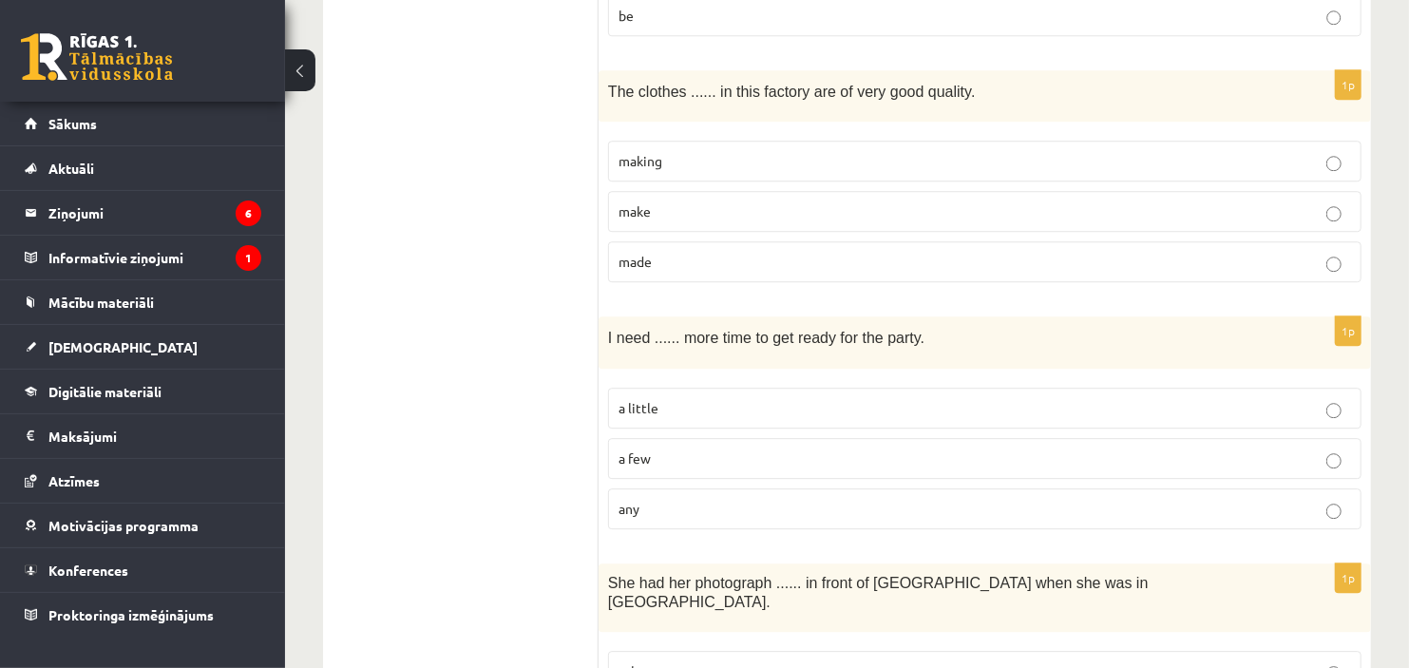
click at [864, 256] on p "made" at bounding box center [984, 262] width 732 height 20
click at [771, 399] on label "a little" at bounding box center [984, 408] width 753 height 41
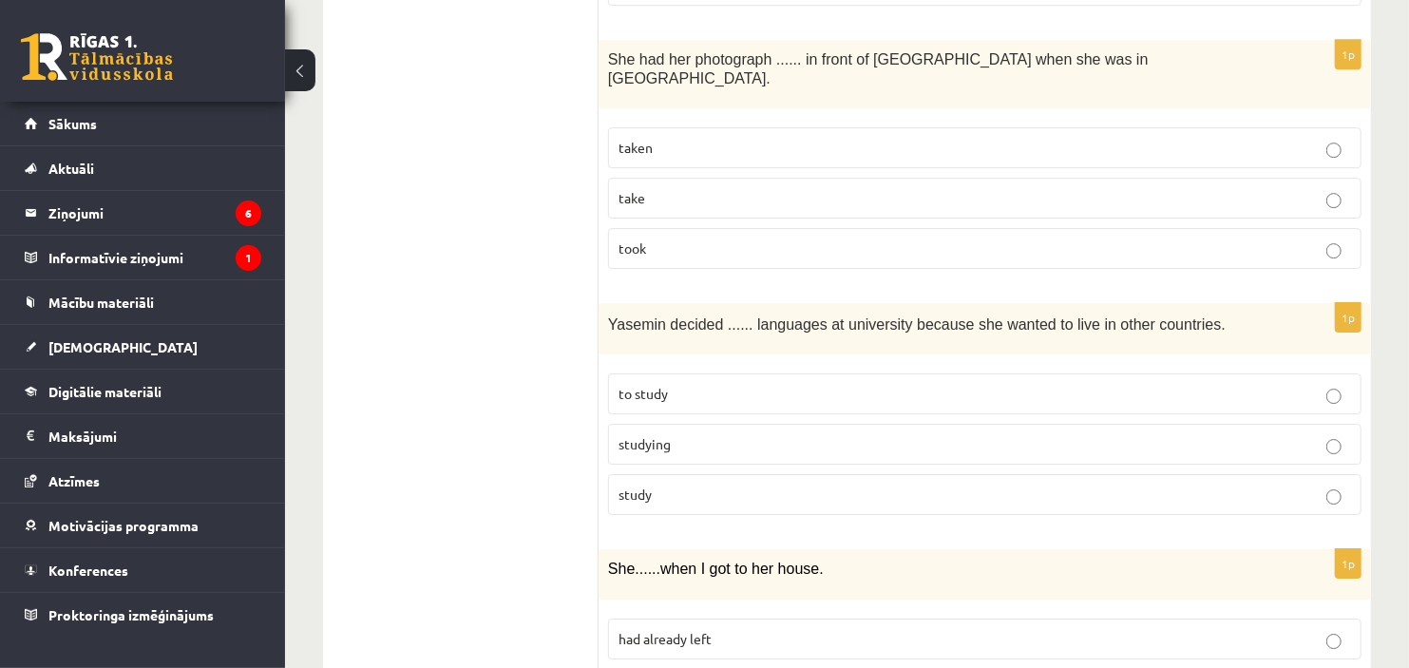
scroll to position [3554, 0]
click at [861, 128] on label "taken" at bounding box center [984, 148] width 753 height 41
click at [710, 385] on p "to study" at bounding box center [984, 395] width 732 height 20
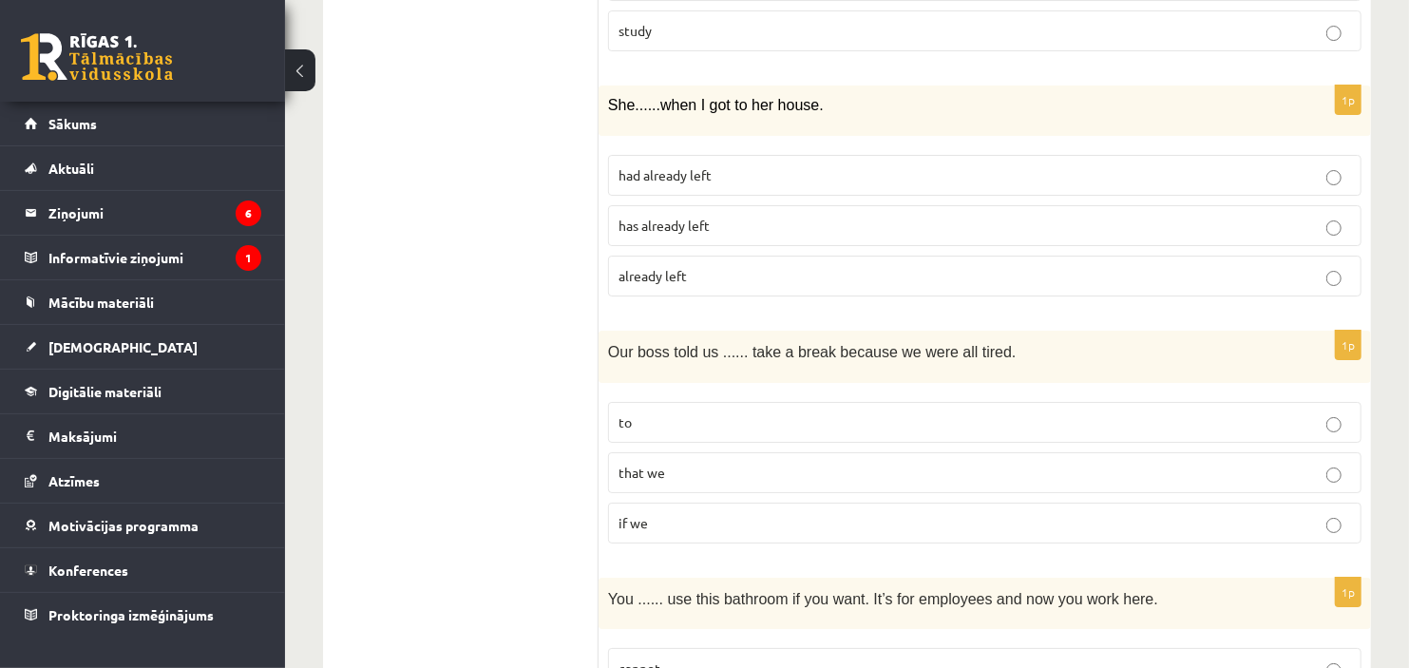
scroll to position [4018, 0]
click at [777, 166] on p "had already left" at bounding box center [984, 176] width 732 height 20
click at [723, 413] on p "to" at bounding box center [984, 423] width 732 height 20
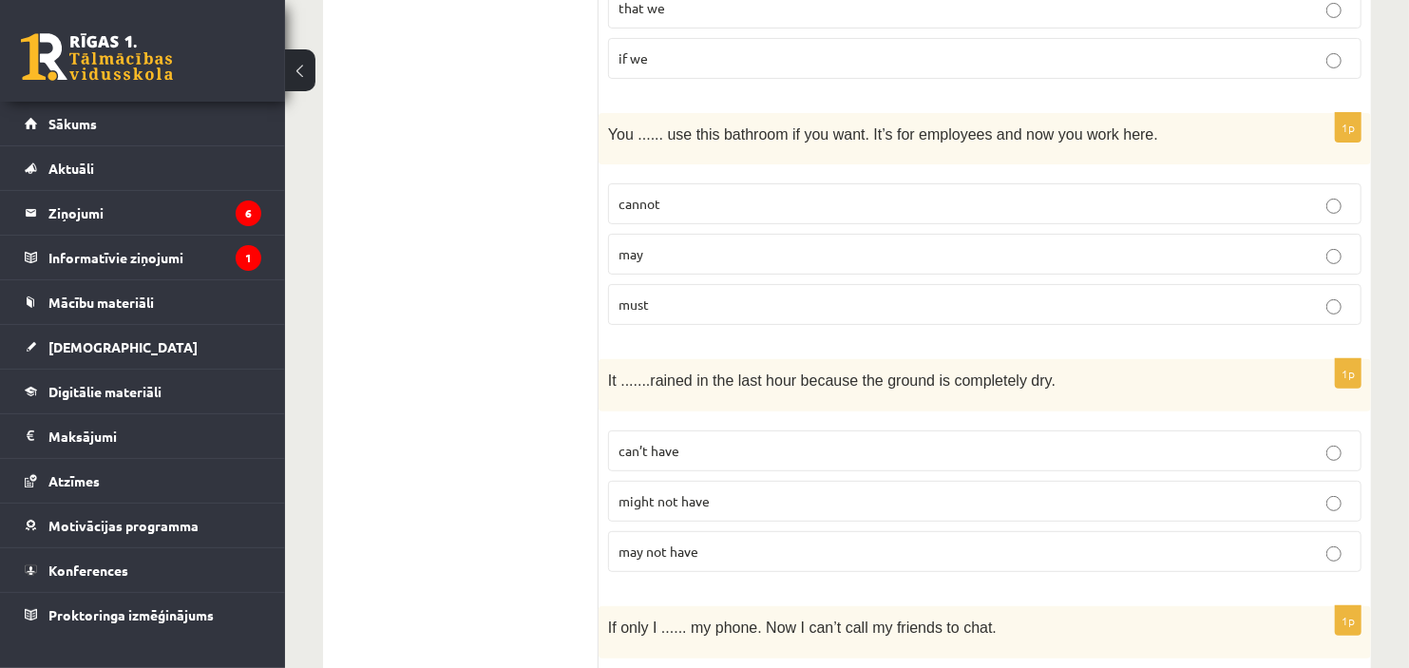
scroll to position [4481, 0]
click at [660, 246] on p "may" at bounding box center [984, 256] width 732 height 20
click at [633, 444] on span "can’t have" at bounding box center [648, 452] width 61 height 17
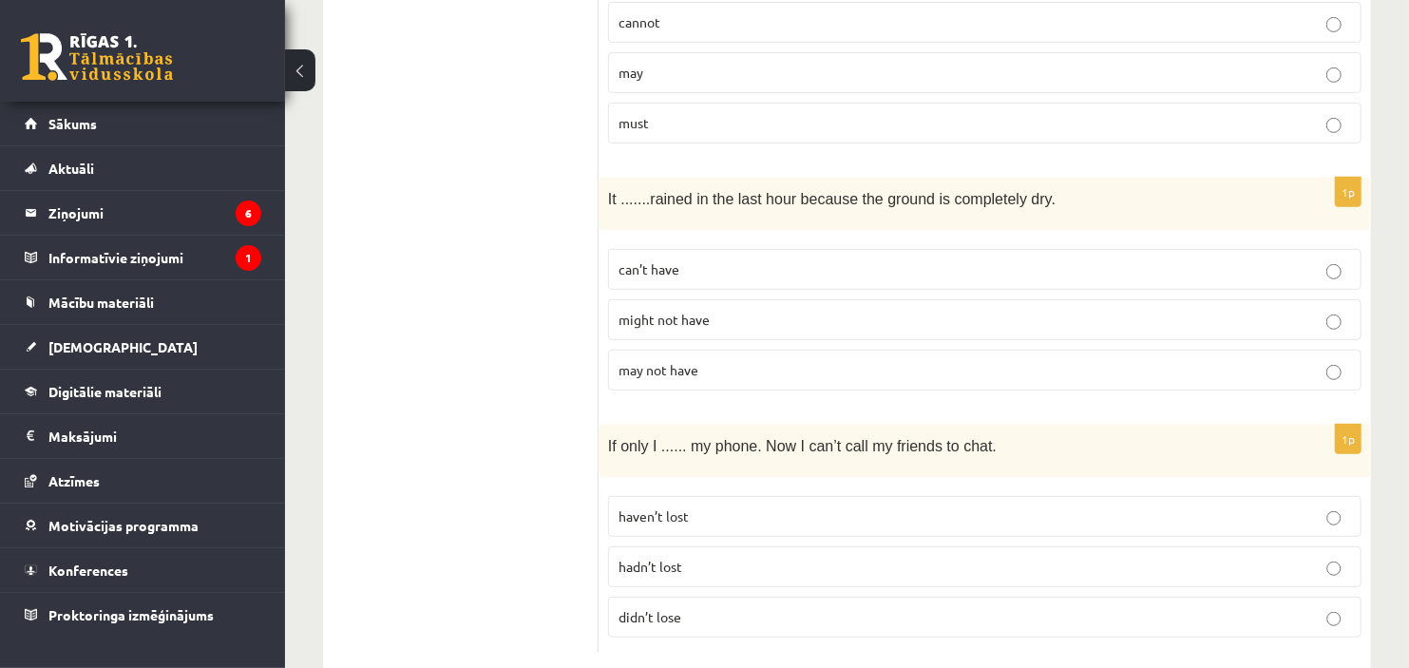
scroll to position [4695, 0]
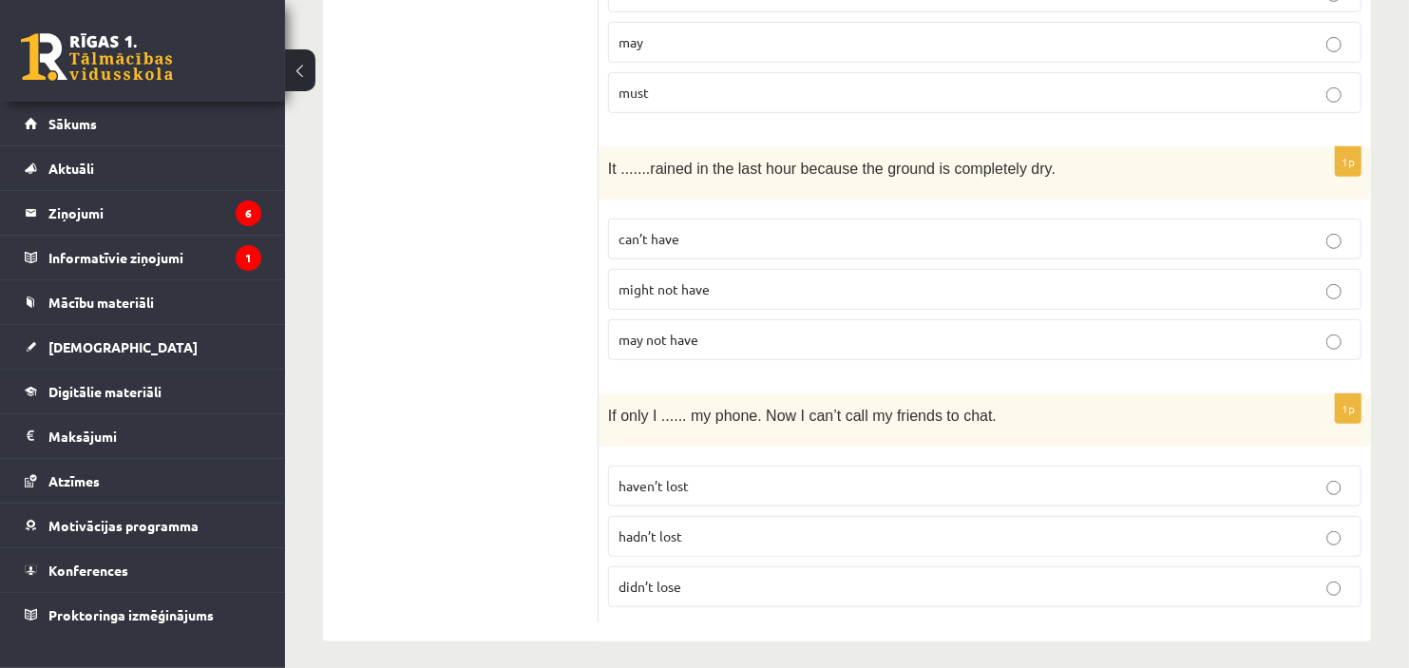
click at [665, 527] on span "hadn’t lost" at bounding box center [650, 535] width 64 height 17
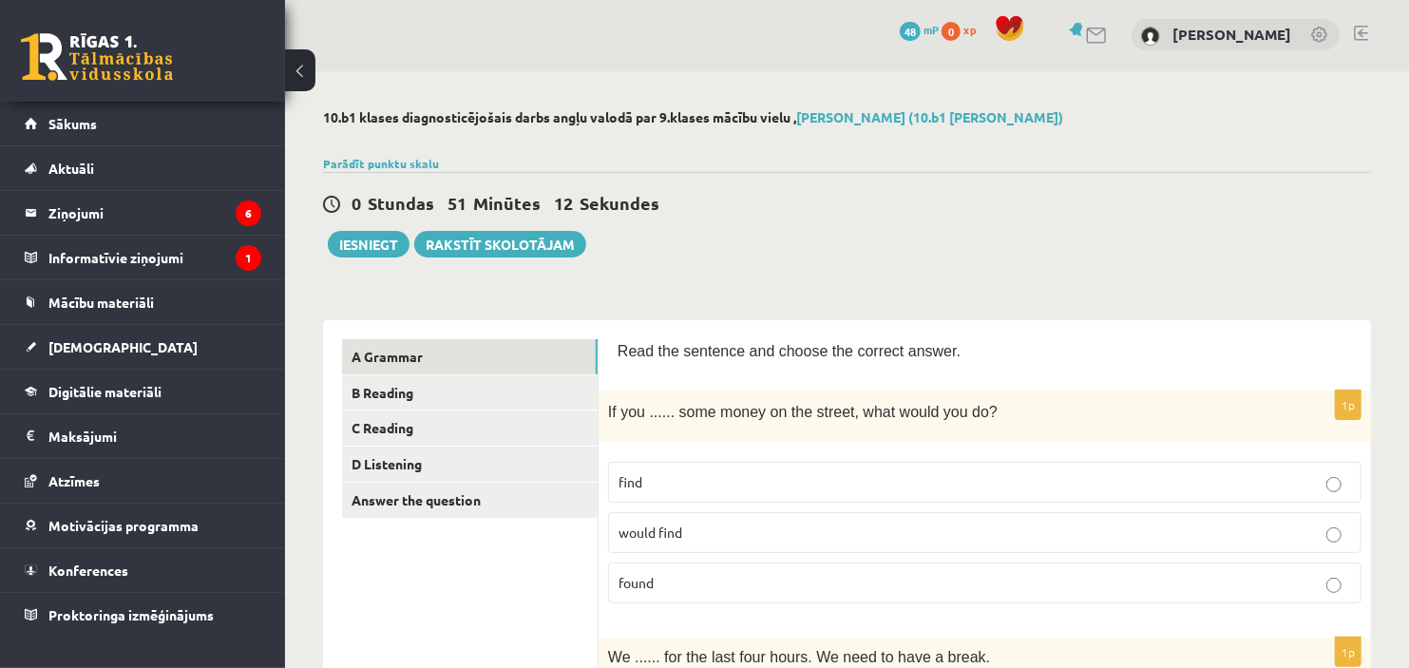
scroll to position [0, 0]
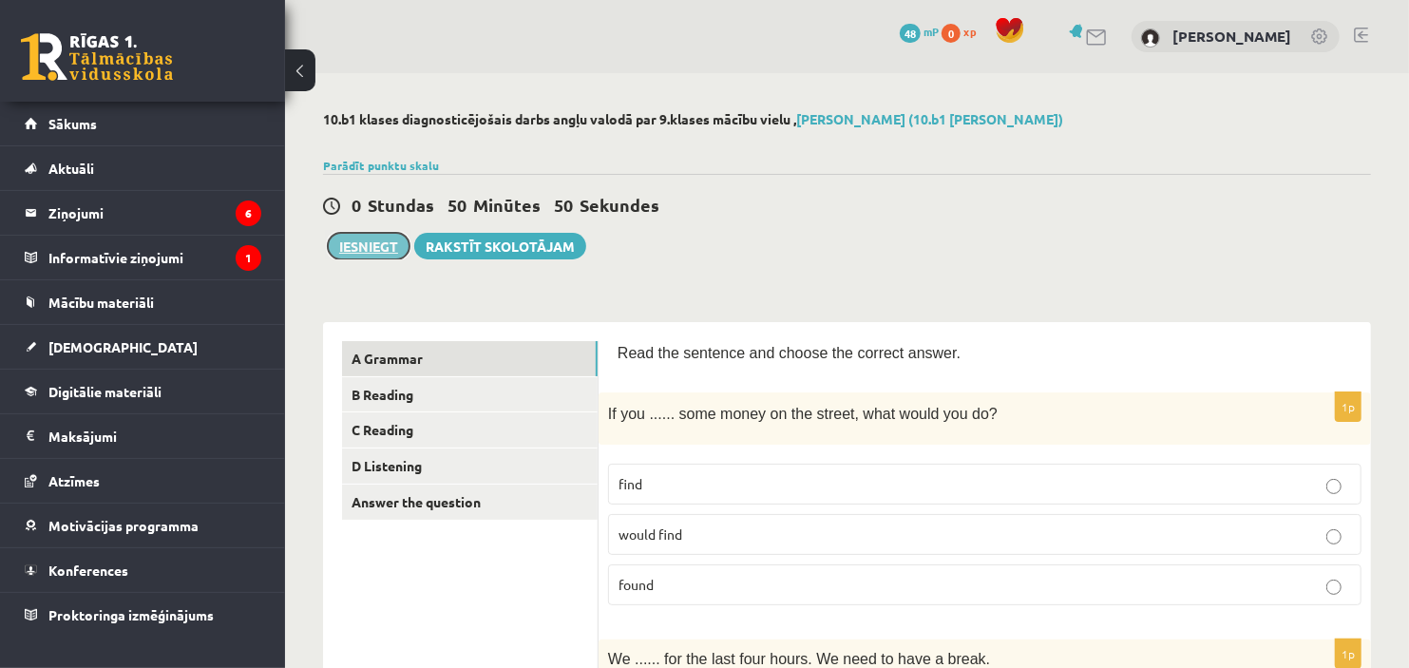
click at [347, 238] on button "Iesniegt" at bounding box center [369, 246] width 82 height 27
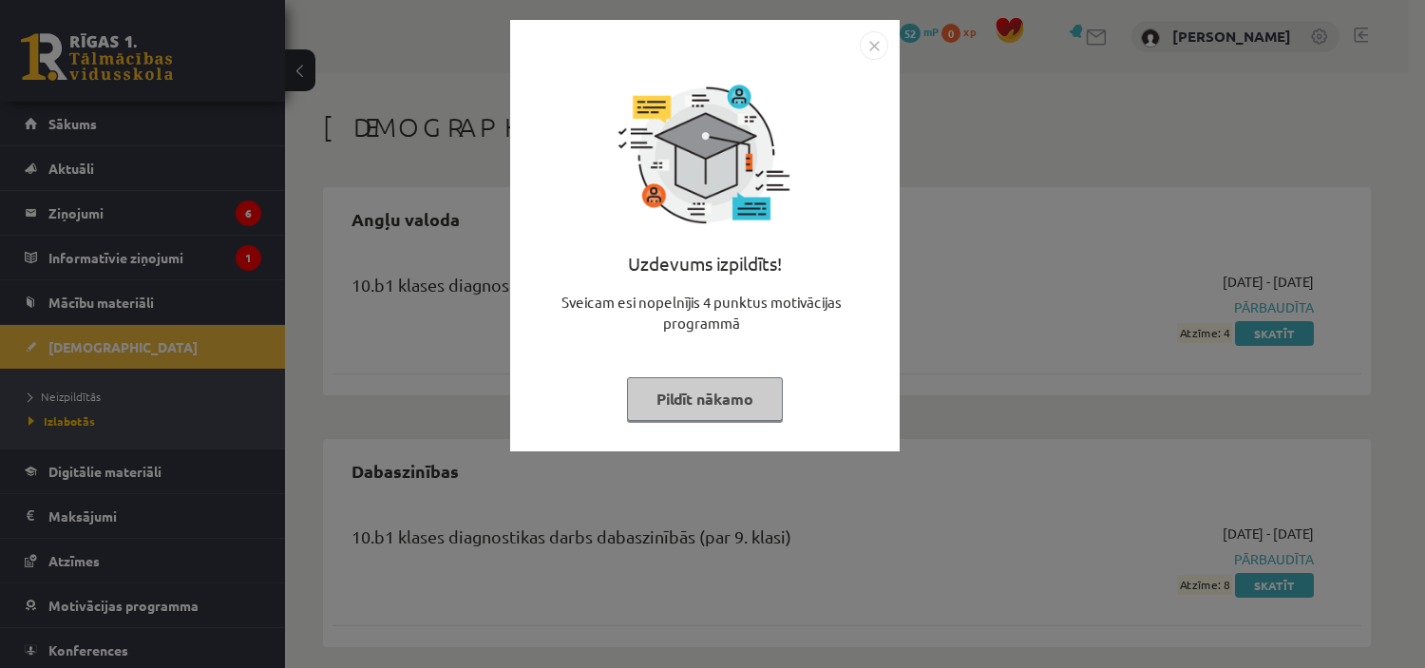
click at [744, 392] on button "Pildīt nākamo" at bounding box center [705, 399] width 156 height 44
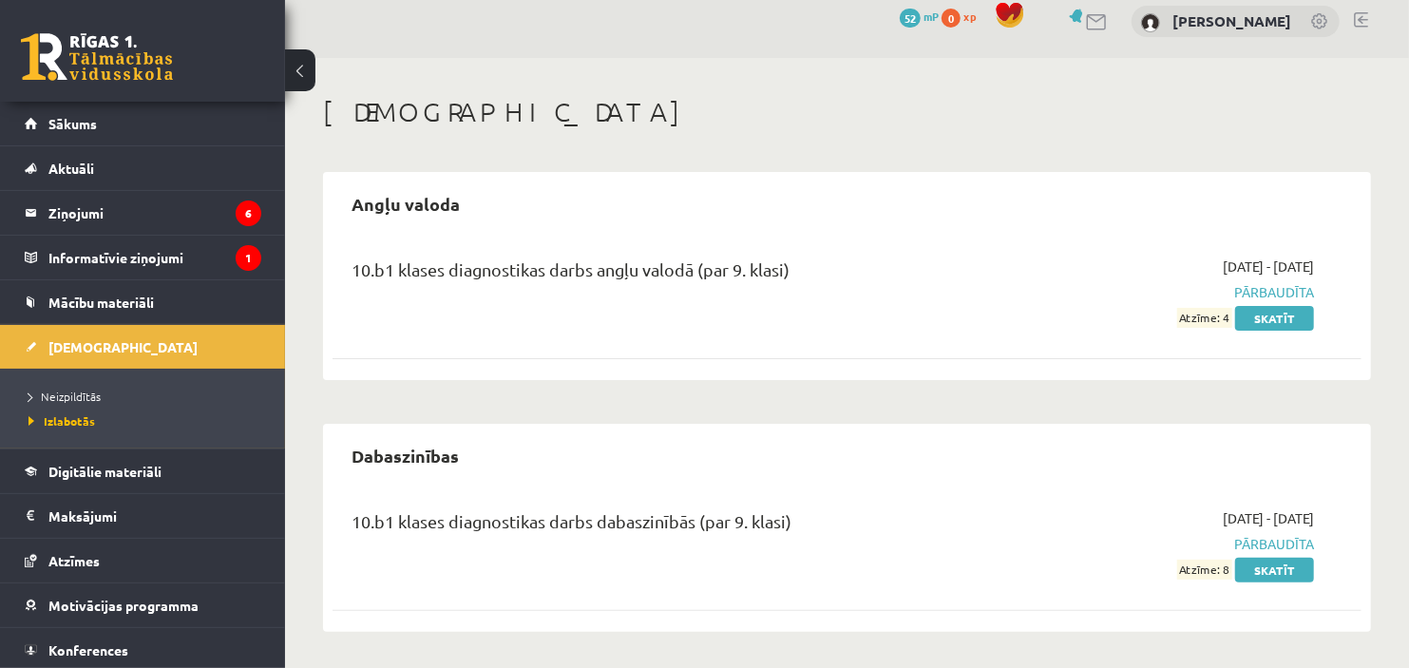
scroll to position [16, 0]
click at [59, 399] on span "Neizpildītās" at bounding box center [64, 395] width 72 height 15
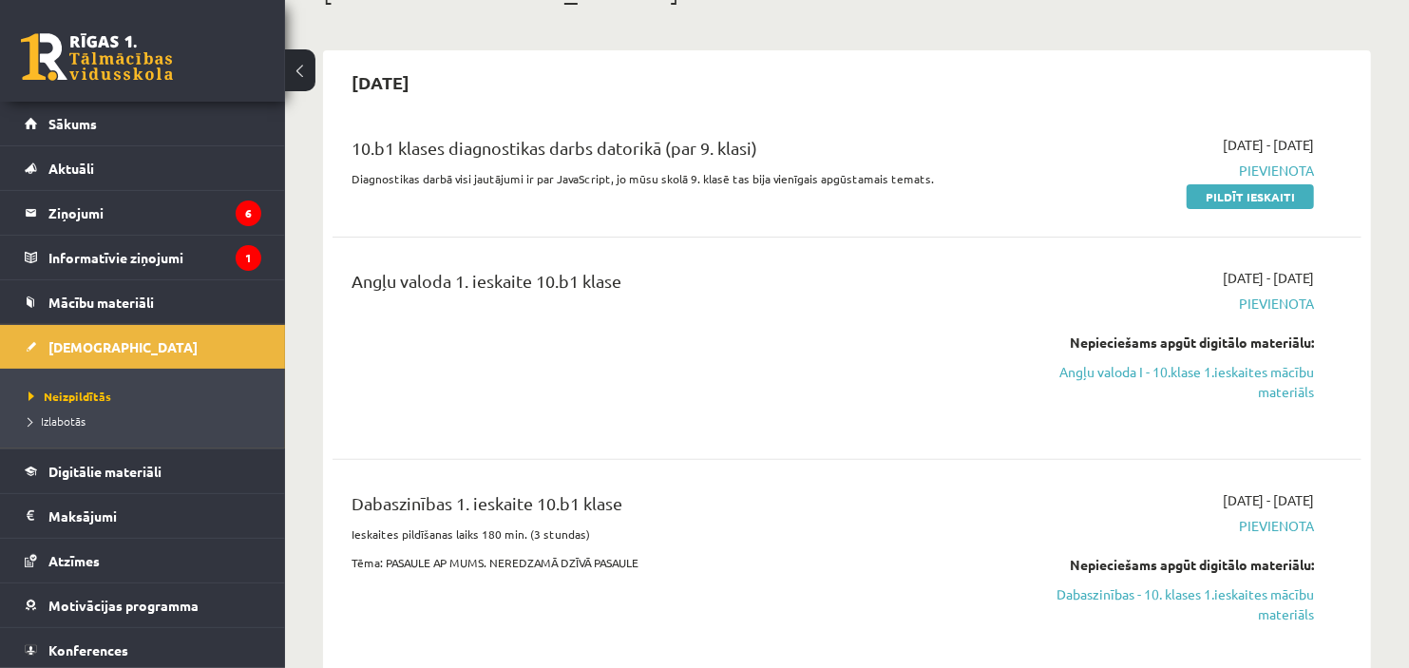
scroll to position [96, 0]
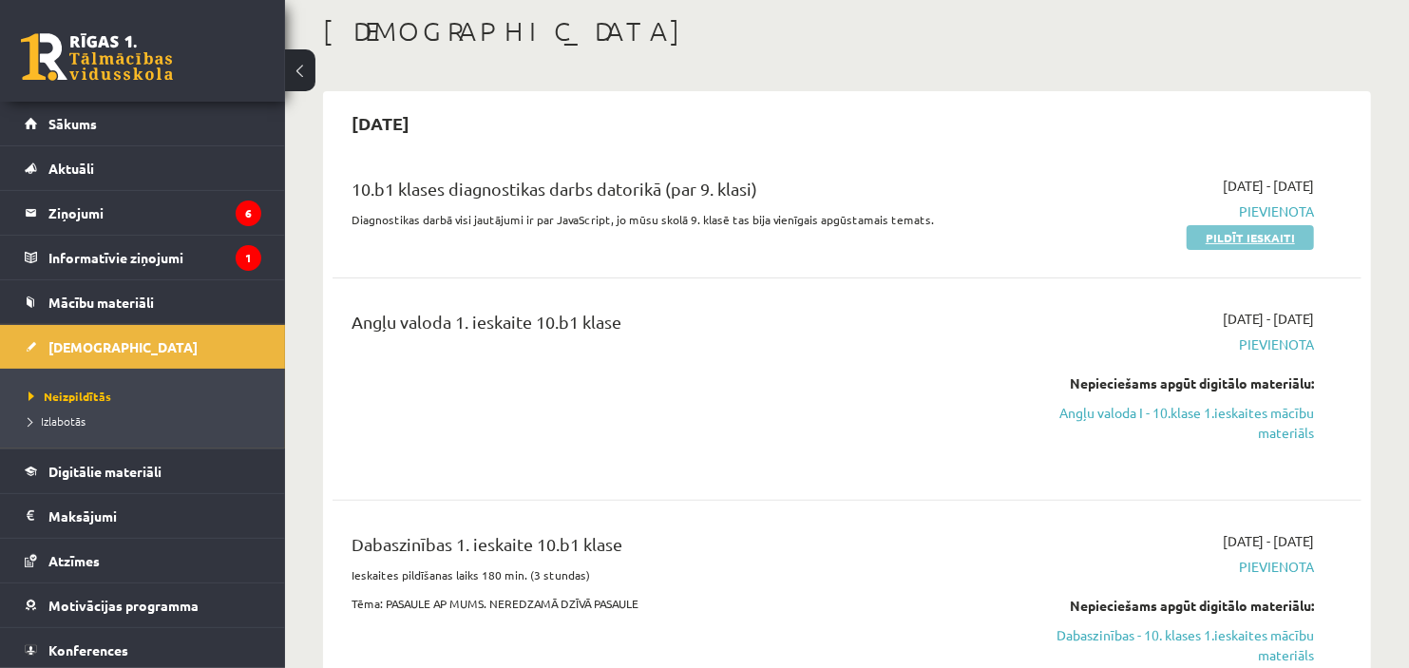
click at [1268, 238] on link "Pildīt ieskaiti" at bounding box center [1249, 237] width 127 height 25
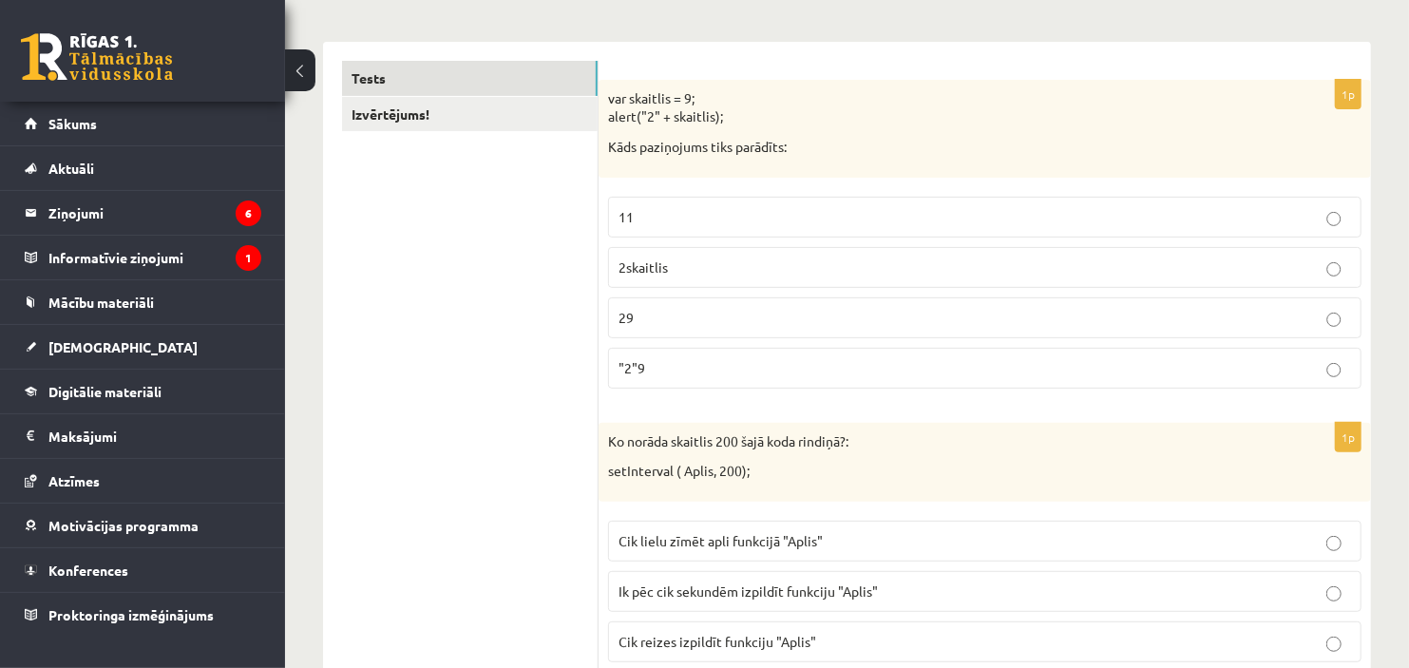
scroll to position [312, 0]
click at [685, 311] on p "29" at bounding box center [984, 315] width 732 height 20
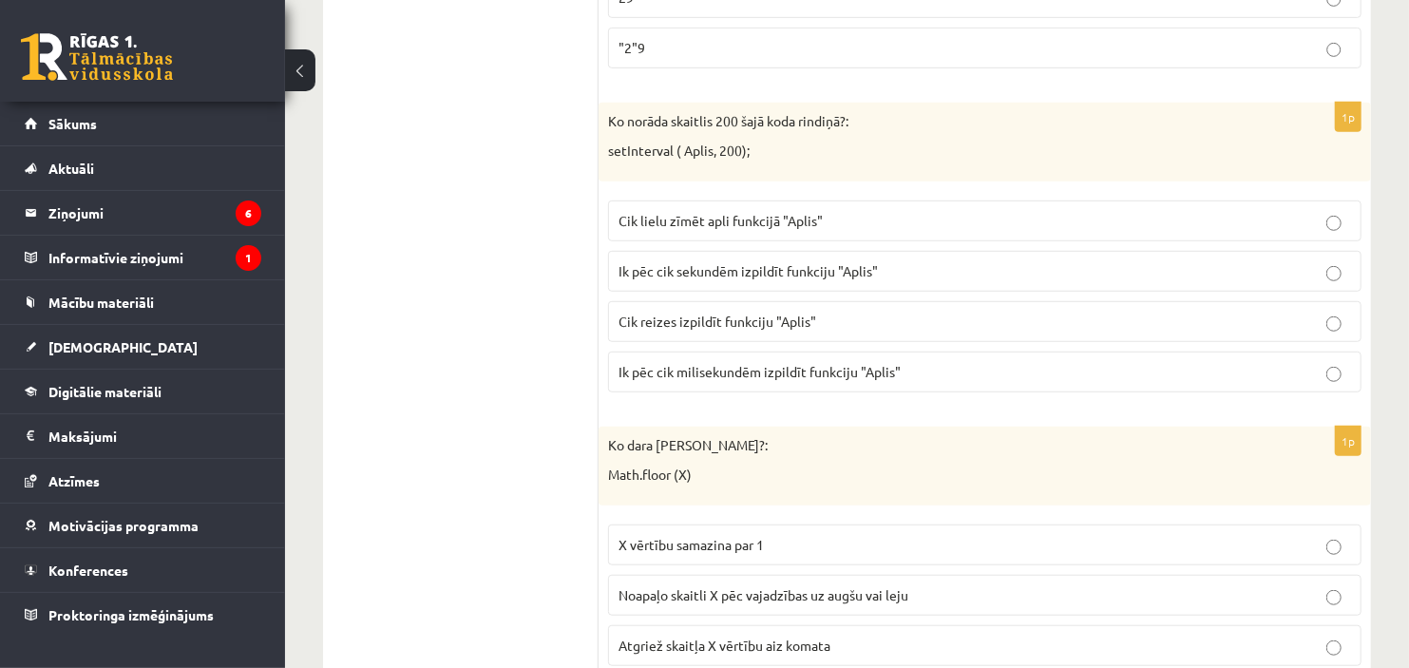
scroll to position [632, 0]
click at [662, 381] on label "Ik pēc cik milisekundēm izpildīt funkciju "Aplis"" at bounding box center [984, 369] width 753 height 41
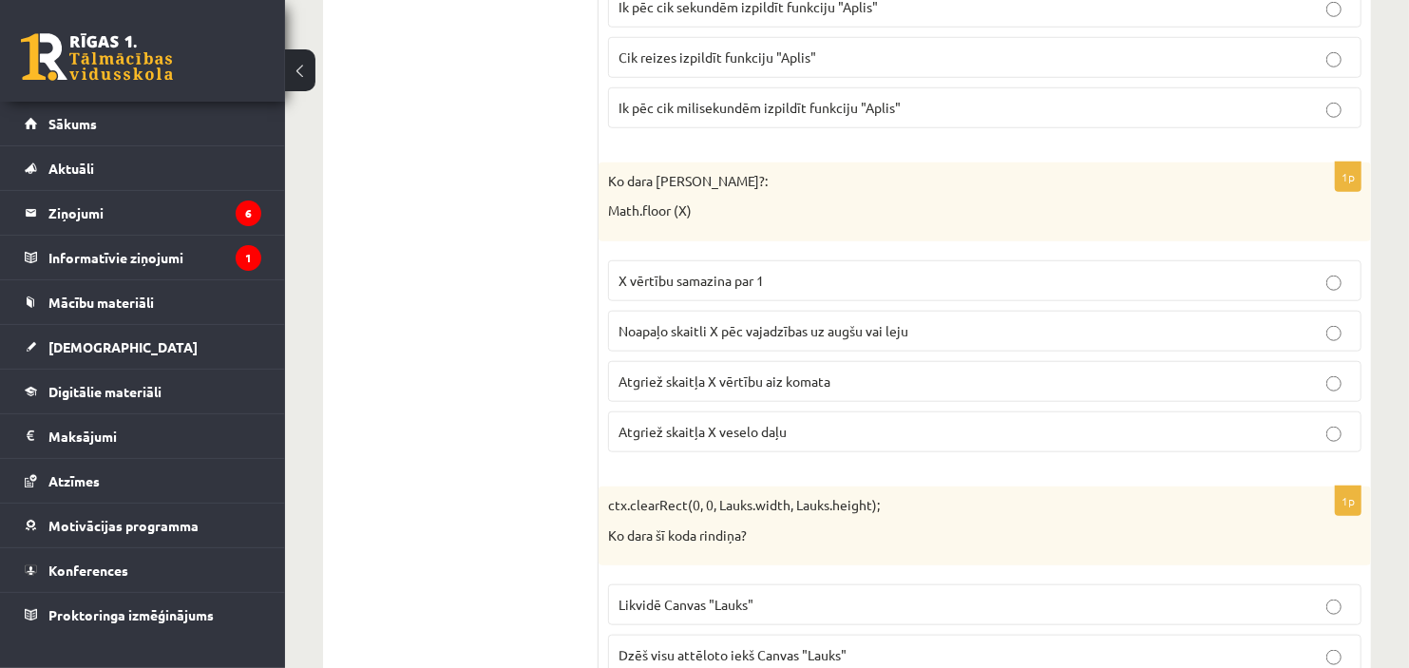
scroll to position [906, 0]
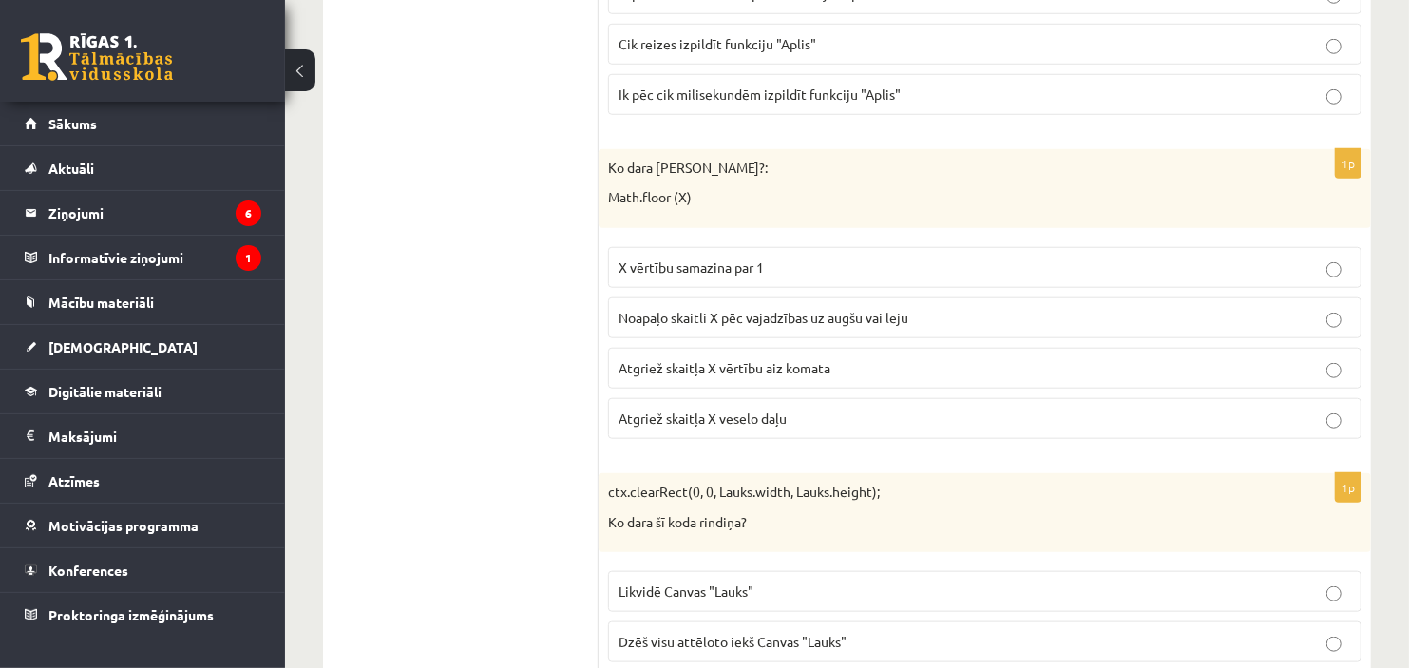
click at [671, 430] on label "Atgriež skaitļa X veselo daļu" at bounding box center [984, 418] width 753 height 41
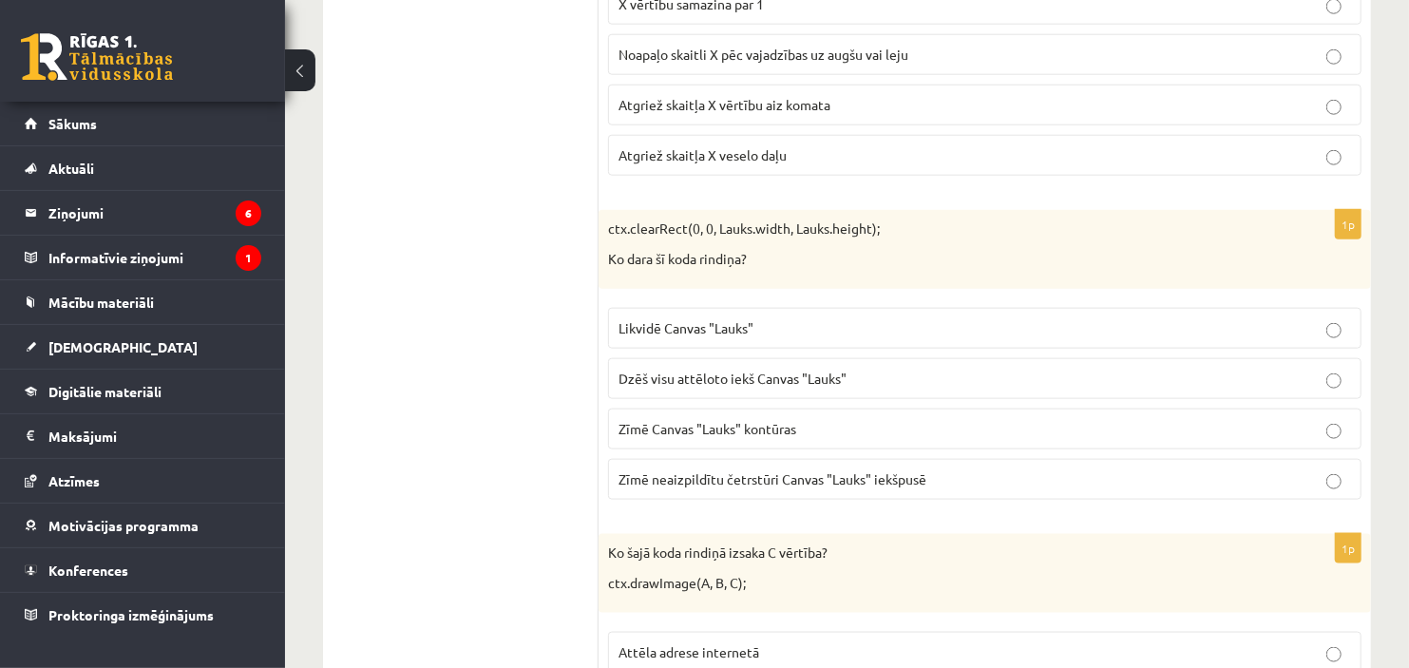
scroll to position [1166, 0]
click at [688, 377] on span "Dzēš visu attēloto iekš Canvas "Lauks"" at bounding box center [732, 380] width 228 height 17
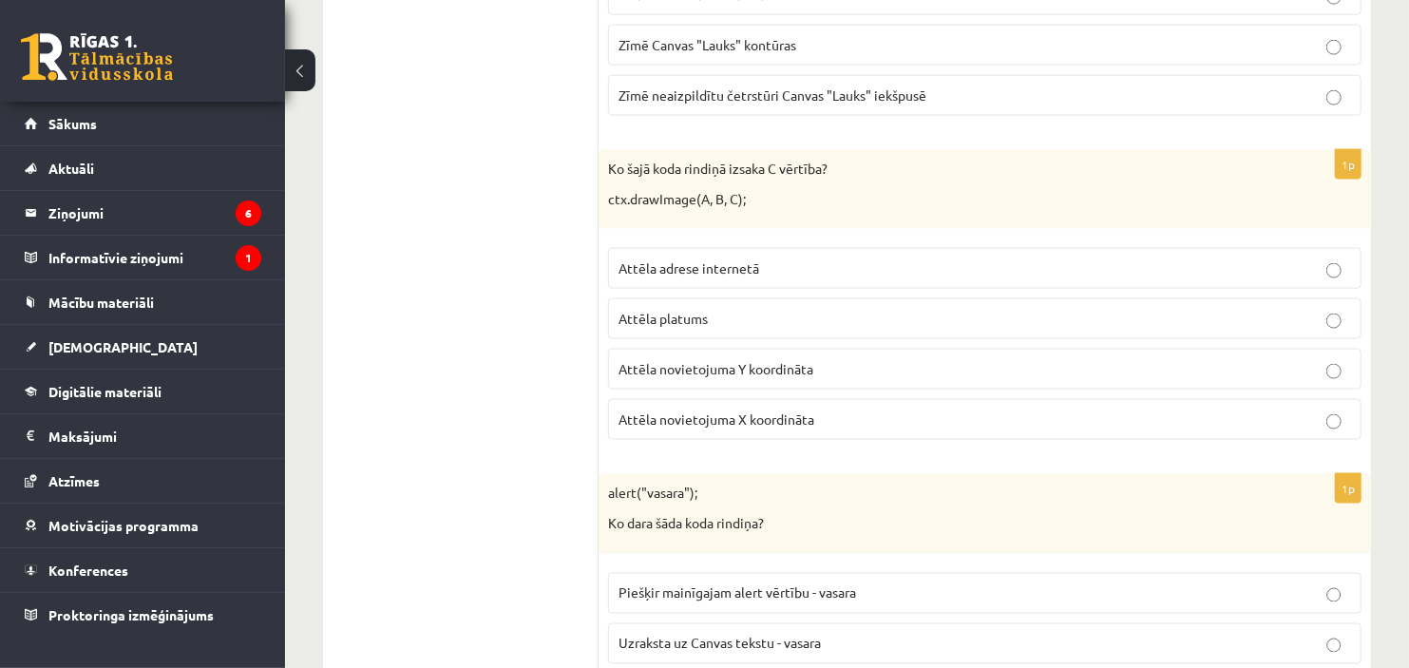
scroll to position [1550, 0]
click at [705, 366] on p "Attēla novietojuma Y koordināta" at bounding box center [984, 372] width 732 height 20
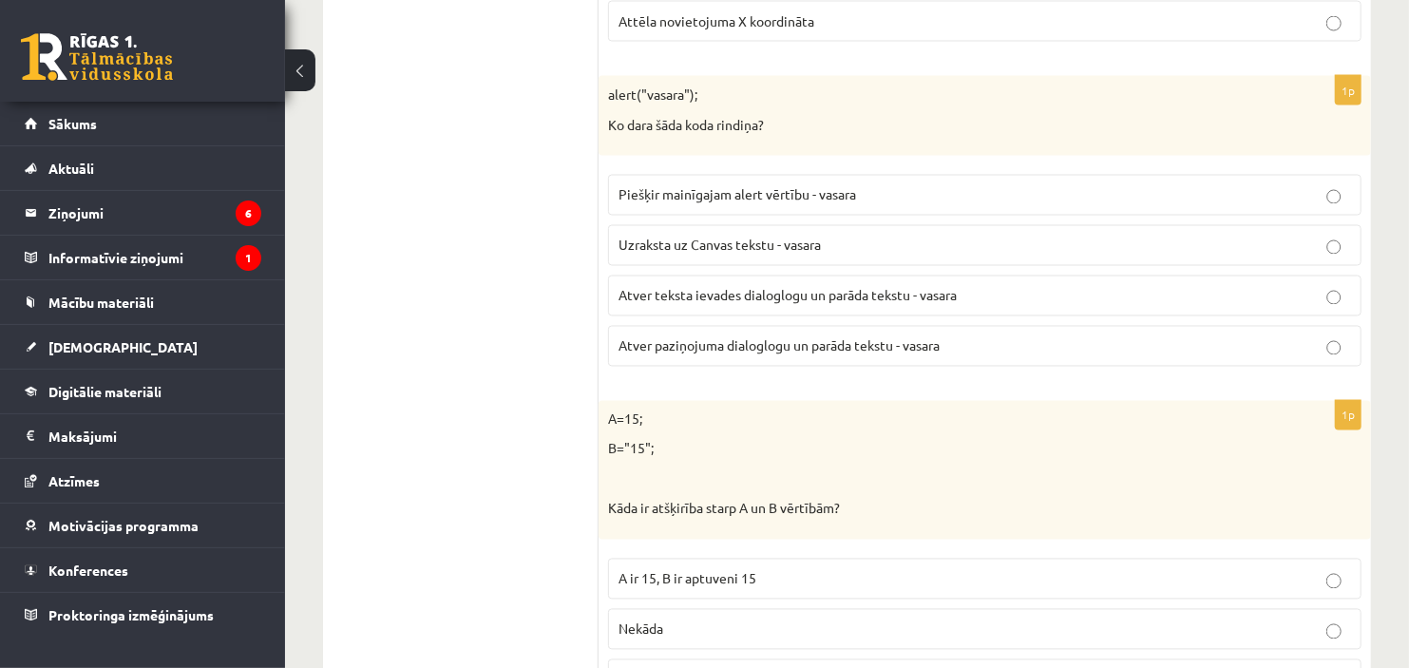
scroll to position [1952, 0]
click at [729, 300] on span "Atver teksta ievades dialoglogu un parāda tekstu - vasara" at bounding box center [787, 294] width 338 height 17
click at [696, 349] on span "Atver paziņojuma dialoglogu un parāda tekstu - vasara" at bounding box center [778, 344] width 321 height 17
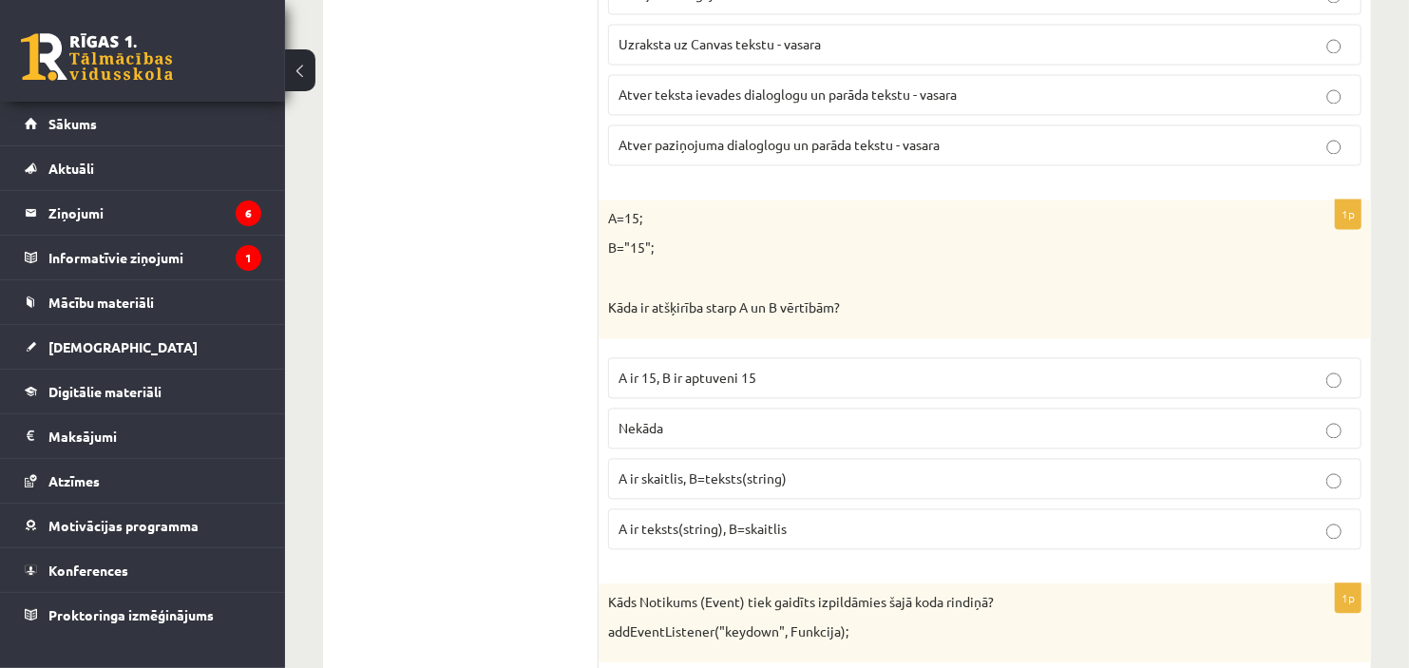
scroll to position [2151, 0]
click at [722, 470] on label "A ir skaitlis, B=teksts(string)" at bounding box center [984, 479] width 753 height 41
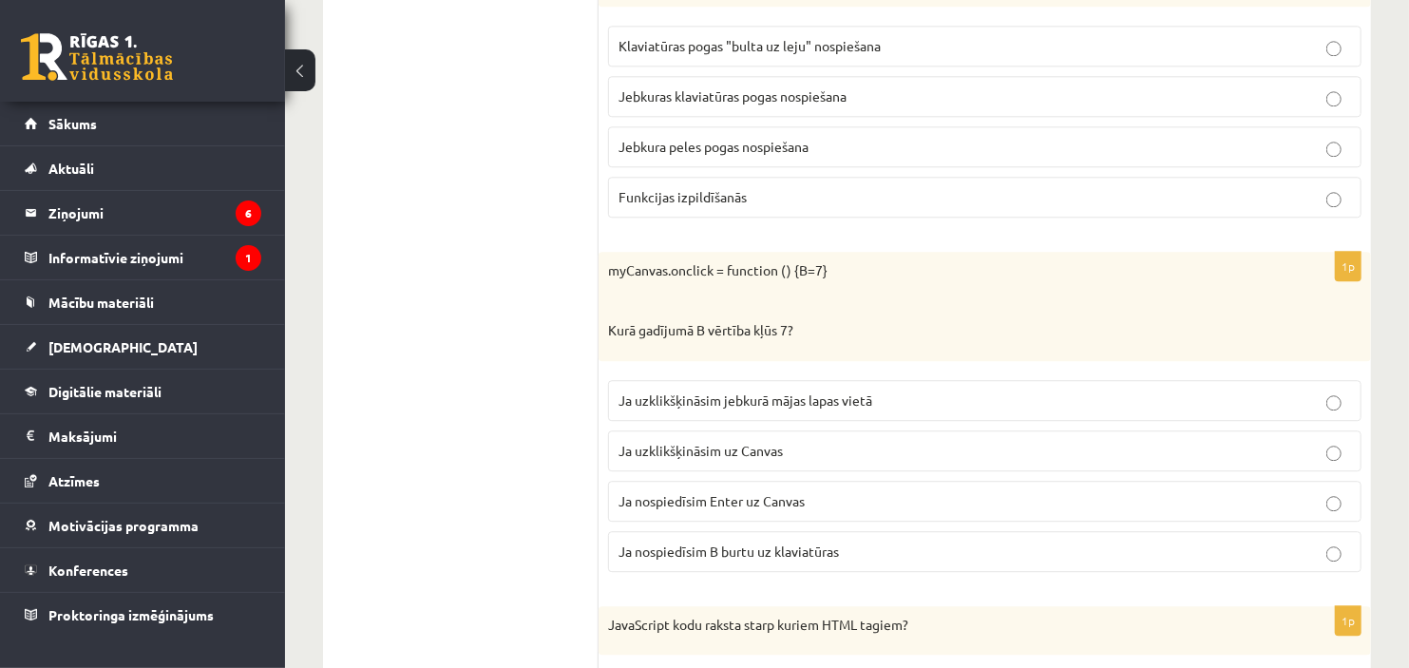
scroll to position [2809, 0]
click at [716, 99] on span "Jebkuras klaviatūras pogas nospiešana" at bounding box center [732, 94] width 228 height 17
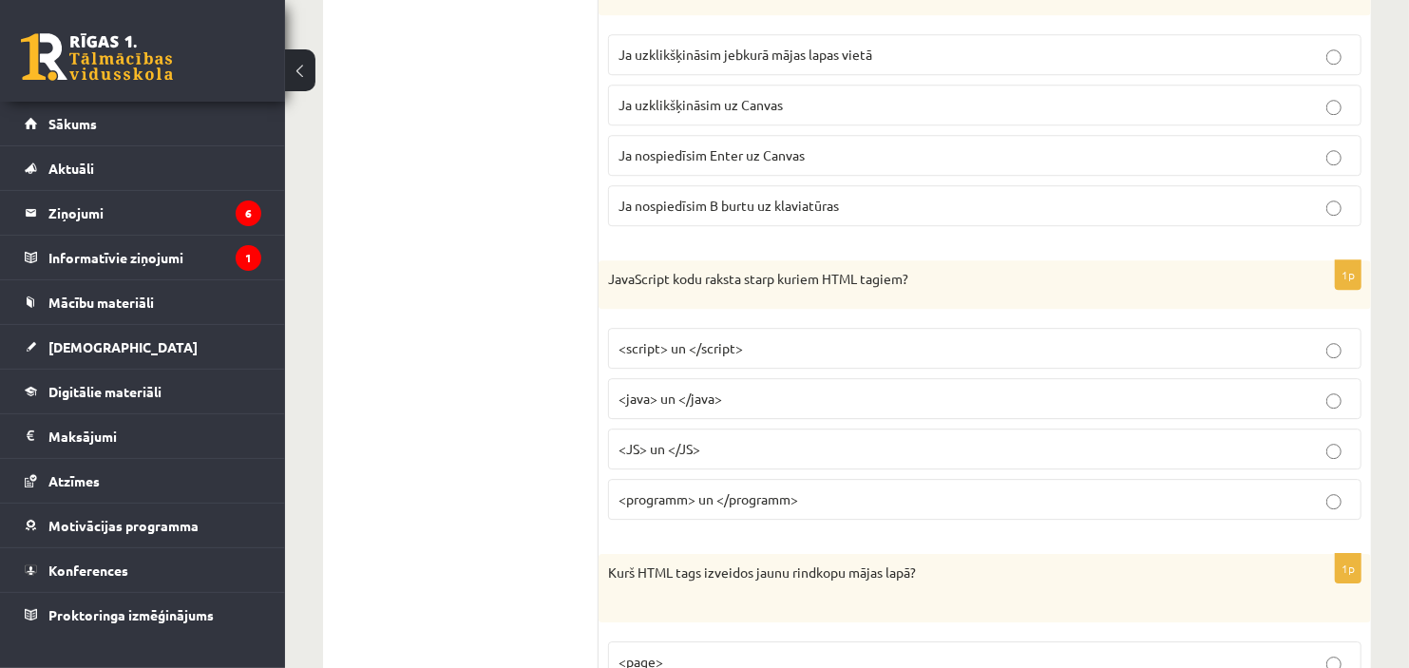
scroll to position [3161, 0]
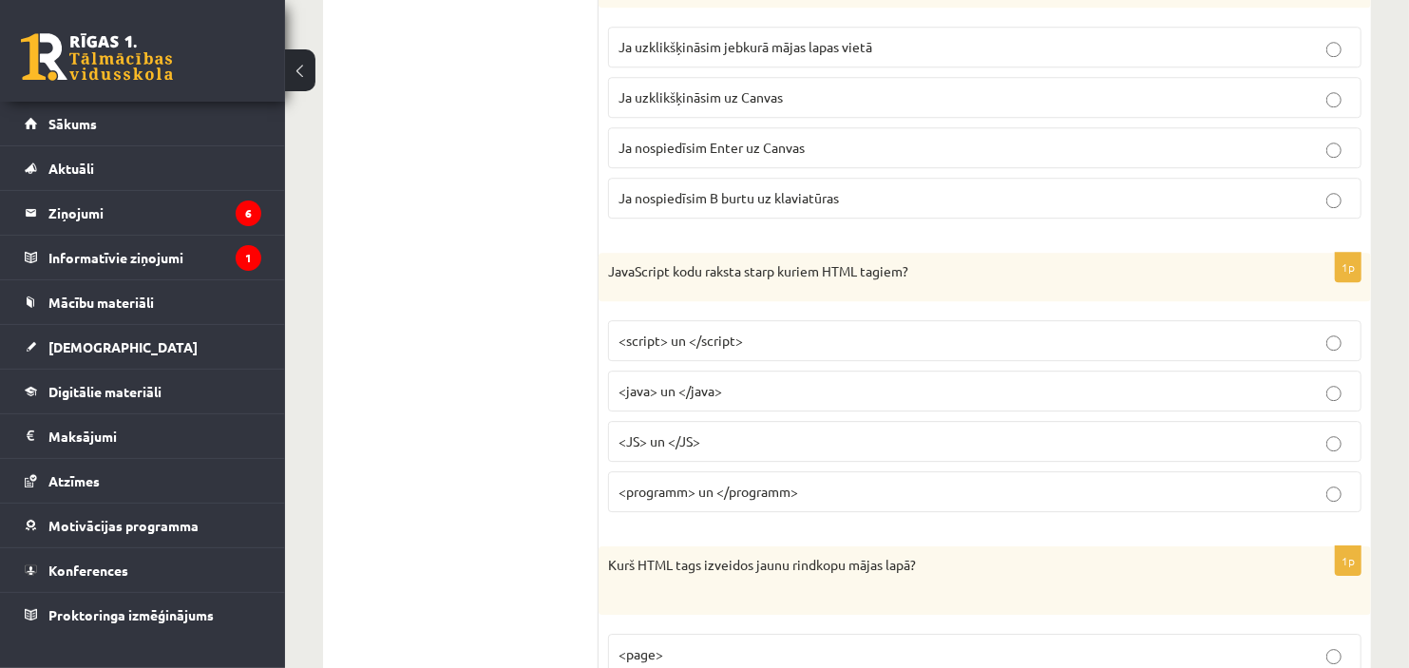
click at [747, 95] on span "Ja uzklikšķināsim uz Canvas" at bounding box center [700, 96] width 164 height 17
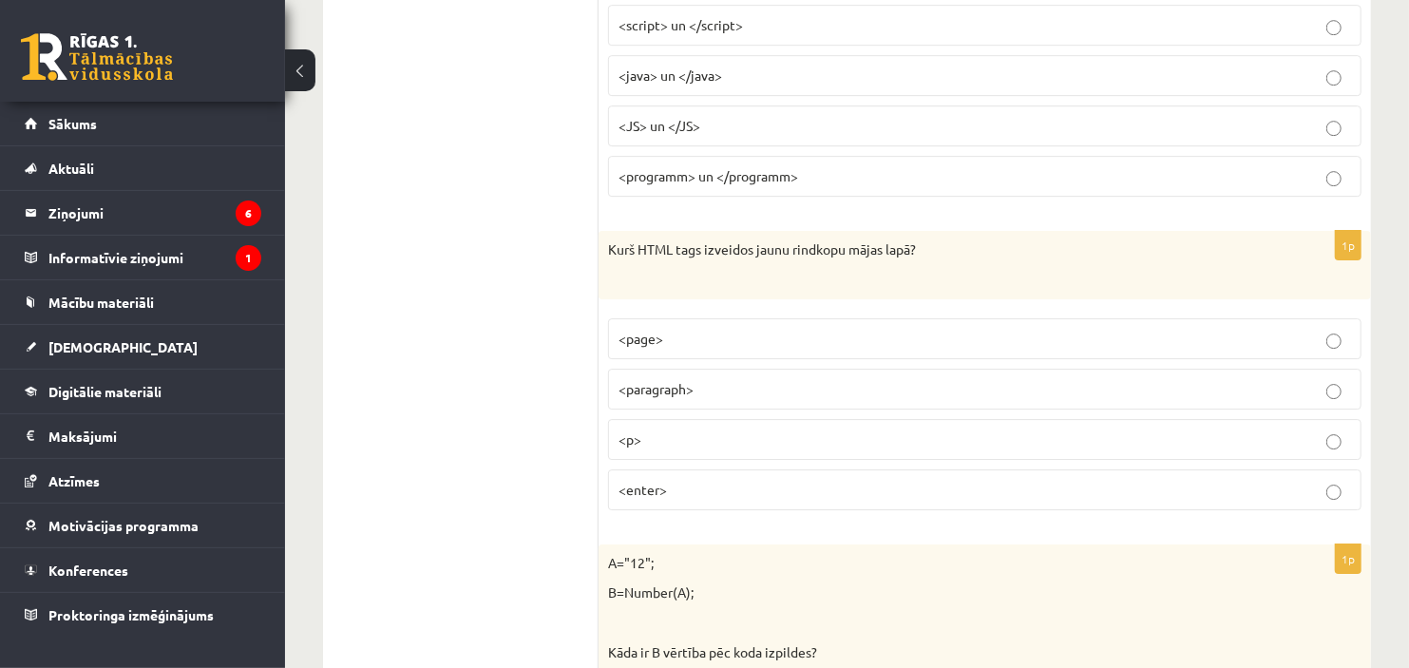
scroll to position [3475, 0]
click at [737, 35] on span "<script> un </script>" at bounding box center [680, 26] width 124 height 17
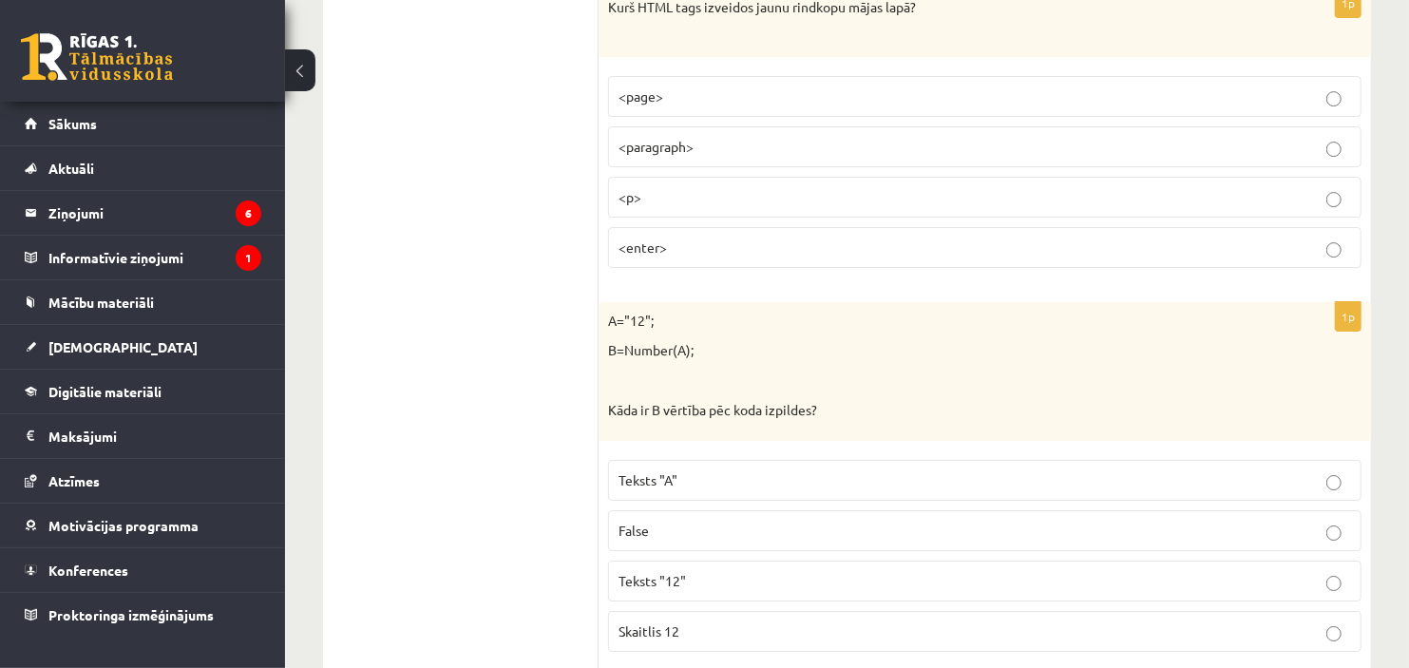
scroll to position [3726, 0]
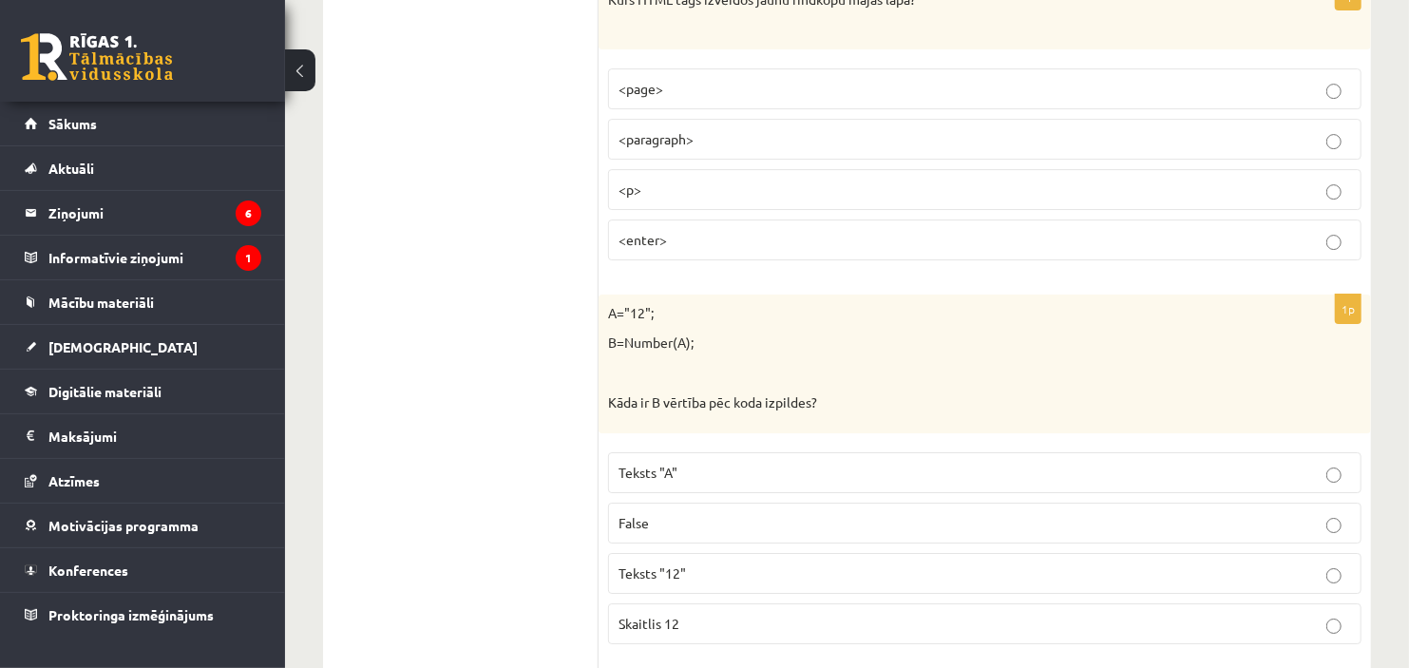
click at [648, 184] on label "<p>" at bounding box center [984, 189] width 753 height 41
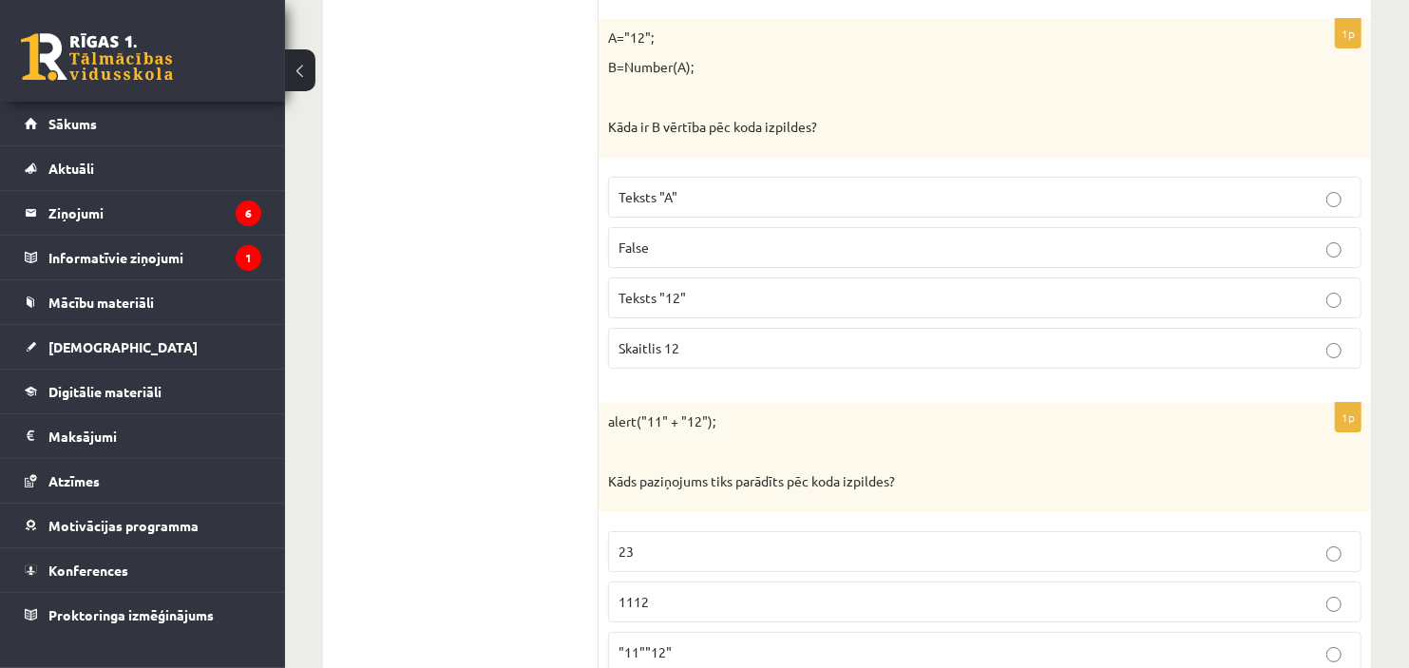
scroll to position [4004, 0]
click at [642, 351] on span "Skaitlis 12" at bounding box center [648, 345] width 61 height 17
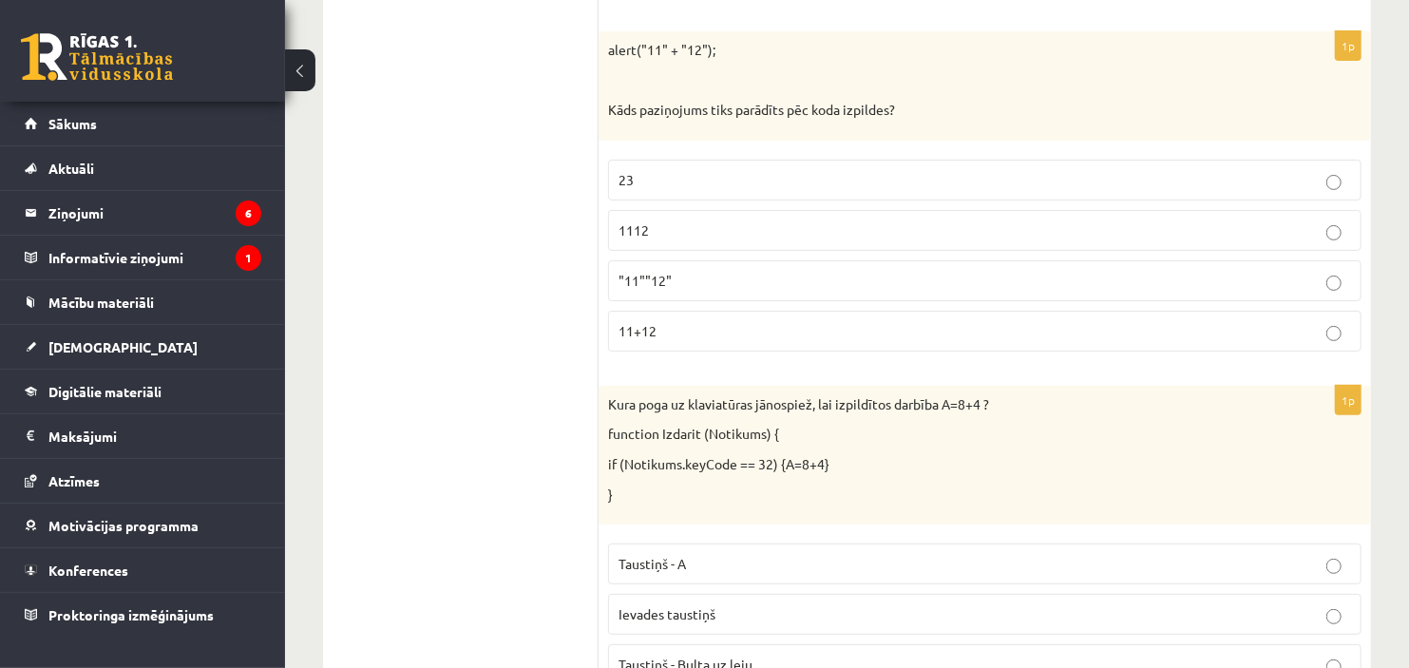
scroll to position [4374, 0]
click at [705, 239] on p "1112" at bounding box center [984, 229] width 732 height 20
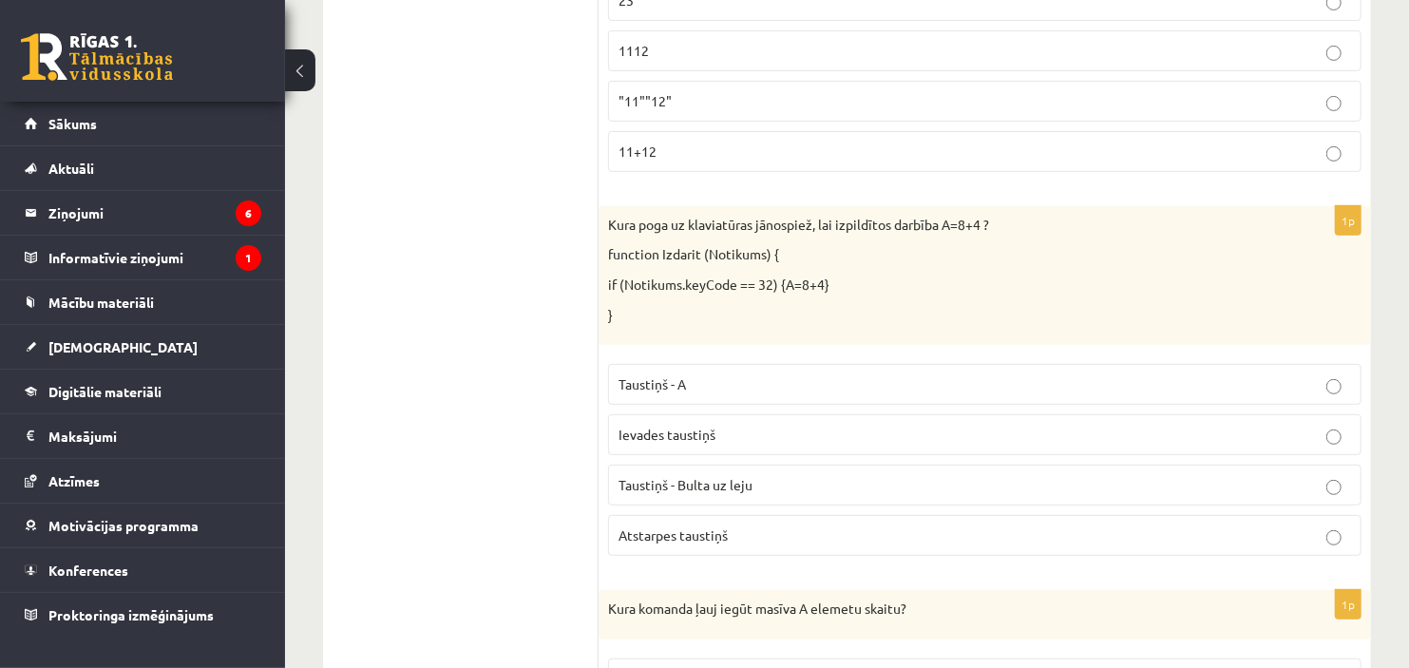
scroll to position [4556, 0]
click at [705, 533] on p "Atstarpes taustiņš" at bounding box center [984, 532] width 732 height 20
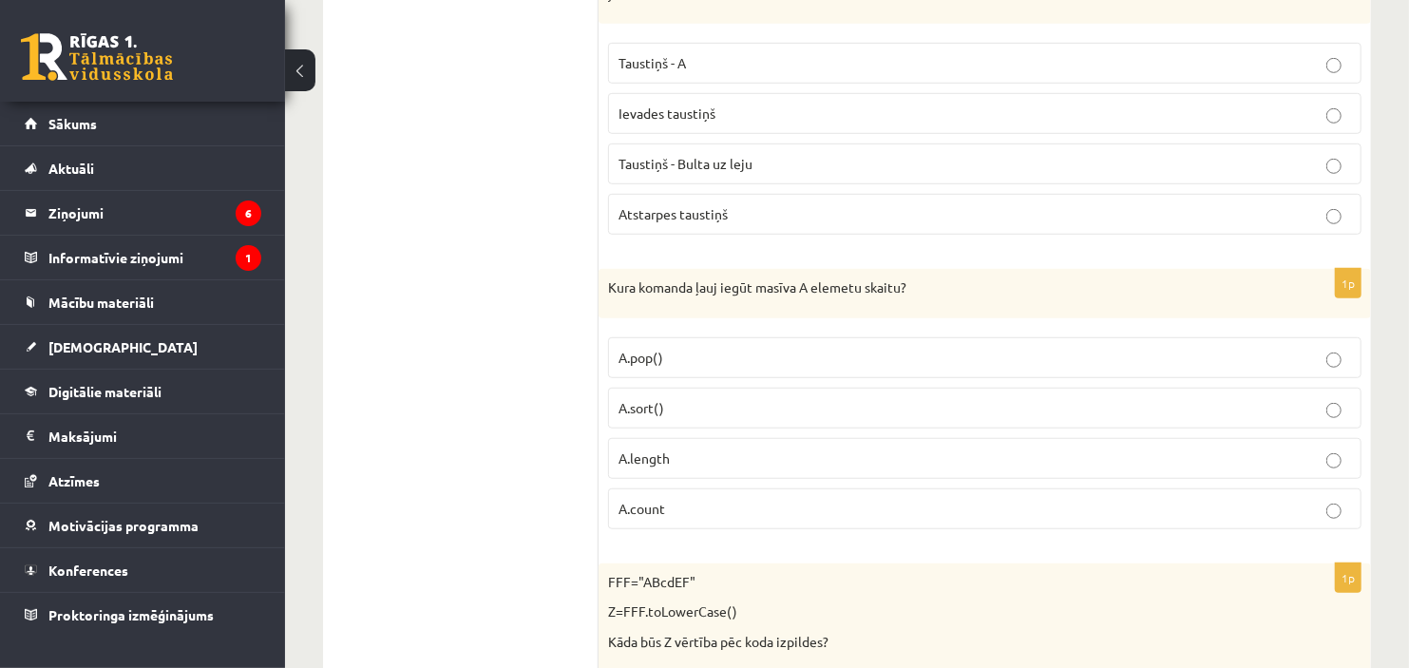
scroll to position [4875, 0]
click at [713, 467] on p "A.length" at bounding box center [984, 457] width 732 height 20
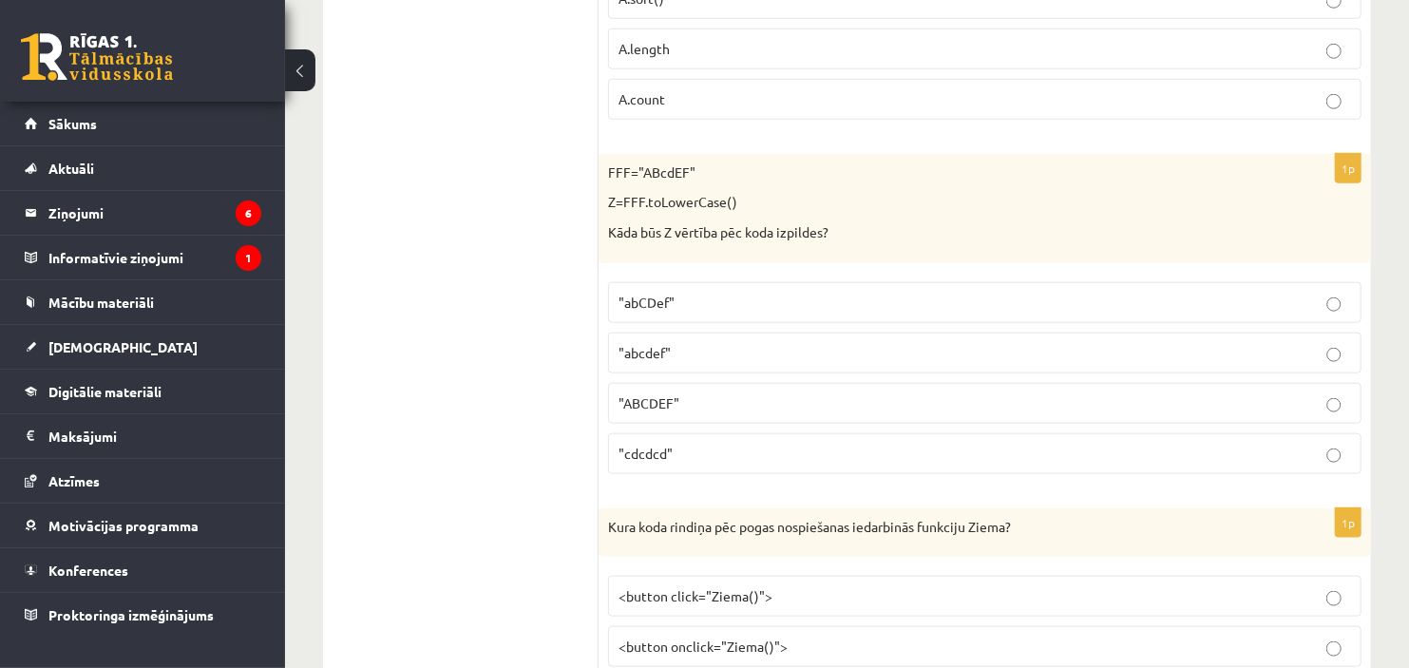
scroll to position [5284, 0]
click at [658, 360] on span ""abcdef"" at bounding box center [644, 351] width 52 height 17
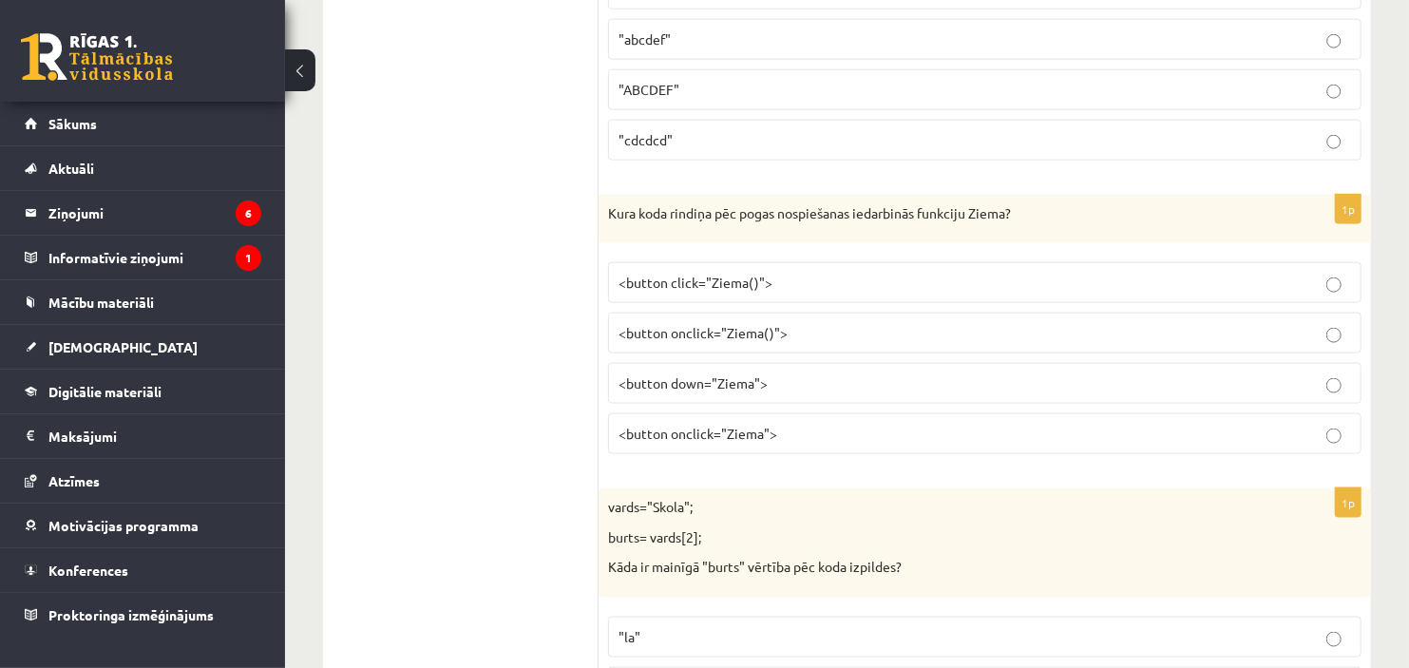
scroll to position [5598, 0]
click at [811, 342] on p "<button onclick="Ziema()">" at bounding box center [984, 332] width 732 height 20
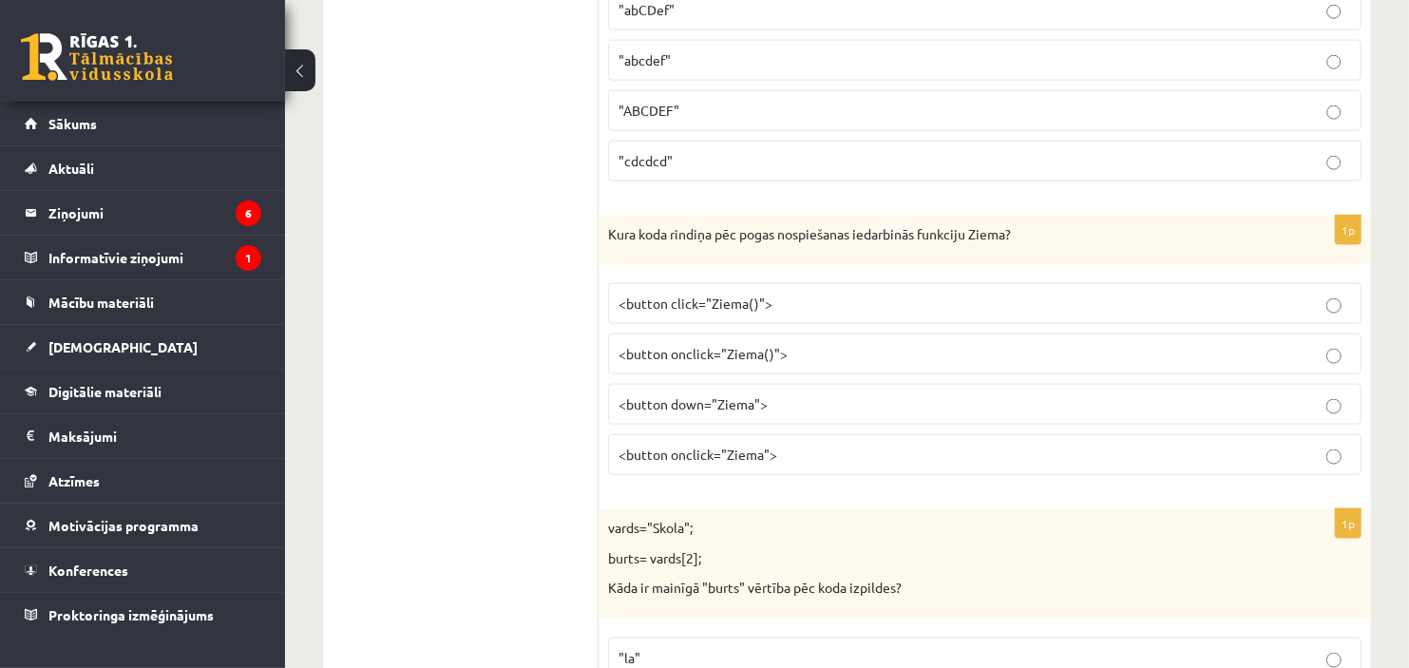
scroll to position [5587, 0]
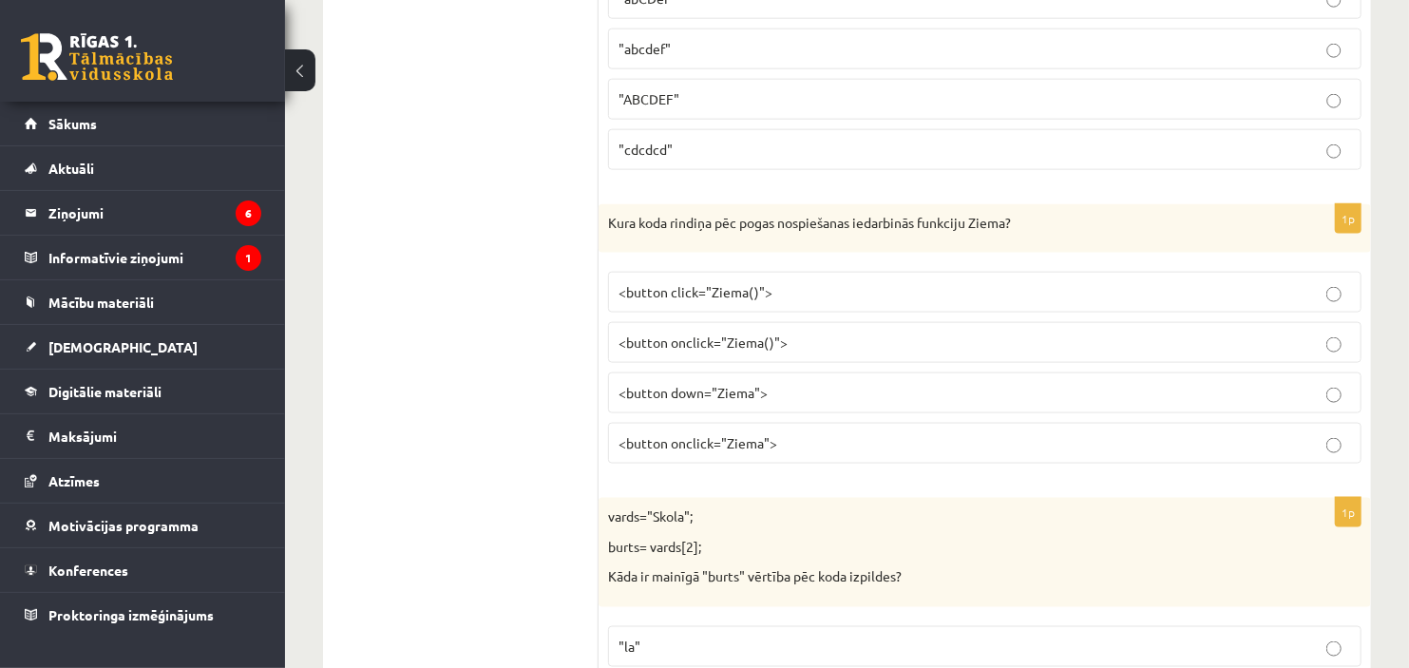
click at [981, 32] on fieldset ""abCDef" "abcdef" "ABCDEF" "cdcdcd"" at bounding box center [984, 72] width 753 height 207
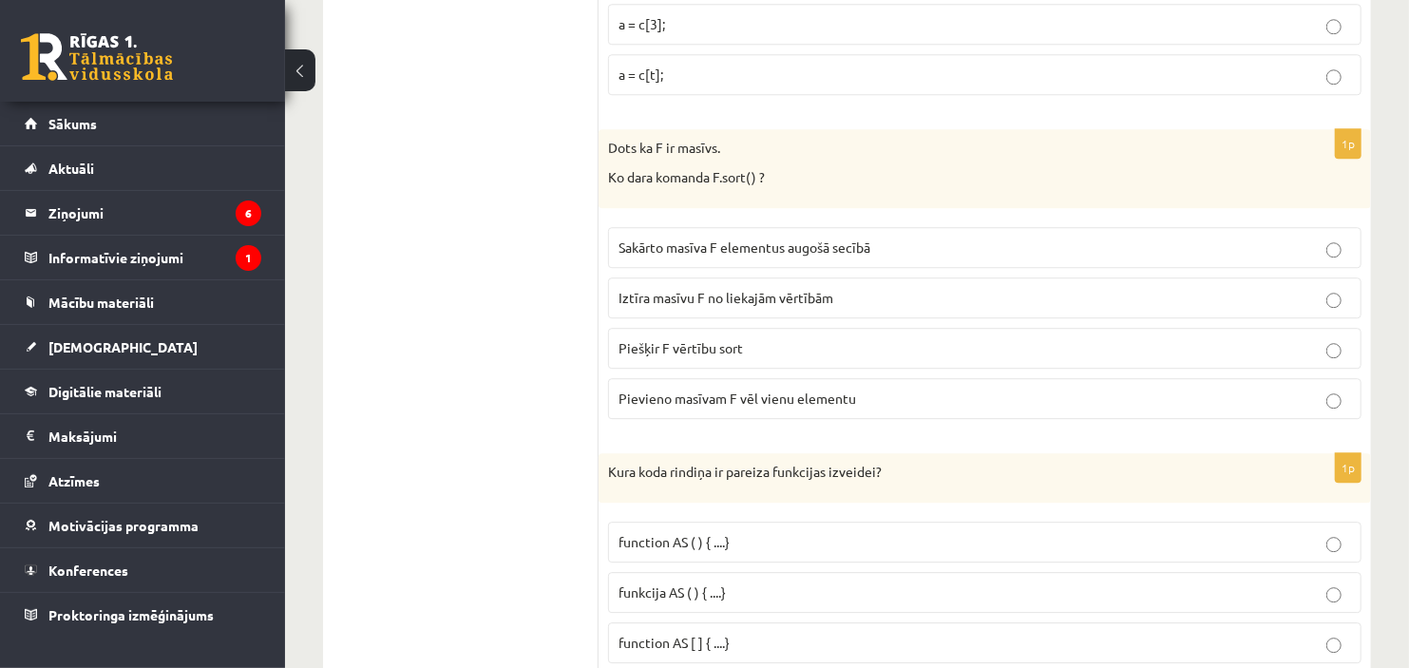
scroll to position [7287, 0]
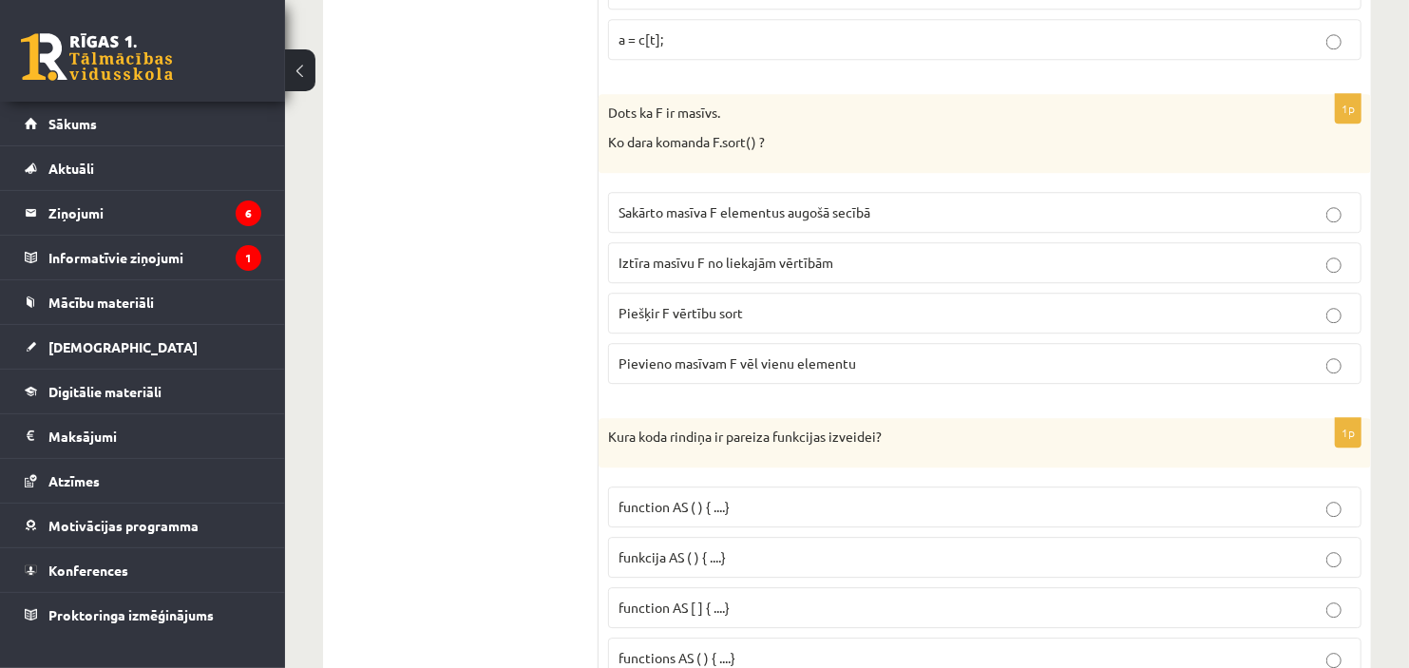
click at [772, 220] on span "Sakārto masīva F elementus augošā secībā" at bounding box center [744, 211] width 252 height 17
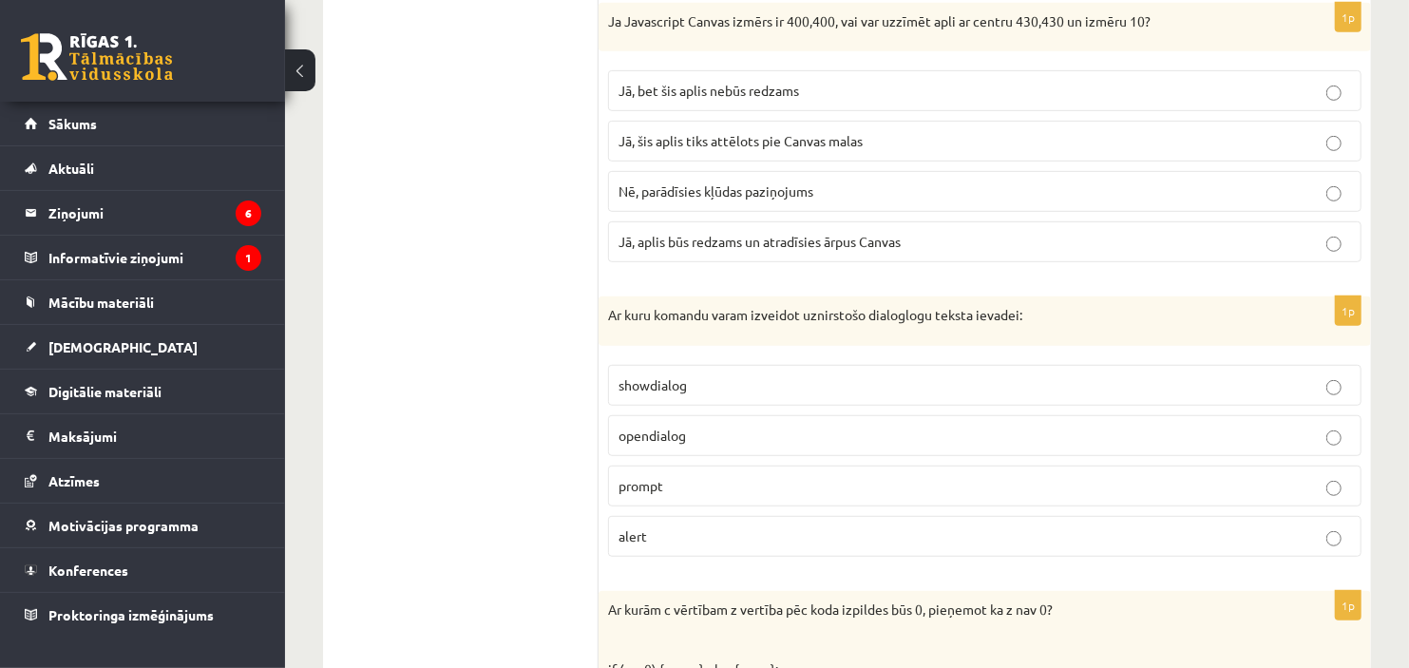
scroll to position [9005, 0]
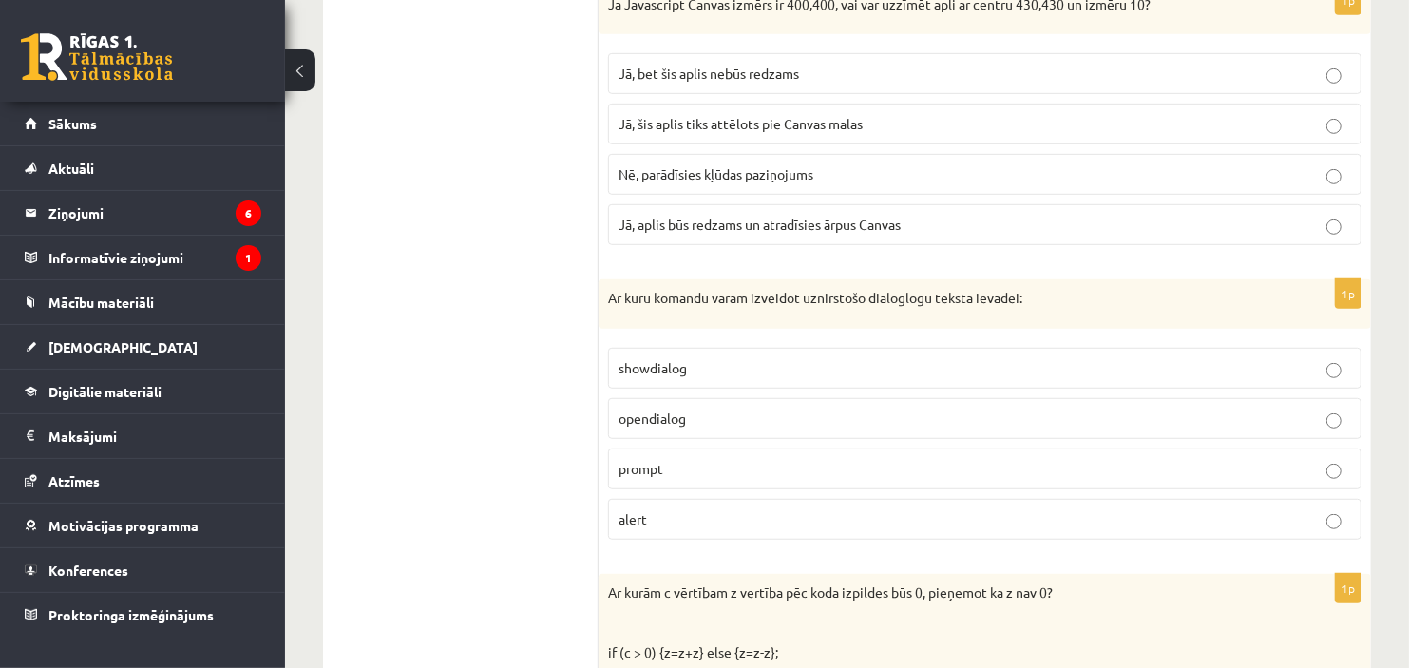
click at [662, 376] on span "showdialog" at bounding box center [652, 367] width 68 height 17
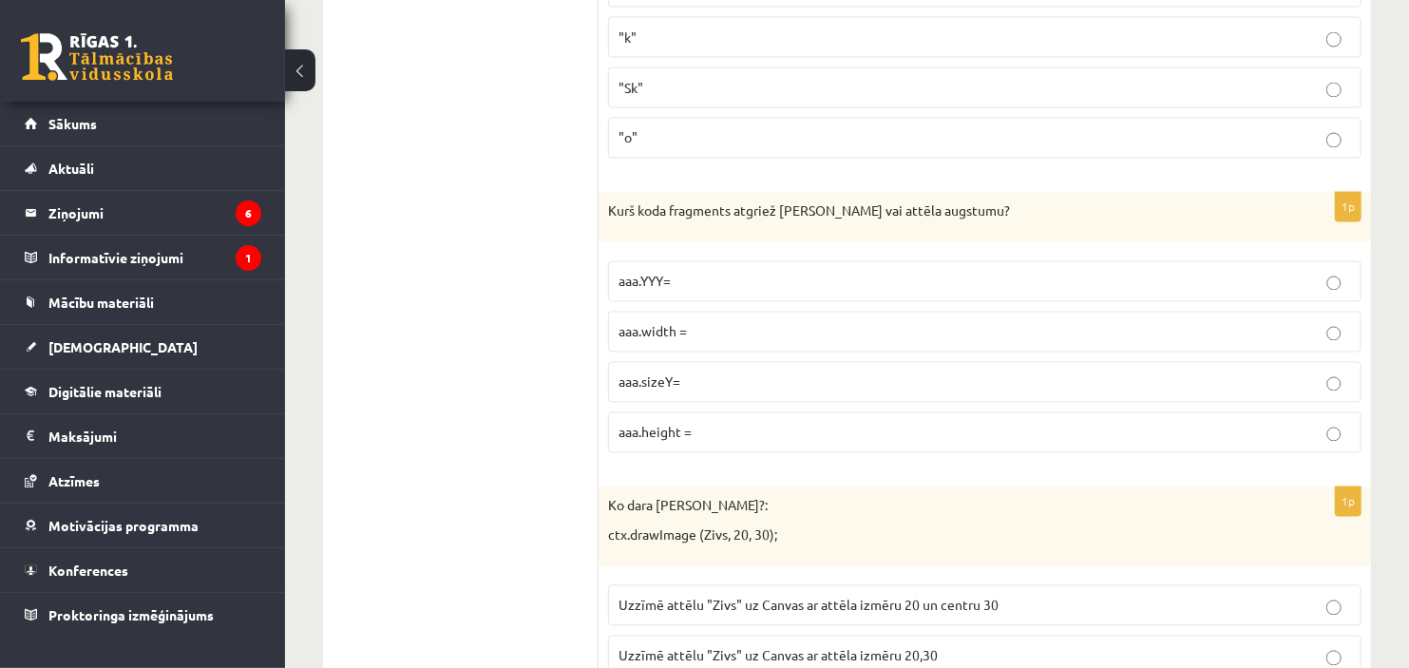
scroll to position [6281, 0]
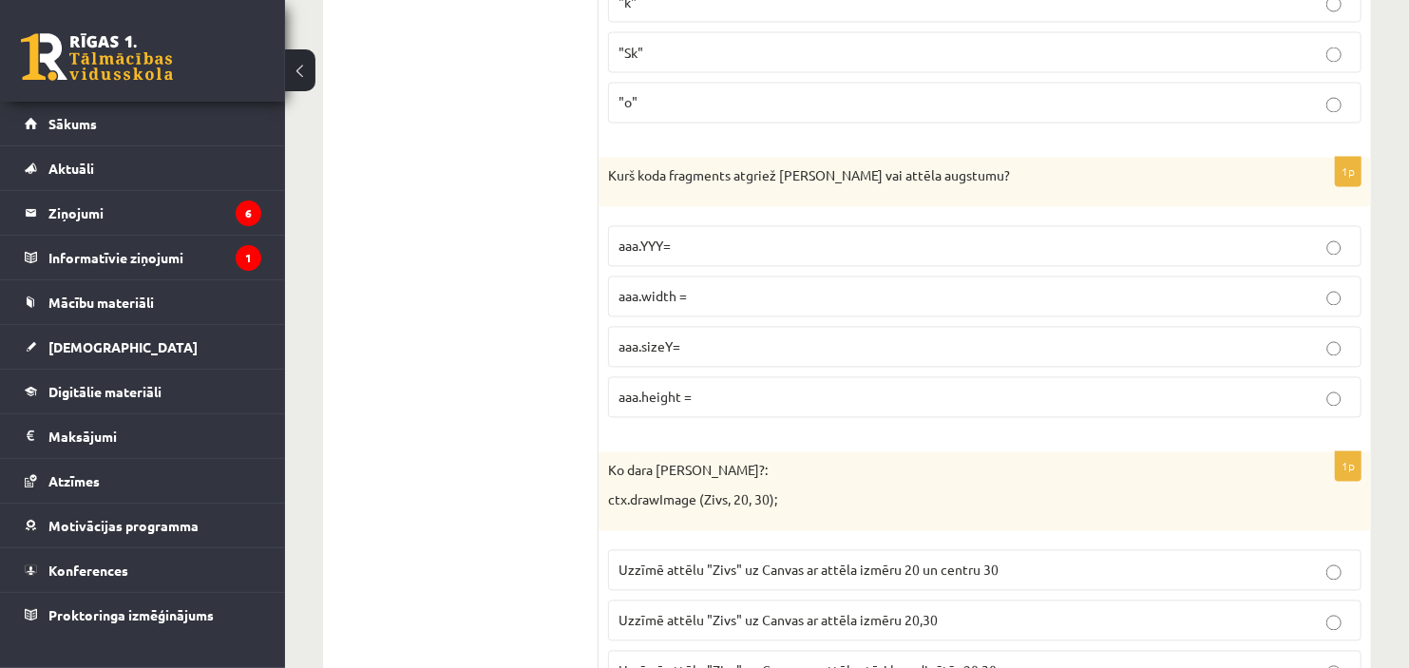
click at [651, 406] on span "aaa.height =" at bounding box center [654, 396] width 73 height 17
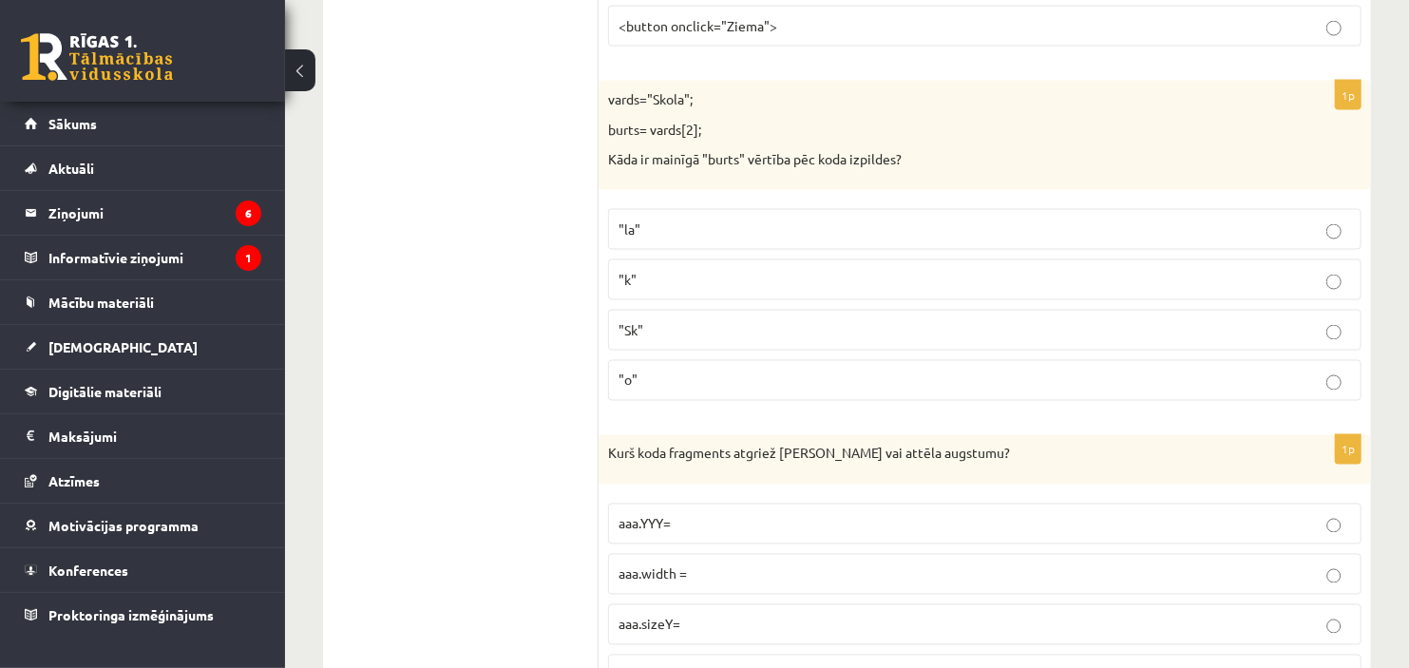
scroll to position [5969, 0]
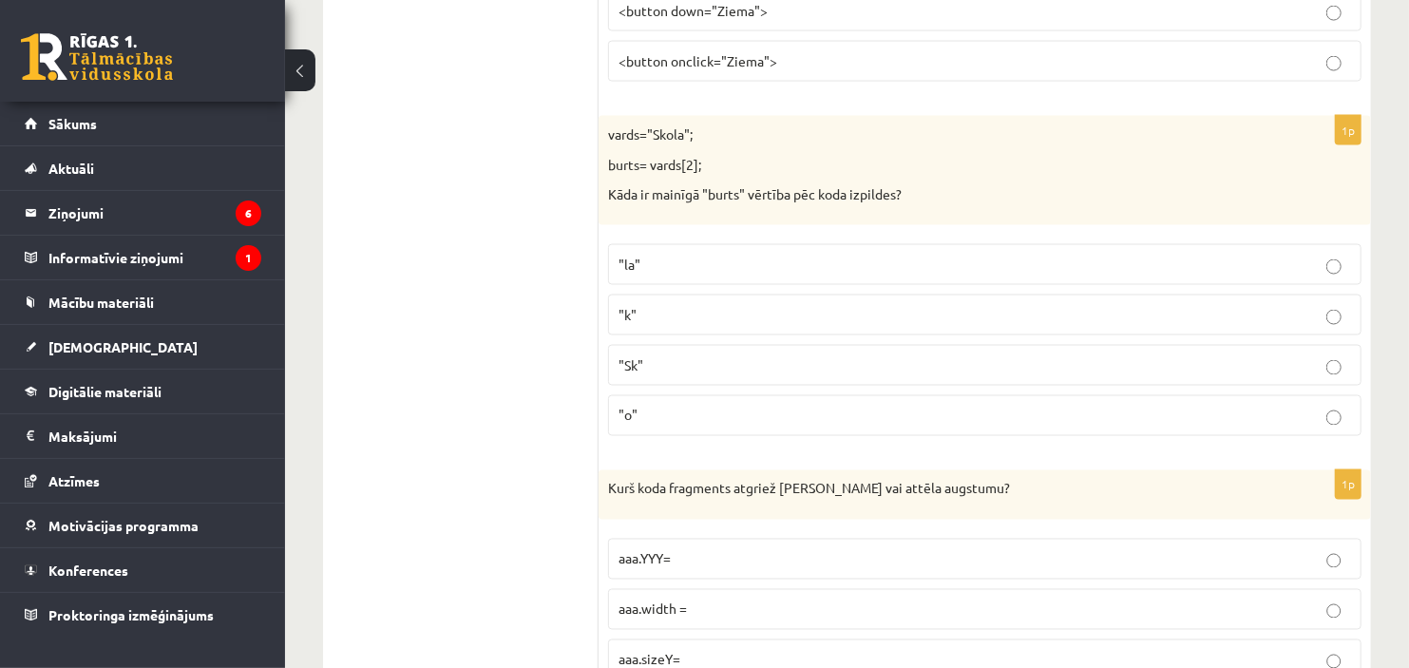
click at [614, 435] on label ""o"" at bounding box center [984, 415] width 753 height 41
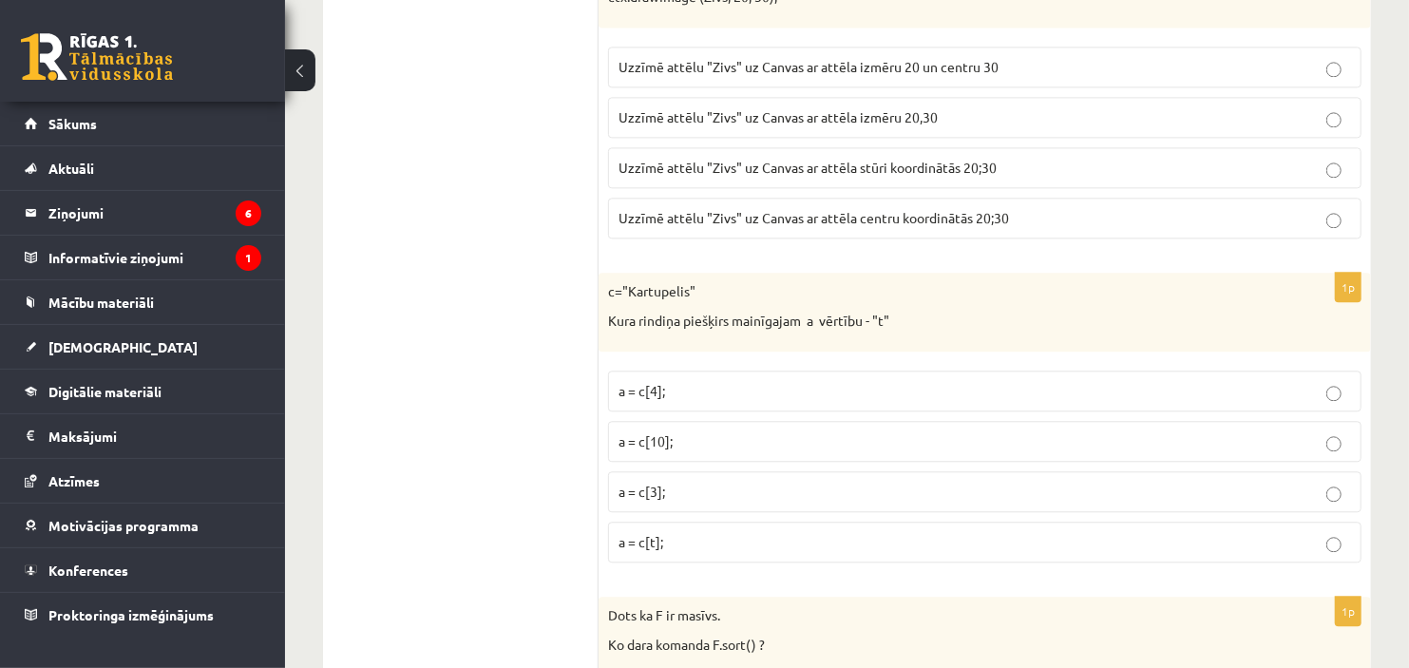
scroll to position [6716, 0]
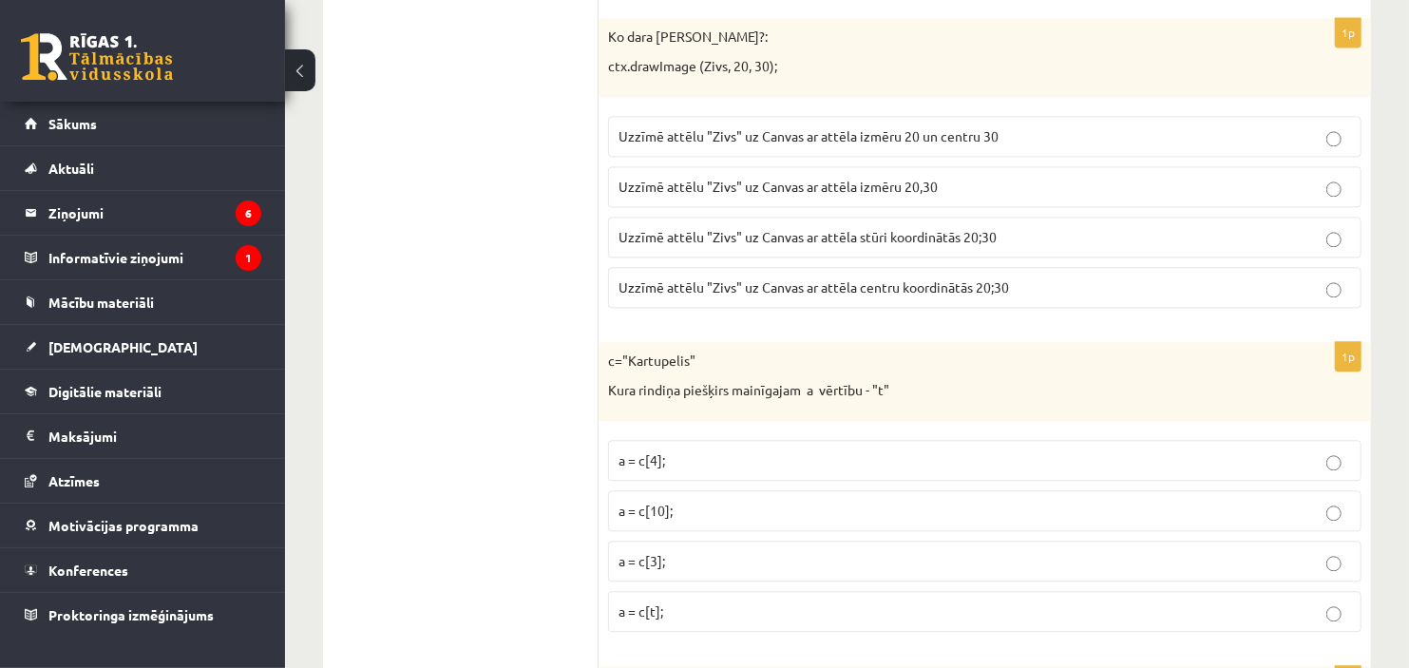
click at [862, 247] on p "Uzzīmē attēlu "Zivs" uz Canvas ar attēla stūri koordinātās 20;30" at bounding box center [984, 237] width 732 height 20
click at [662, 569] on span "a = c[3];" at bounding box center [641, 560] width 47 height 17
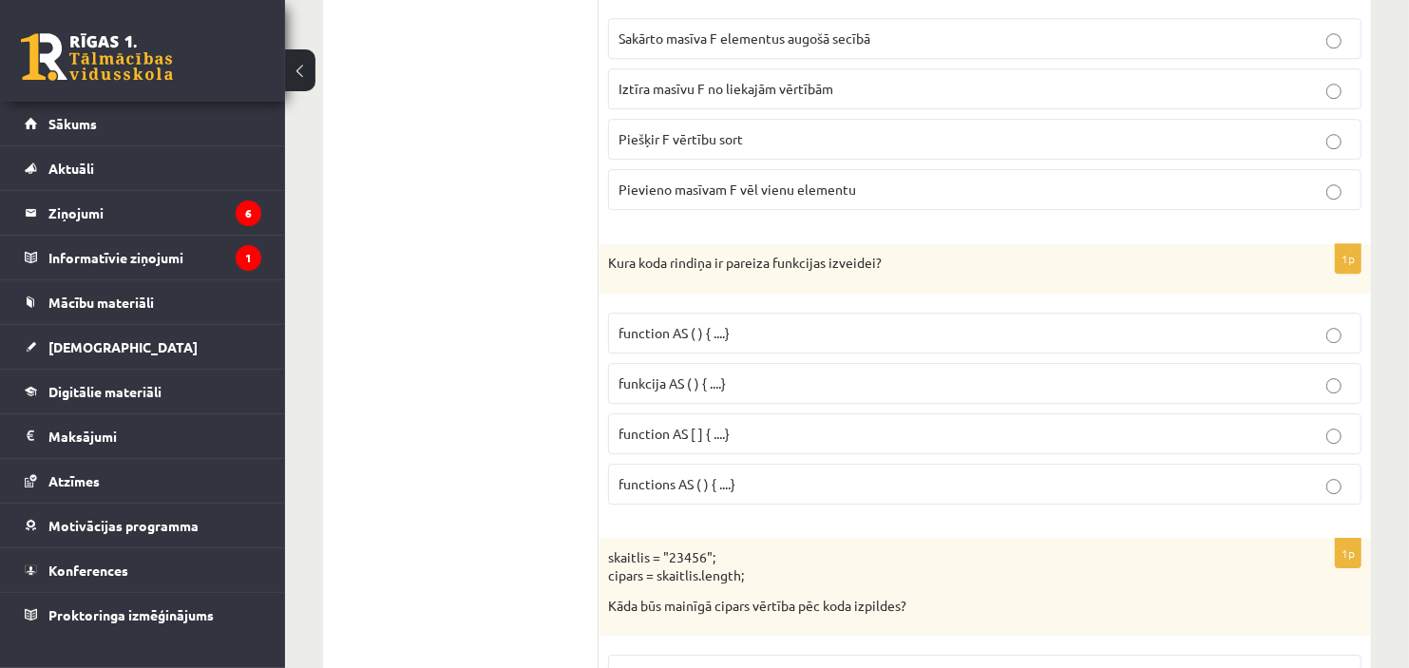
scroll to position [7478, 0]
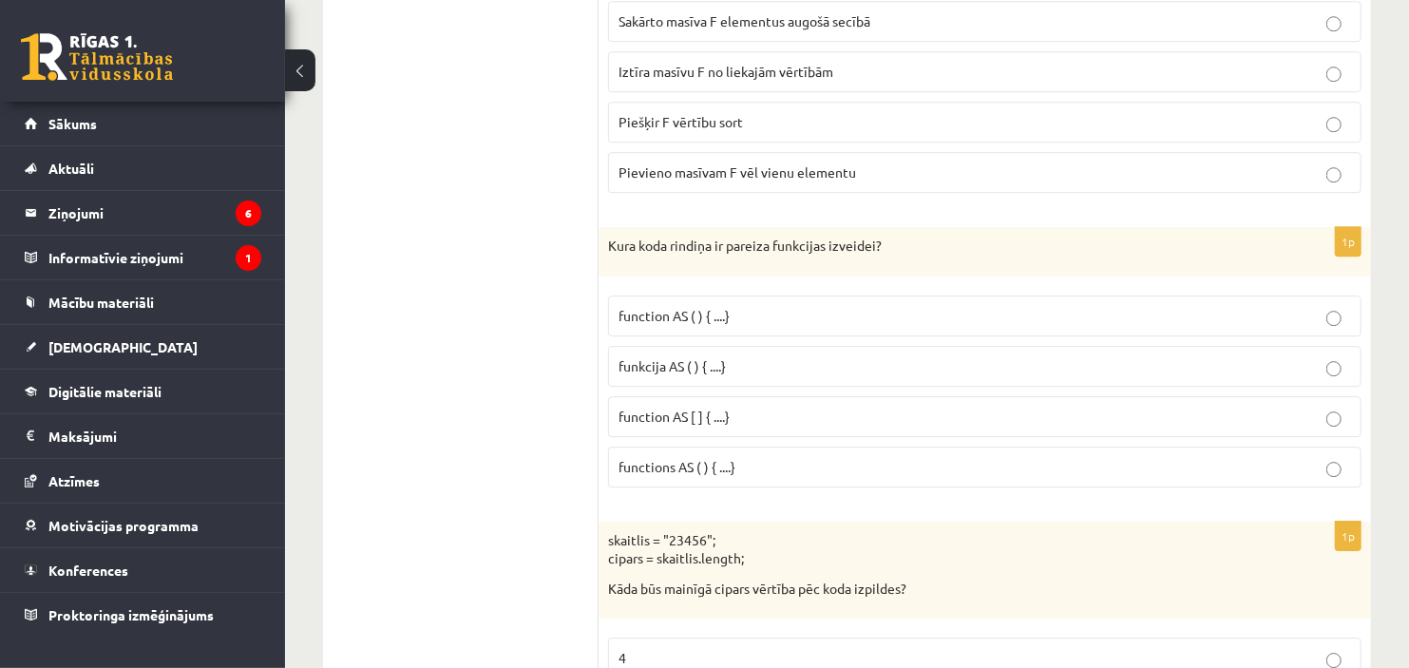
click at [661, 324] on span "function AS ( ) { ....}" at bounding box center [673, 315] width 111 height 17
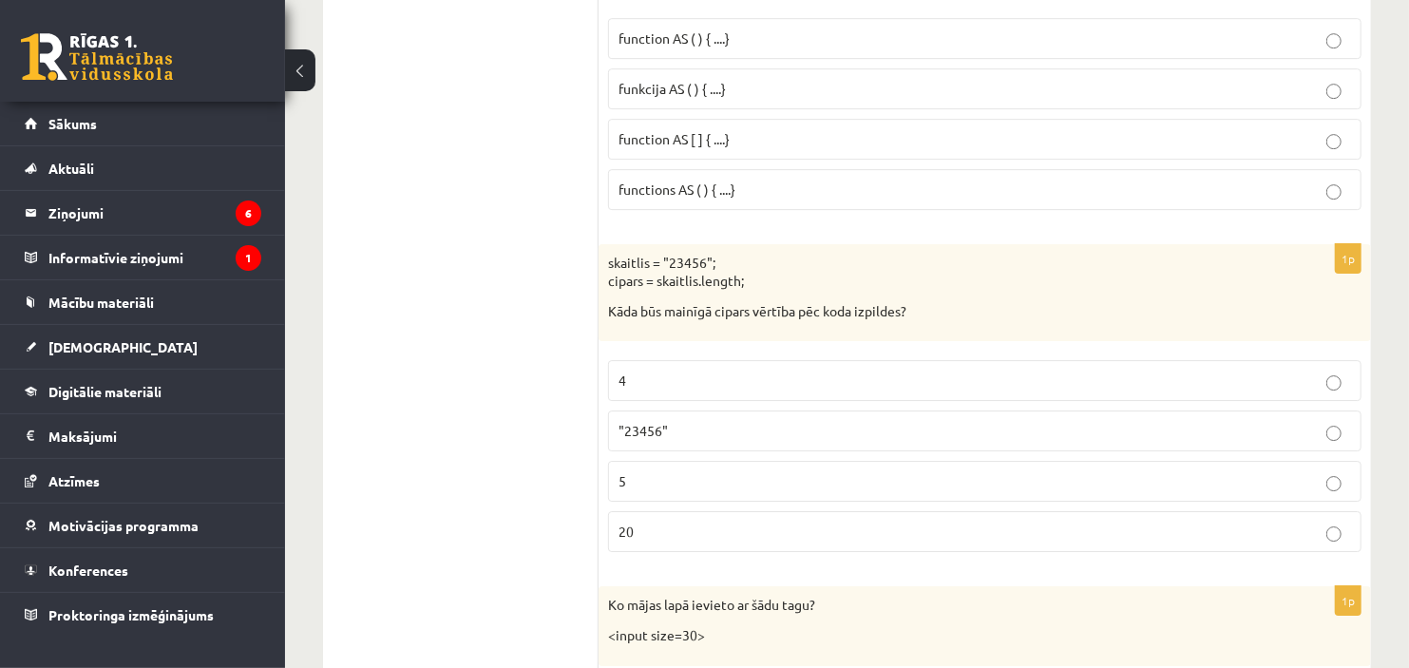
scroll to position [7773, 0]
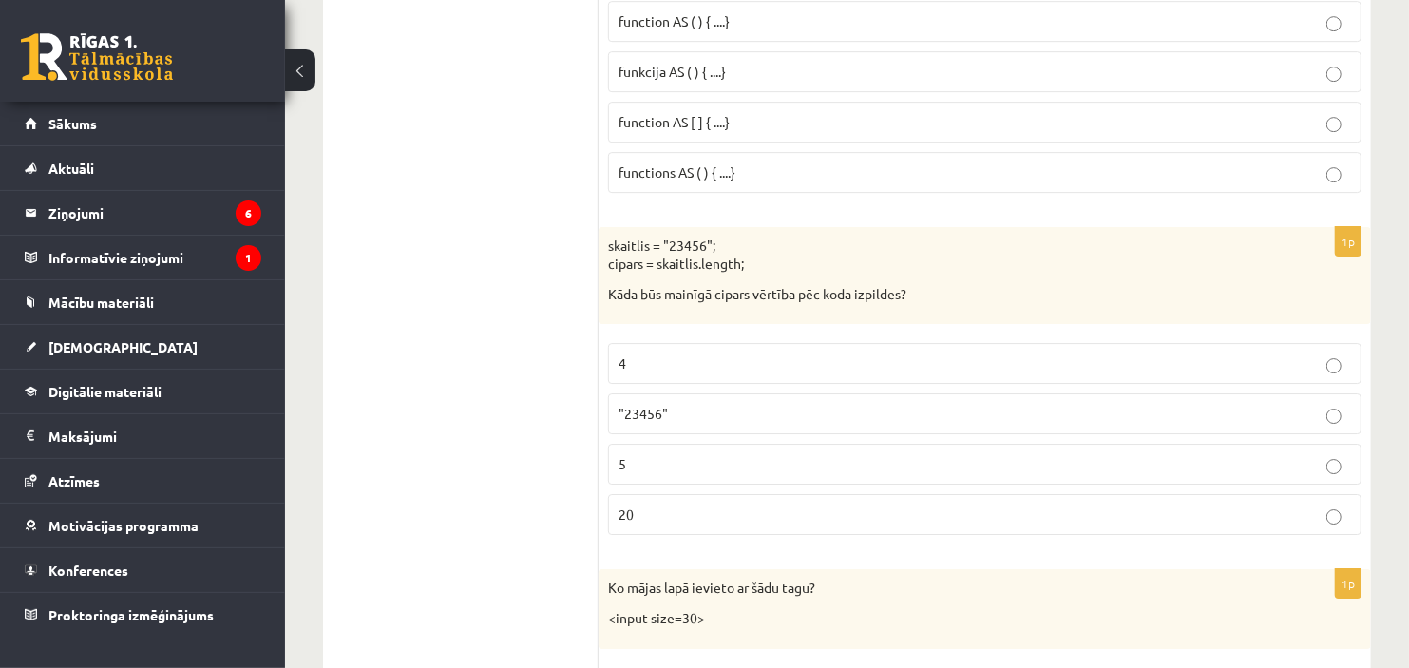
click at [627, 474] on p "5" at bounding box center [984, 464] width 732 height 20
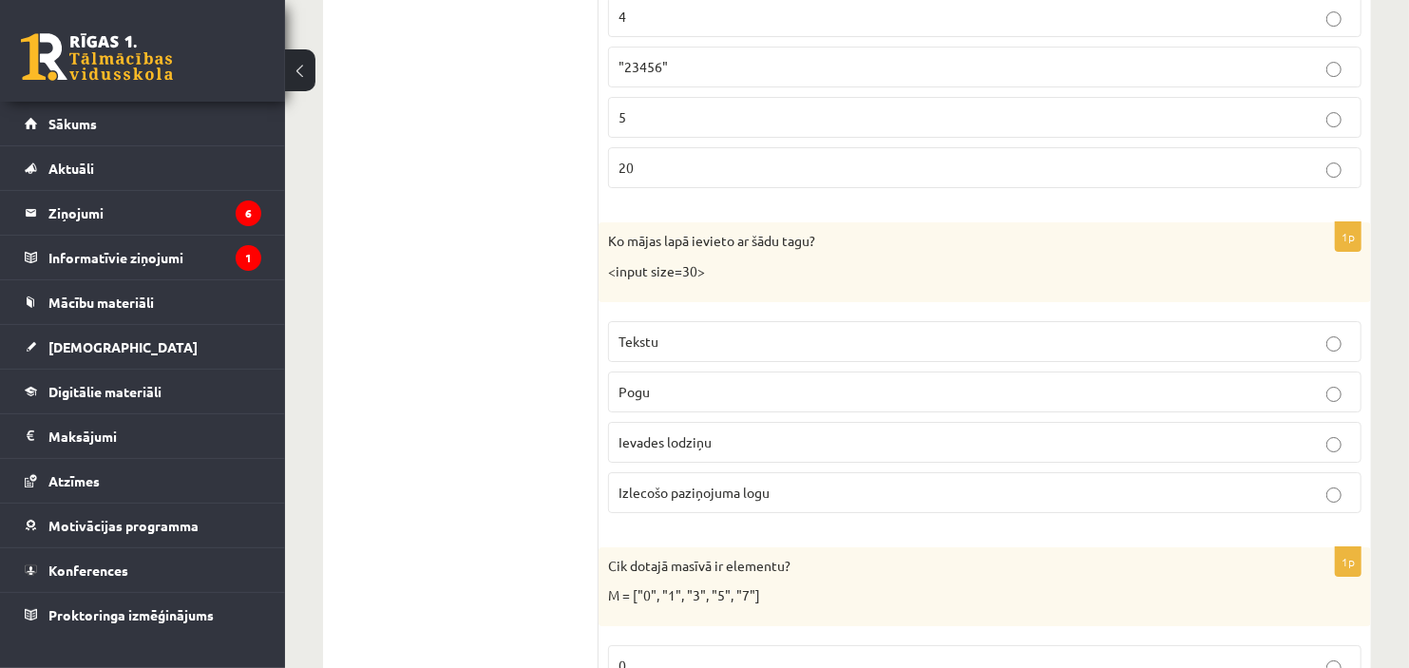
scroll to position [8155, 0]
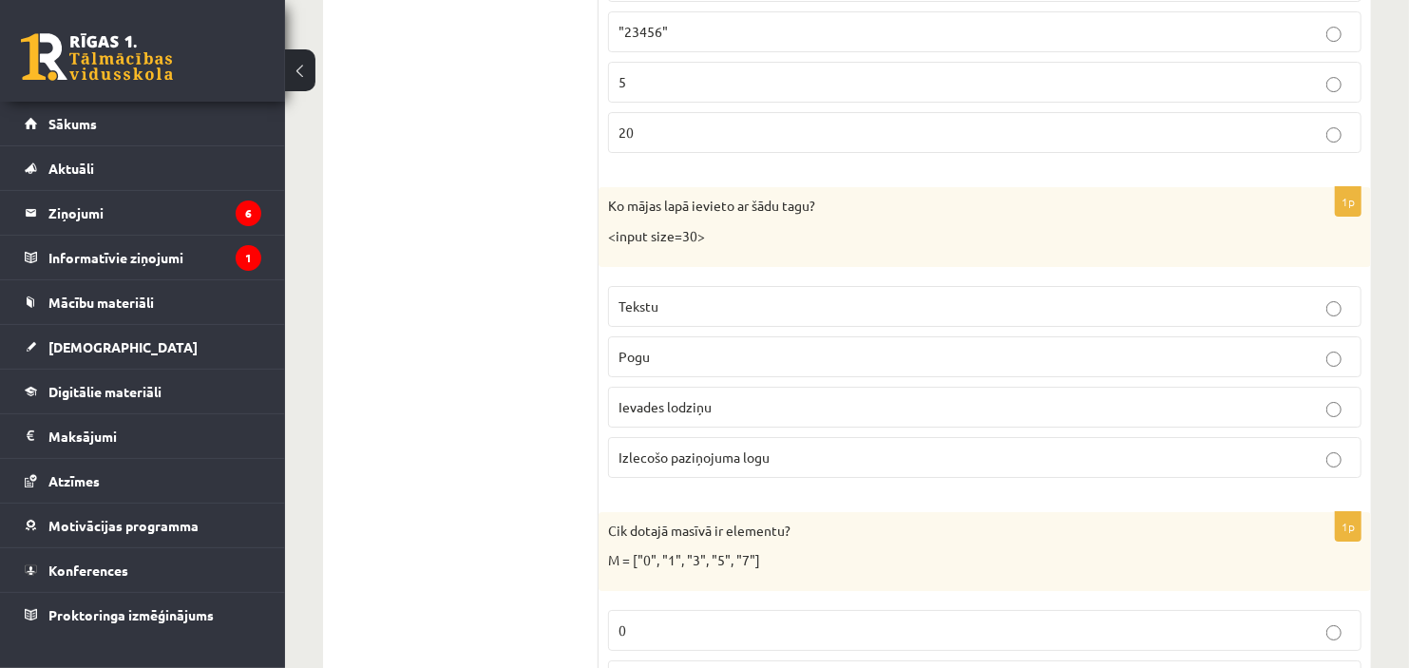
click at [674, 415] on span "Ievades lodziņu" at bounding box center [664, 406] width 93 height 17
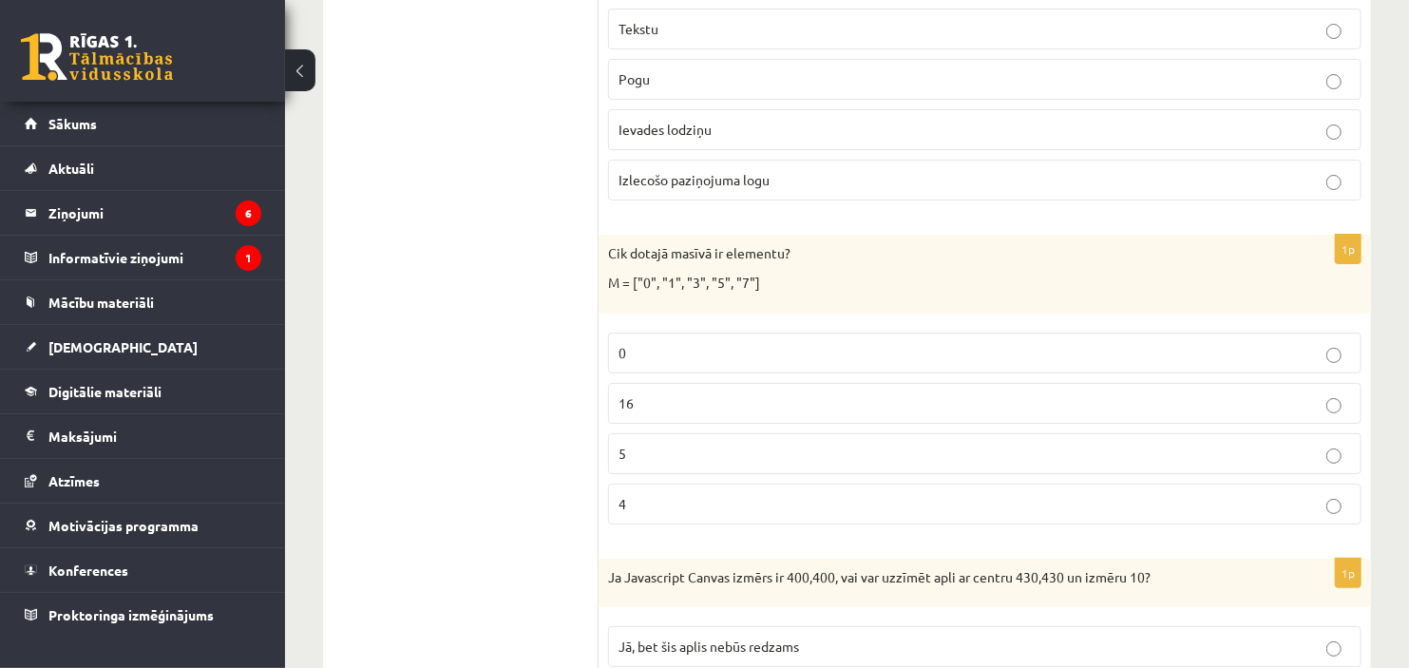
scroll to position [8449, 0]
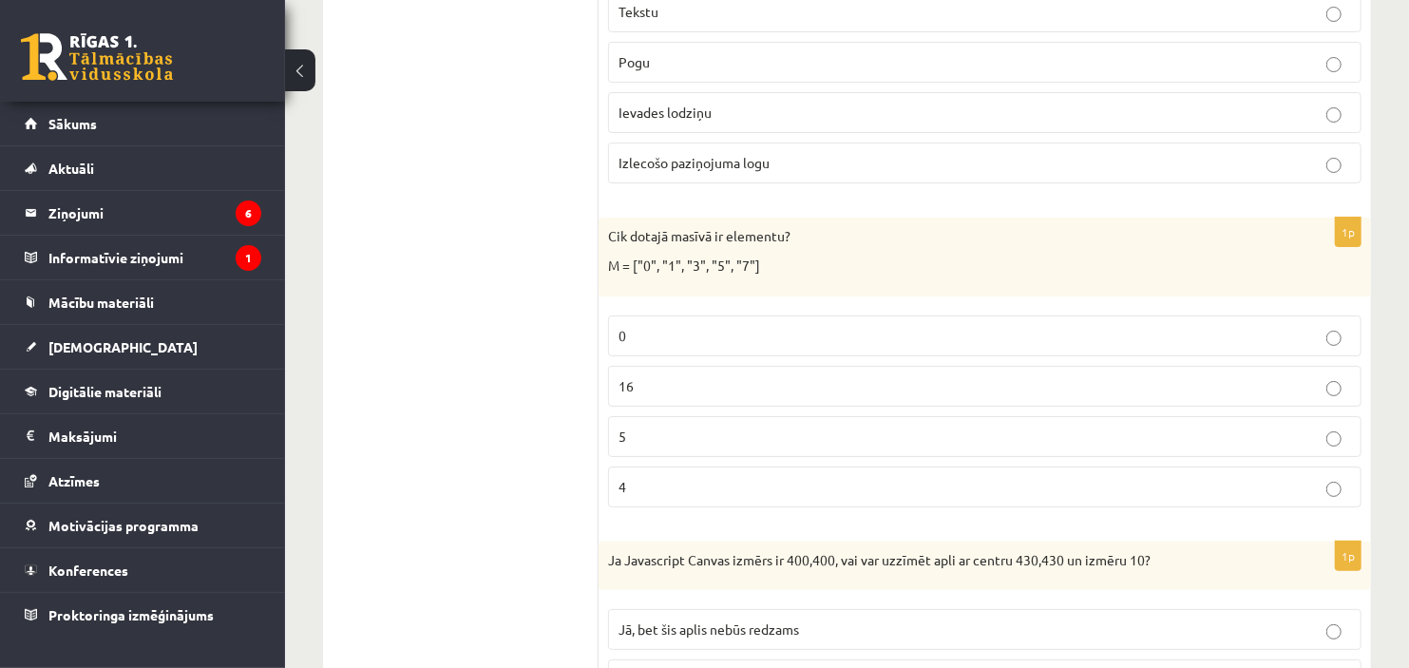
click at [640, 446] on p "5" at bounding box center [984, 436] width 732 height 20
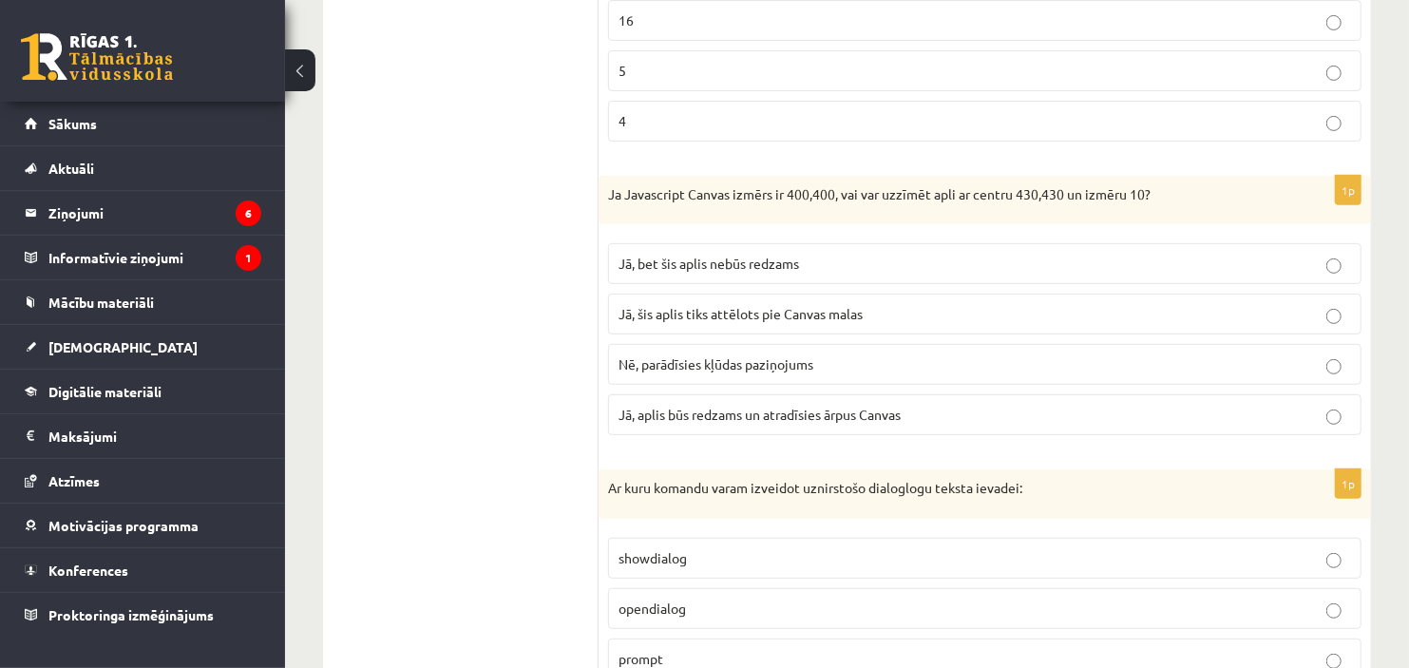
scroll to position [8849, 0]
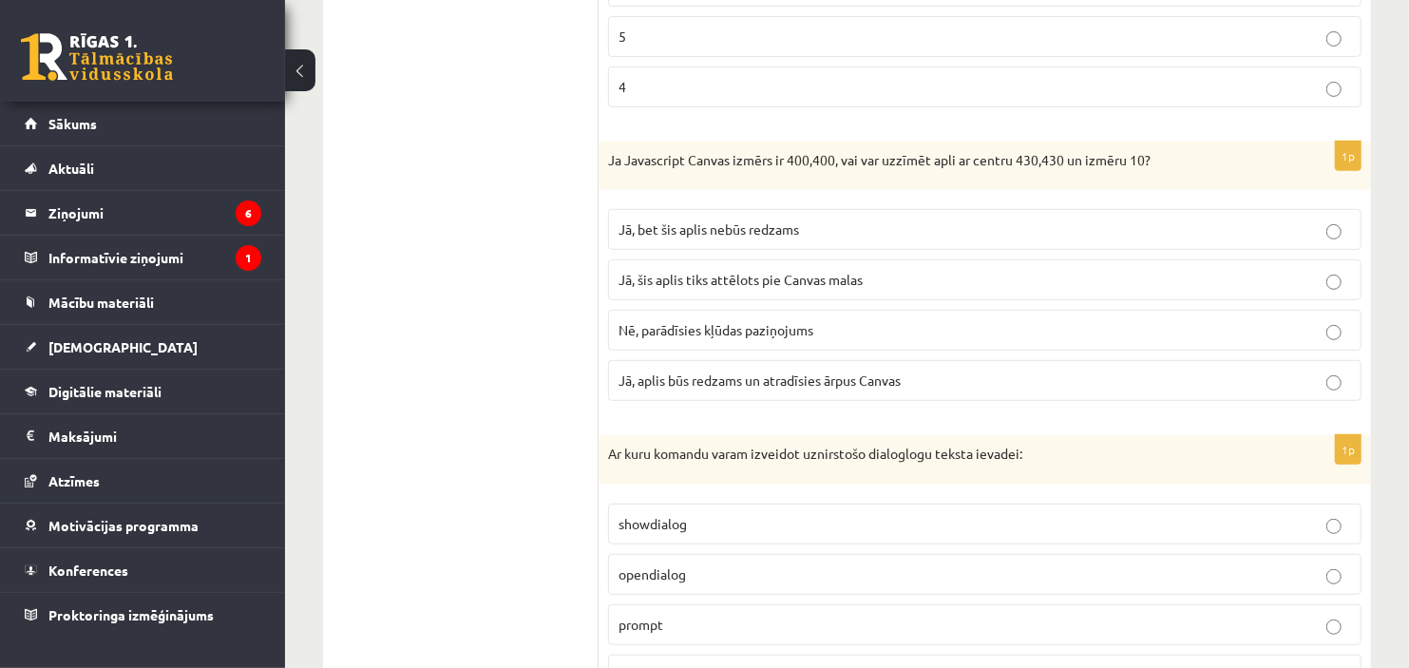
click at [857, 239] on p "Jā, bet šis aplis nebūs redzams" at bounding box center [984, 229] width 732 height 20
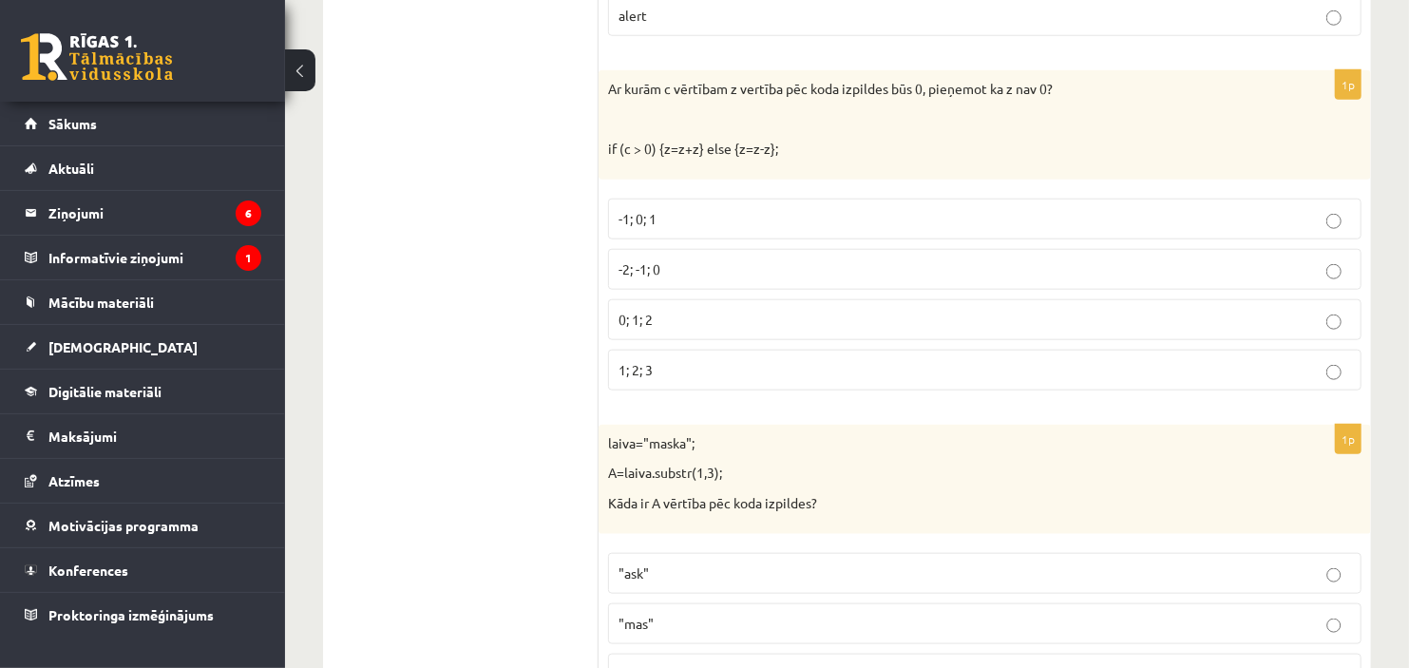
scroll to position [9525, 0]
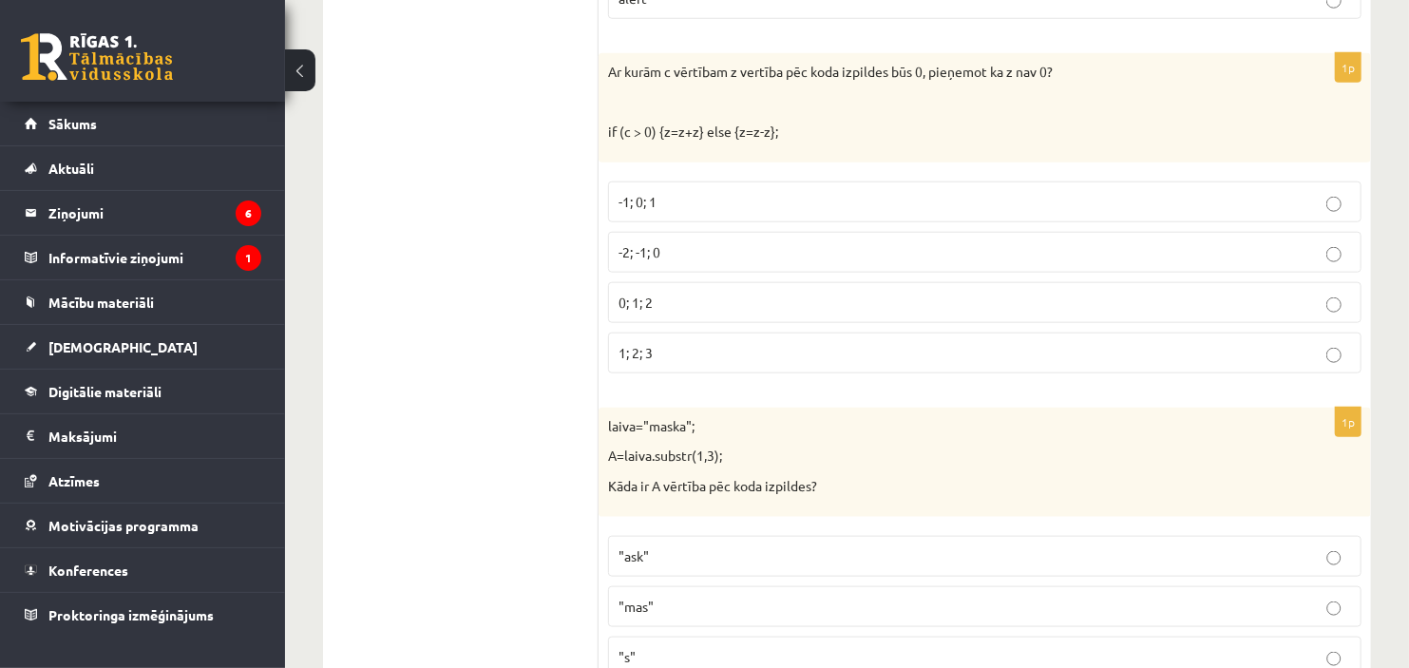
click at [628, 311] on span "0; 1; 2" at bounding box center [635, 302] width 34 height 17
click at [635, 564] on span ""ask"" at bounding box center [633, 555] width 30 height 17
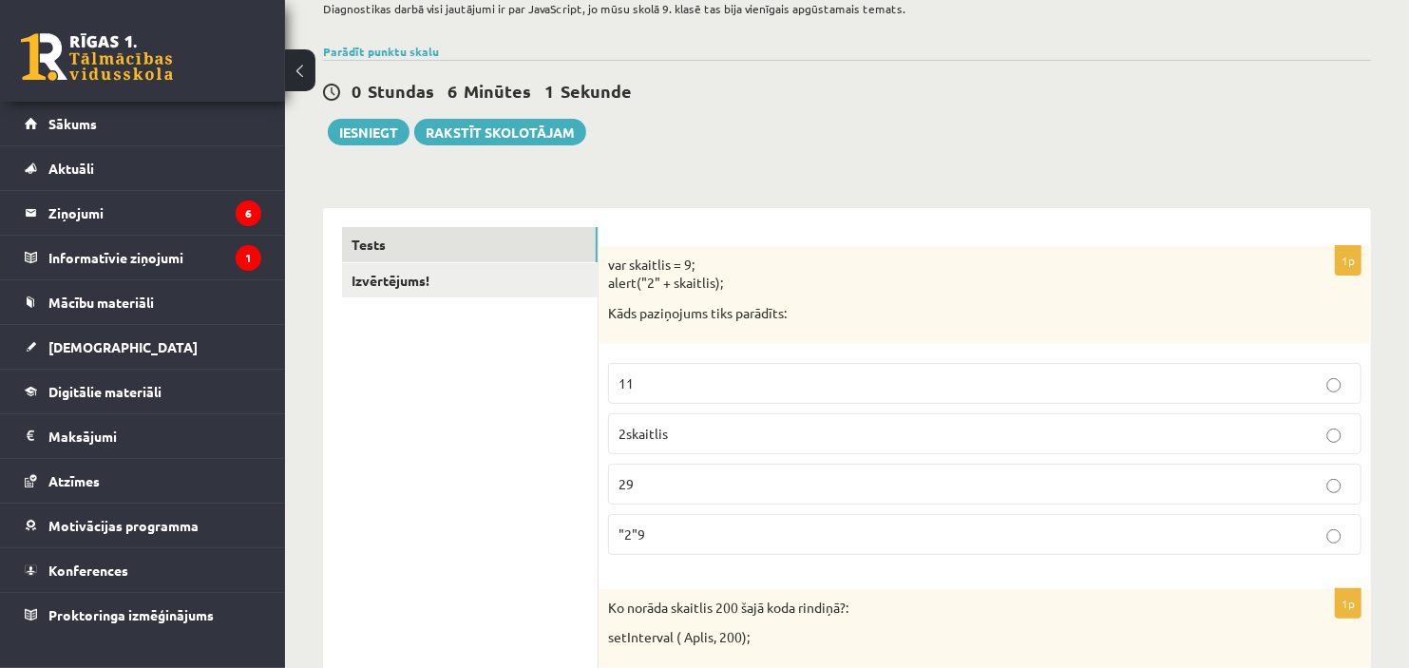
scroll to position [164, 0]
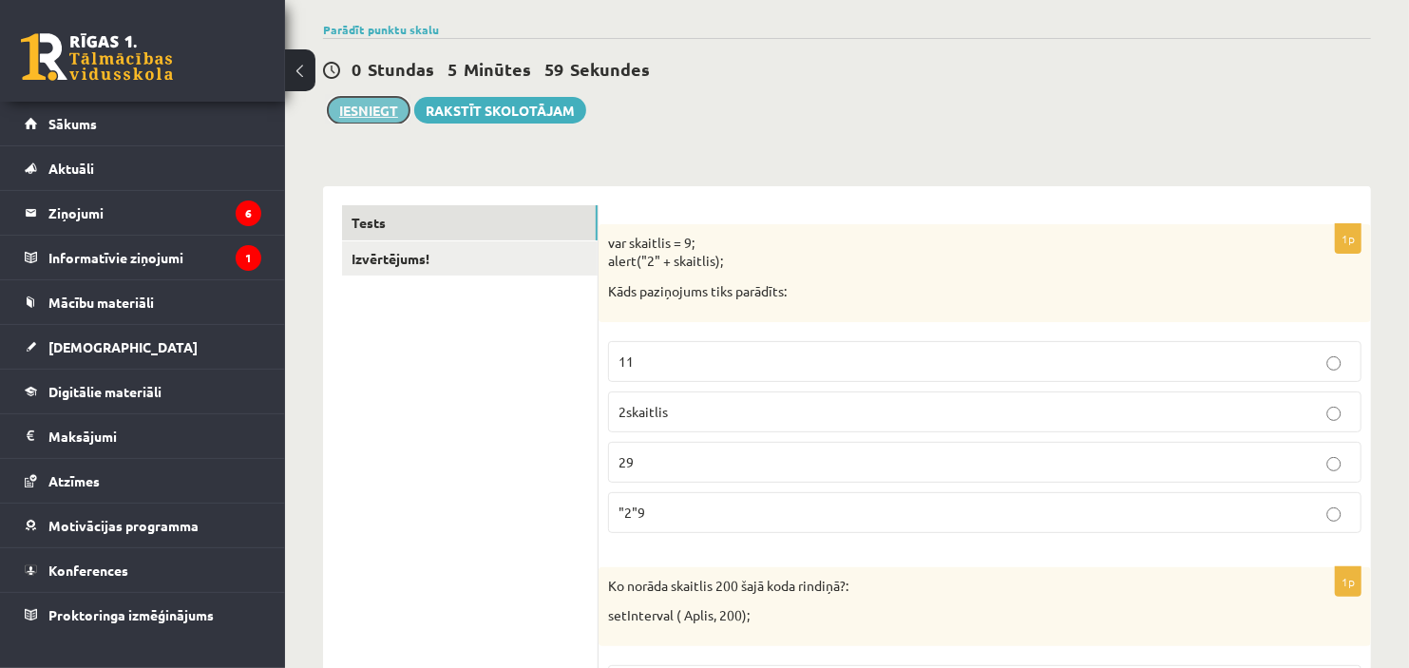
click at [365, 119] on button "Iesniegt" at bounding box center [369, 110] width 82 height 27
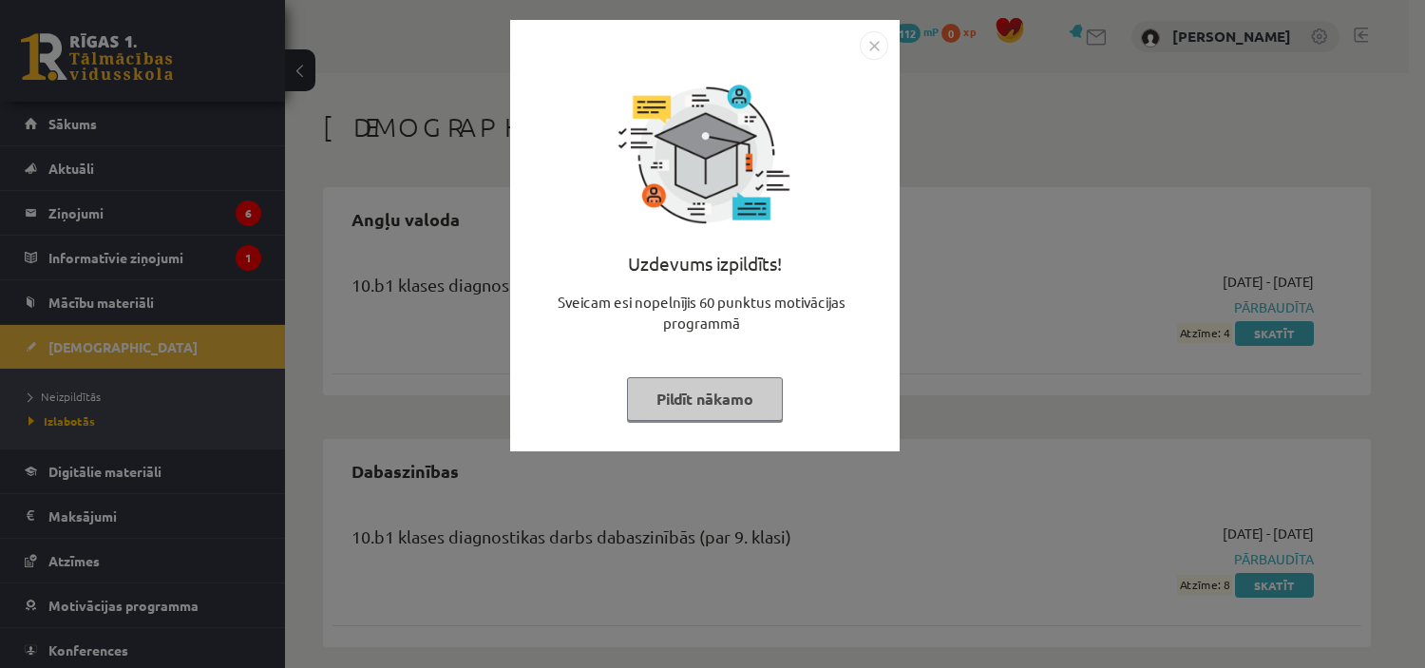
click at [752, 387] on button "Pildīt nākamo" at bounding box center [705, 399] width 156 height 44
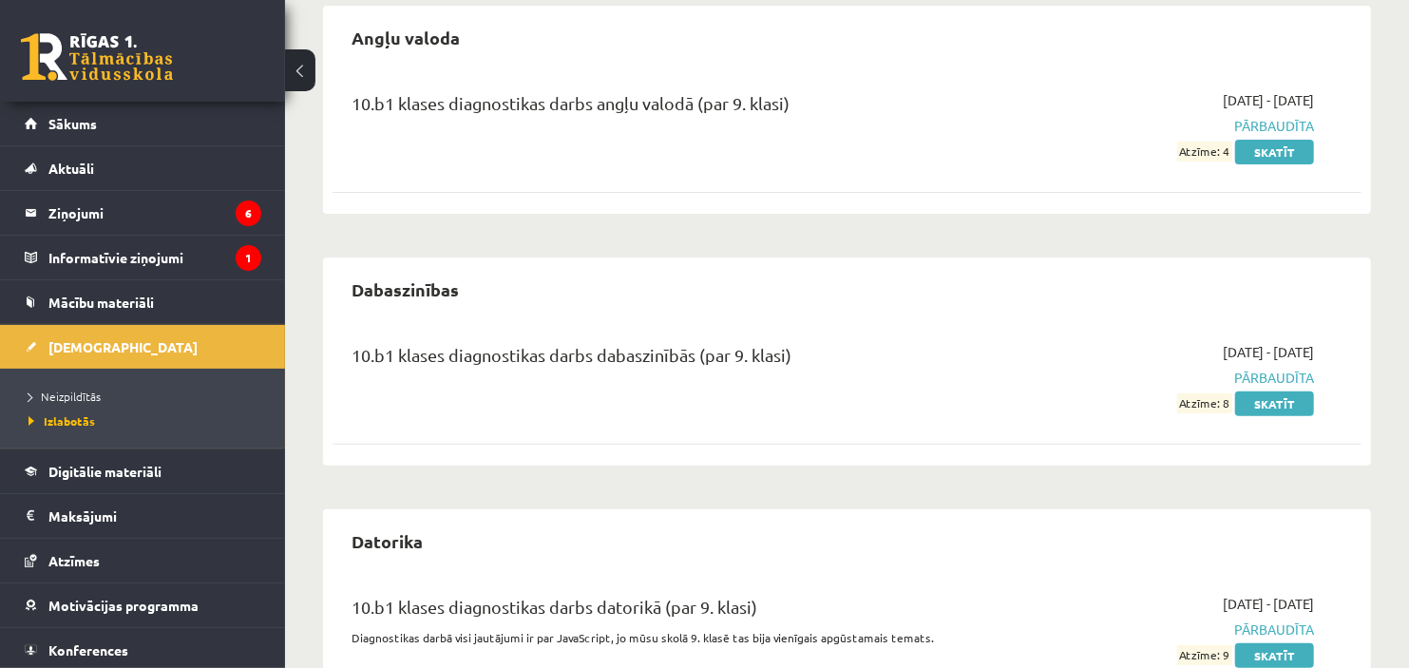
scroll to position [264, 0]
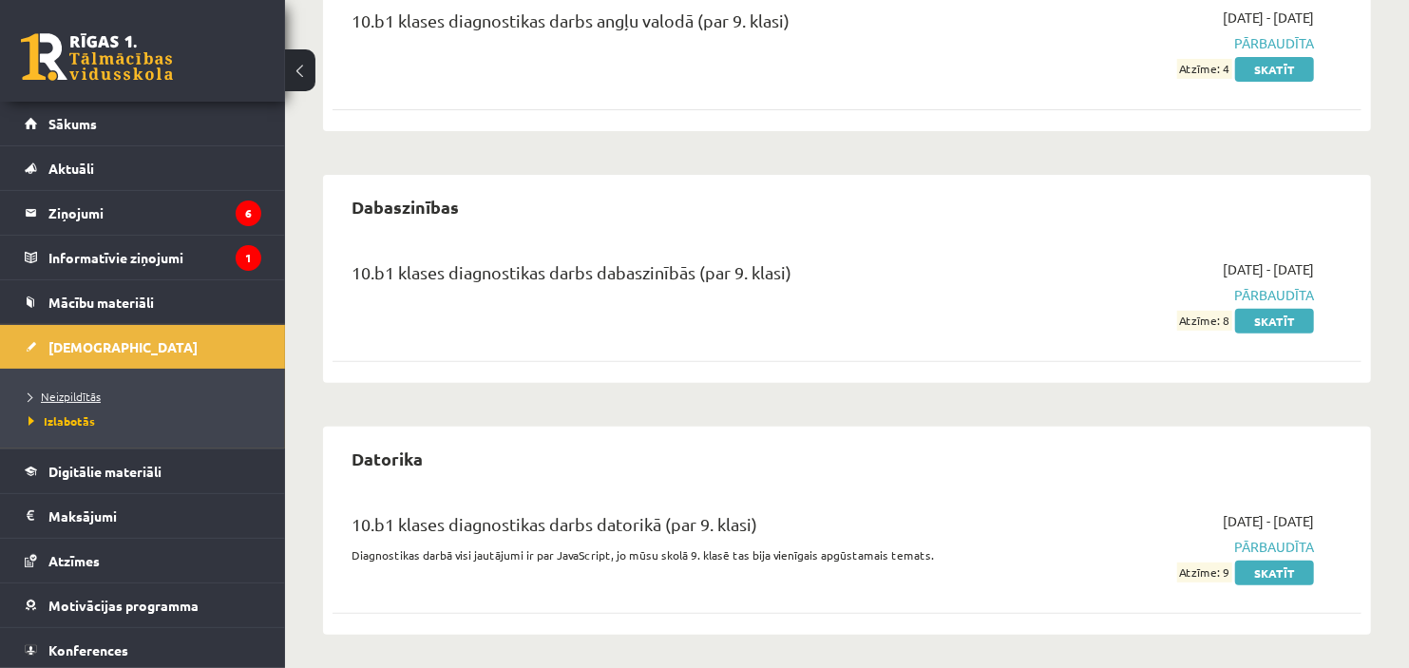
click at [88, 394] on span "Neizpildītās" at bounding box center [64, 395] width 72 height 15
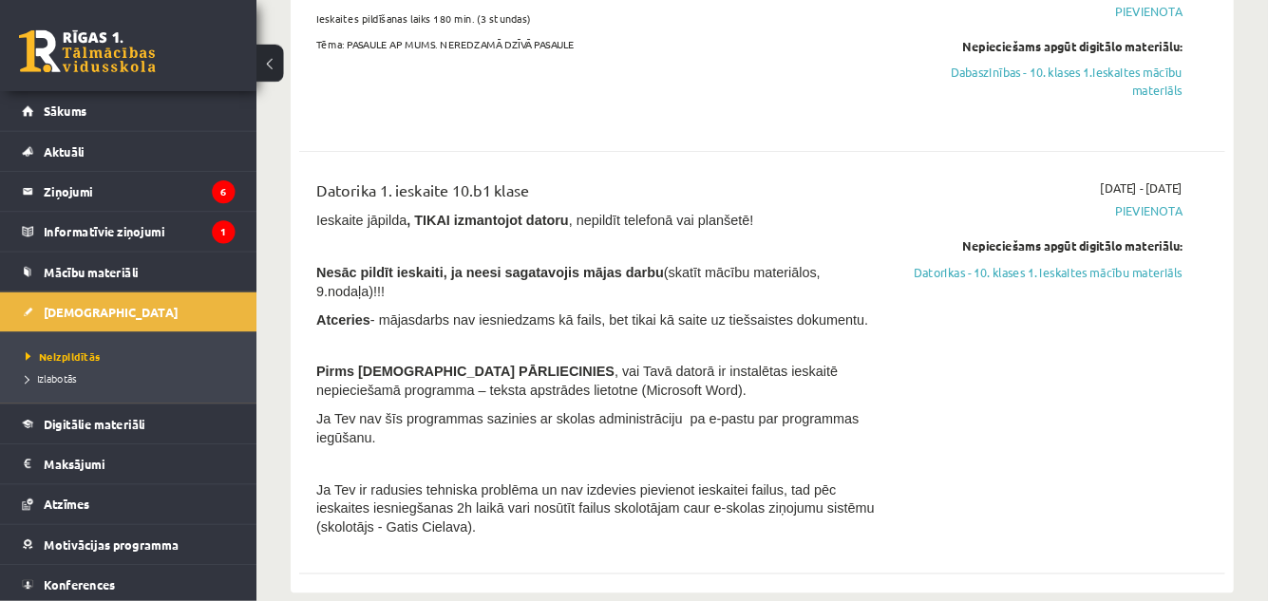
scroll to position [517, 0]
